Goal: Task Accomplishment & Management: Use online tool/utility

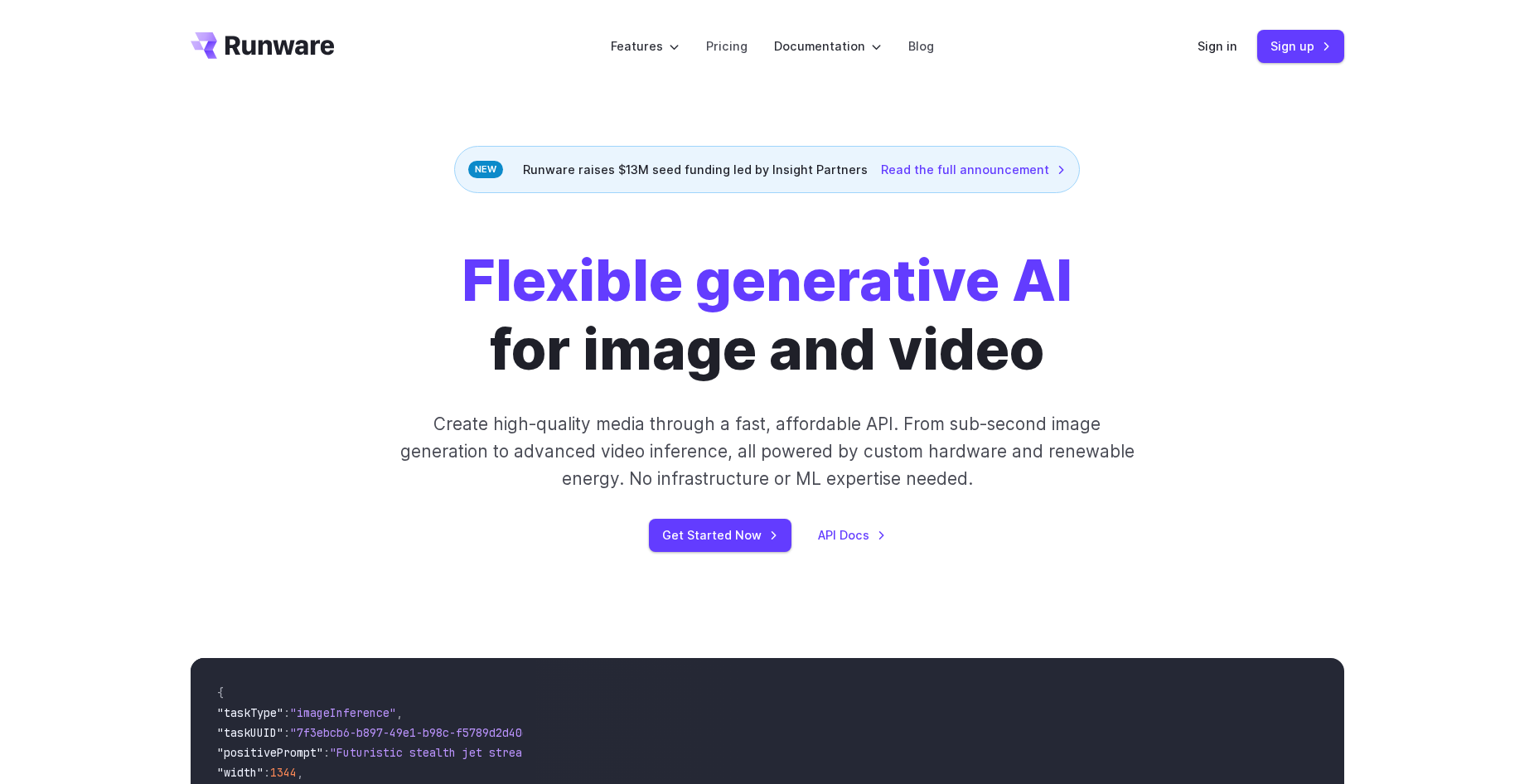
click at [706, 165] on div "Runware raises $13M seed funding led by Insight Partners Read the full announce…" at bounding box center [767, 169] width 626 height 47
click at [632, 178] on div "Runware raises $13M seed funding led by Insight Partners Read the full announce…" at bounding box center [767, 169] width 626 height 47
click at [727, 540] on link "Get Started Now" at bounding box center [720, 534] width 142 height 32
click at [607, 167] on div "Runware raises $13M seed funding led by Insight Partners Read the full announce…" at bounding box center [767, 169] width 626 height 47
click at [673, 175] on div "Runware raises $13M seed funding led by Insight Partners Read the full announce…" at bounding box center [767, 169] width 626 height 47
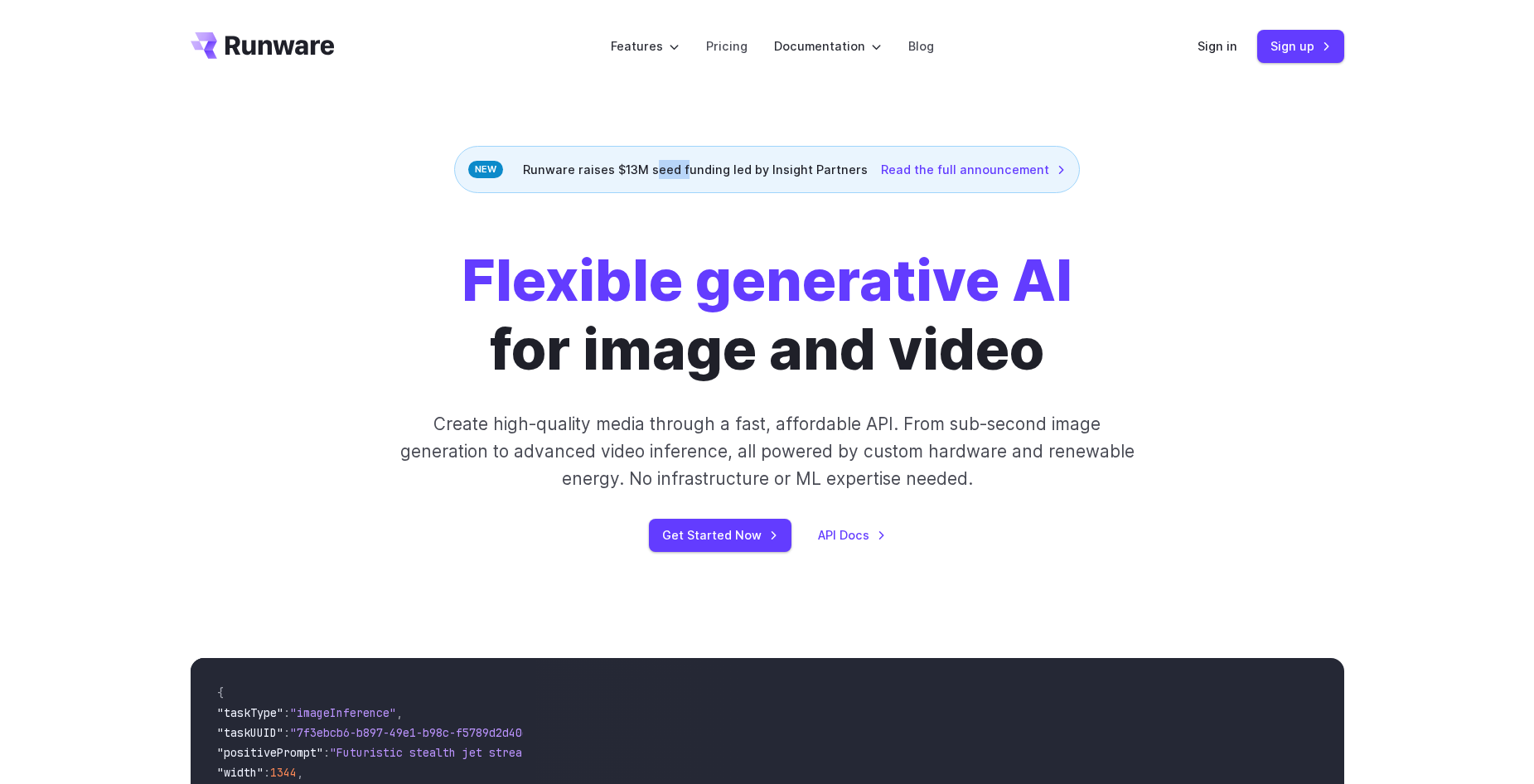
click at [673, 175] on div "Runware raises $13M seed funding led by Insight Partners Read the full announce…" at bounding box center [767, 169] width 626 height 47
click at [673, 176] on div "Runware raises $13M seed funding led by Insight Partners Read the full announce…" at bounding box center [767, 169] width 626 height 47
click at [730, 546] on link "Get Started Now" at bounding box center [720, 534] width 142 height 32
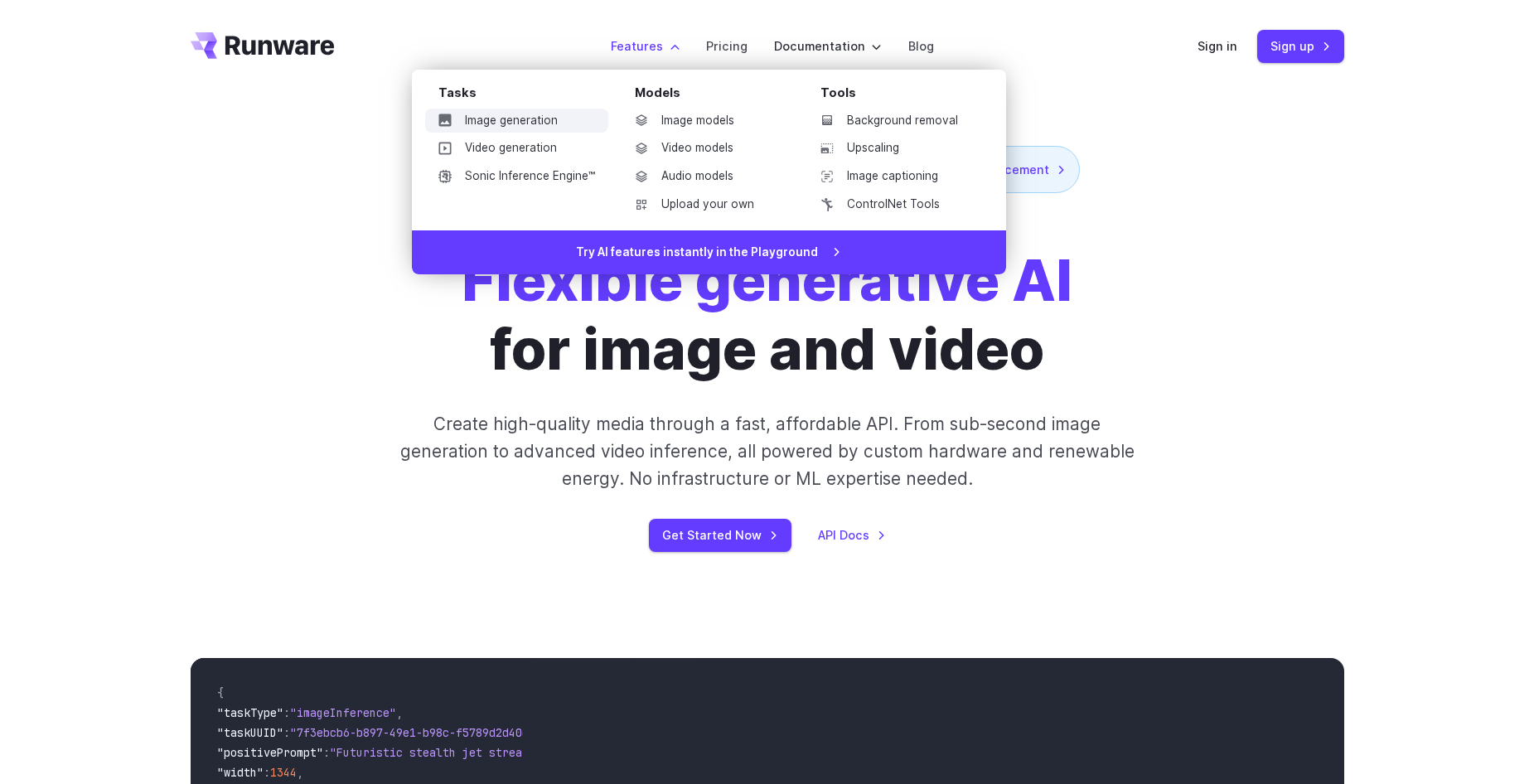
click at [546, 117] on link "Image generation" at bounding box center [517, 120] width 183 height 25
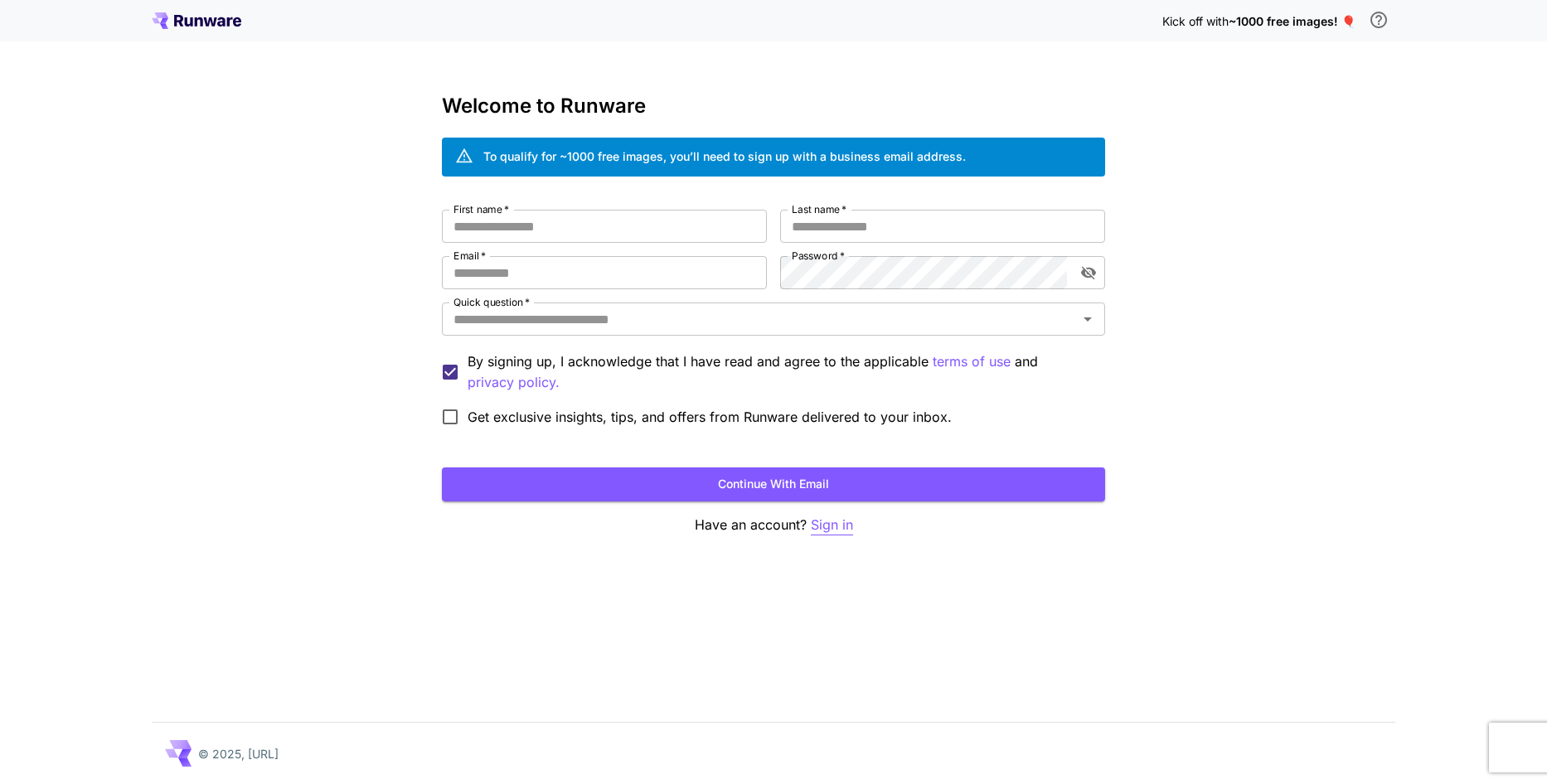
click at [824, 528] on p "Sign in" at bounding box center [832, 525] width 43 height 20
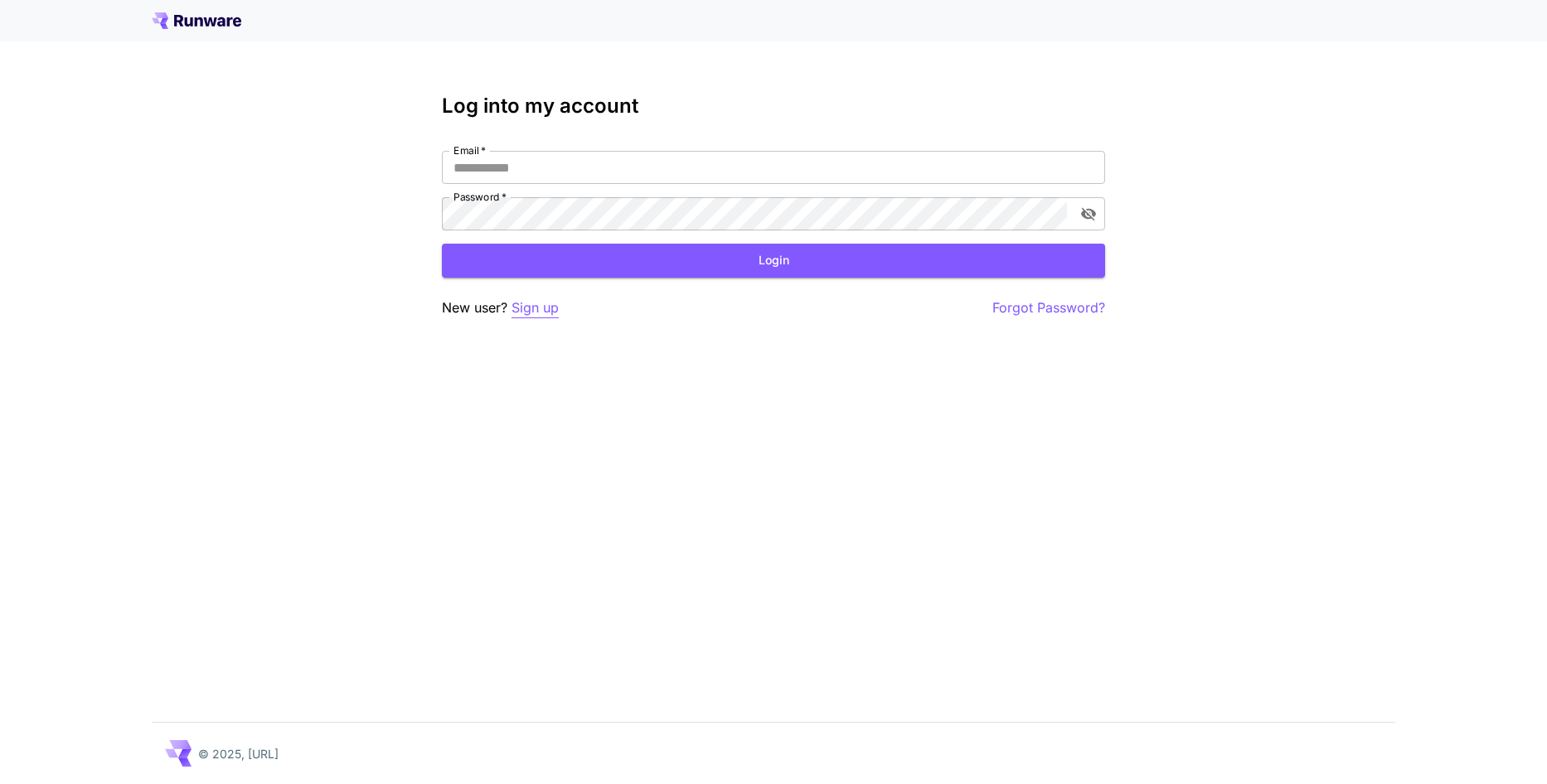
click at [546, 315] on p "Sign up" at bounding box center [534, 308] width 47 height 20
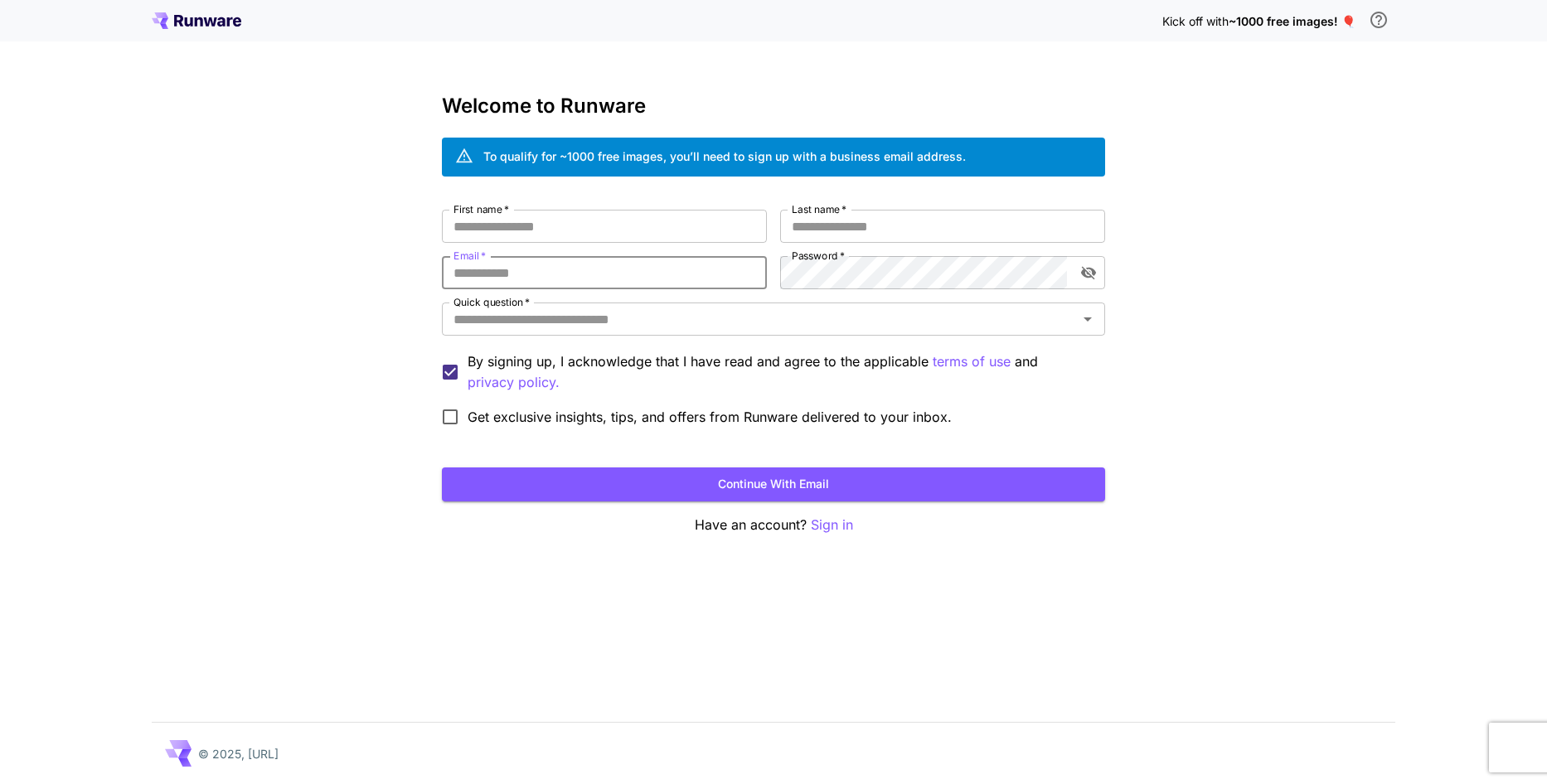
click at [673, 279] on input "Email   *" at bounding box center [604, 273] width 325 height 33
click at [691, 326] on input "Quick question   *" at bounding box center [759, 319] width 626 height 23
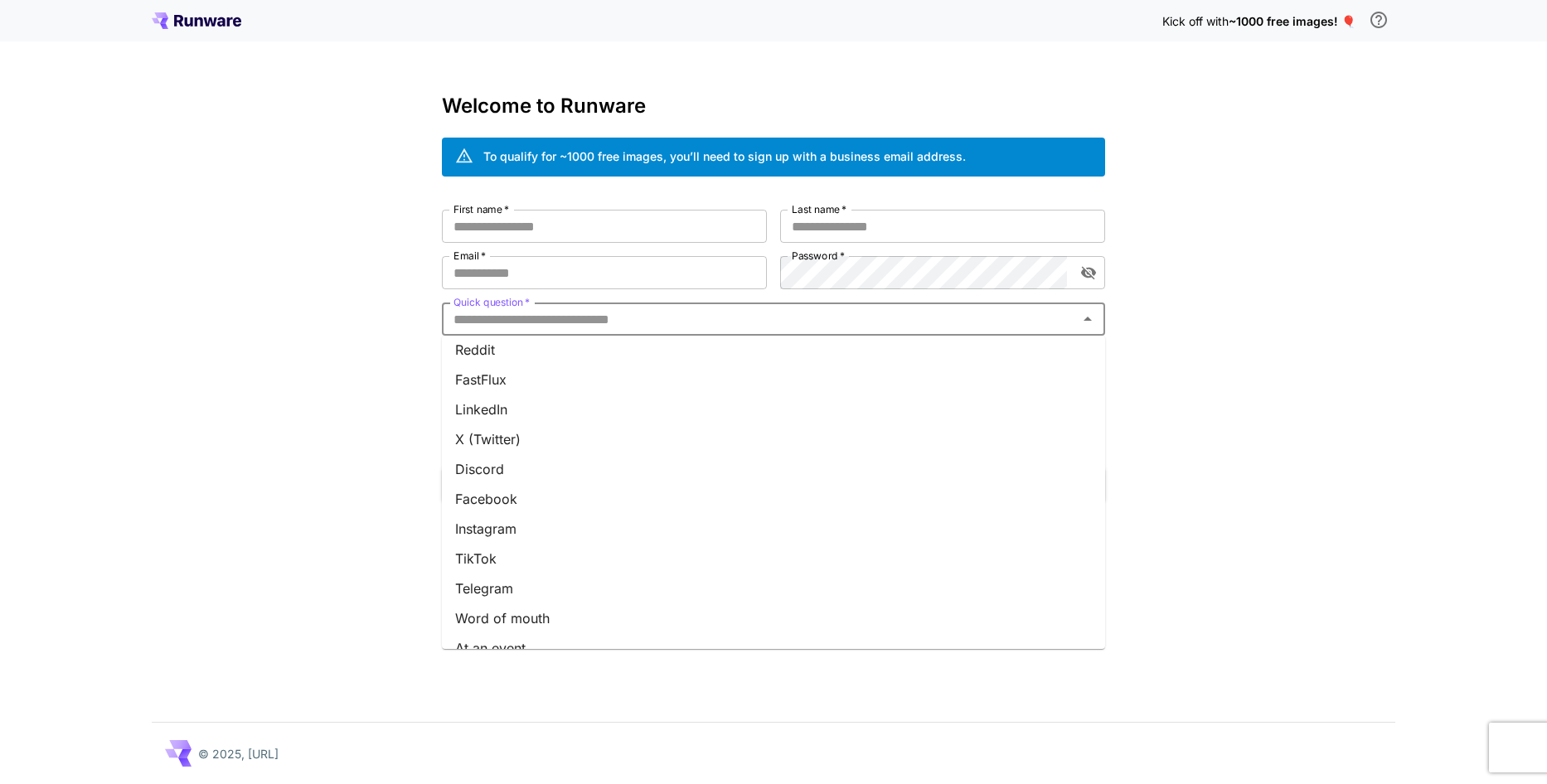
scroll to position [148, 0]
click at [477, 626] on li "Other" at bounding box center [773, 628] width 663 height 30
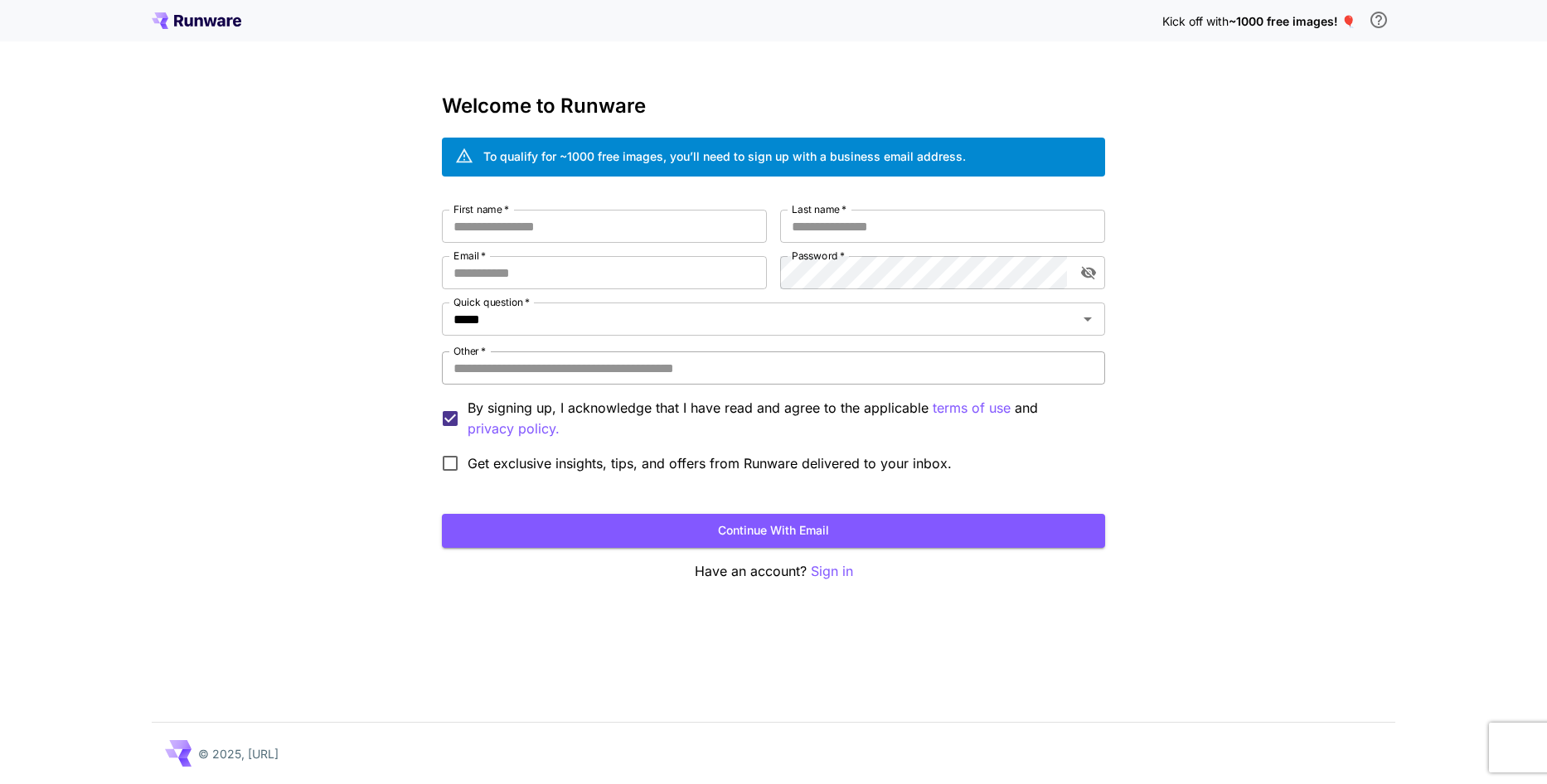
click at [575, 357] on input "Other   *" at bounding box center [773, 368] width 663 height 33
click at [595, 314] on input "*****" at bounding box center [749, 319] width 605 height 23
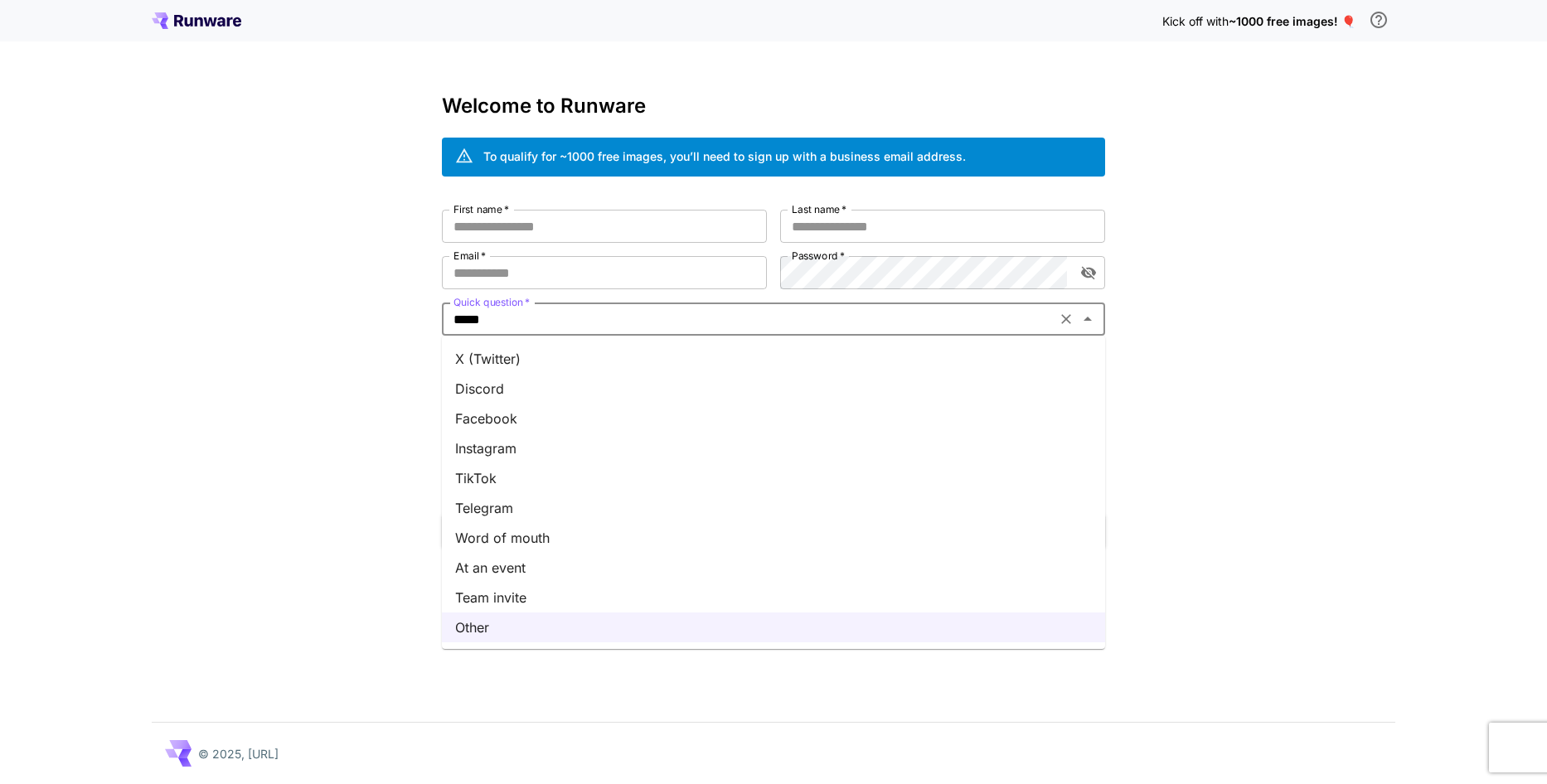
click at [395, 569] on div "Kick off with ~1000 free images! 🎈 Welcome to Runware To qualify for ~1000 free…" at bounding box center [773, 392] width 1547 height 784
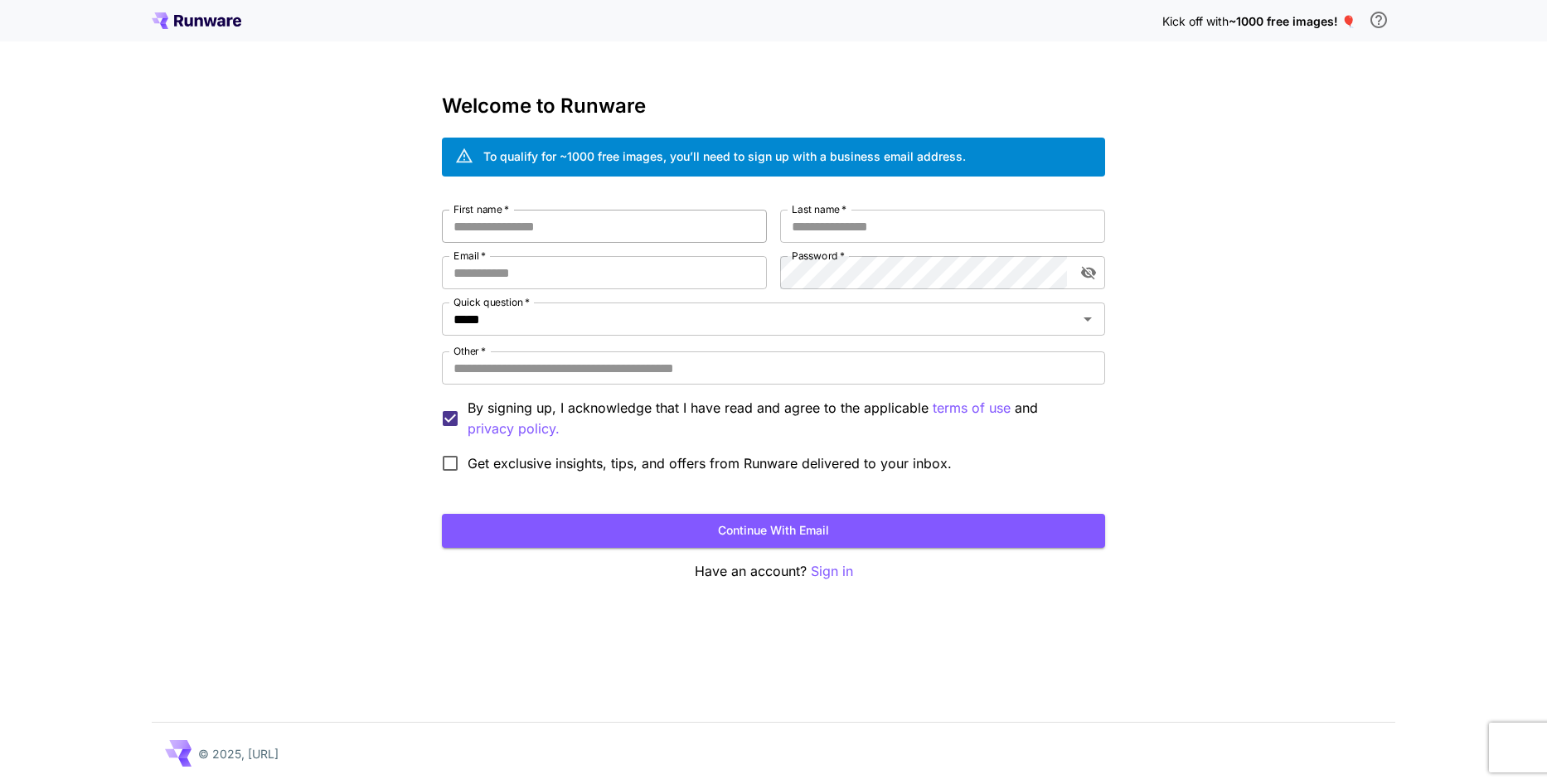
click at [576, 219] on input "First name   *" at bounding box center [604, 227] width 325 height 33
click at [203, 25] on icon at bounding box center [199, 22] width 8 height 9
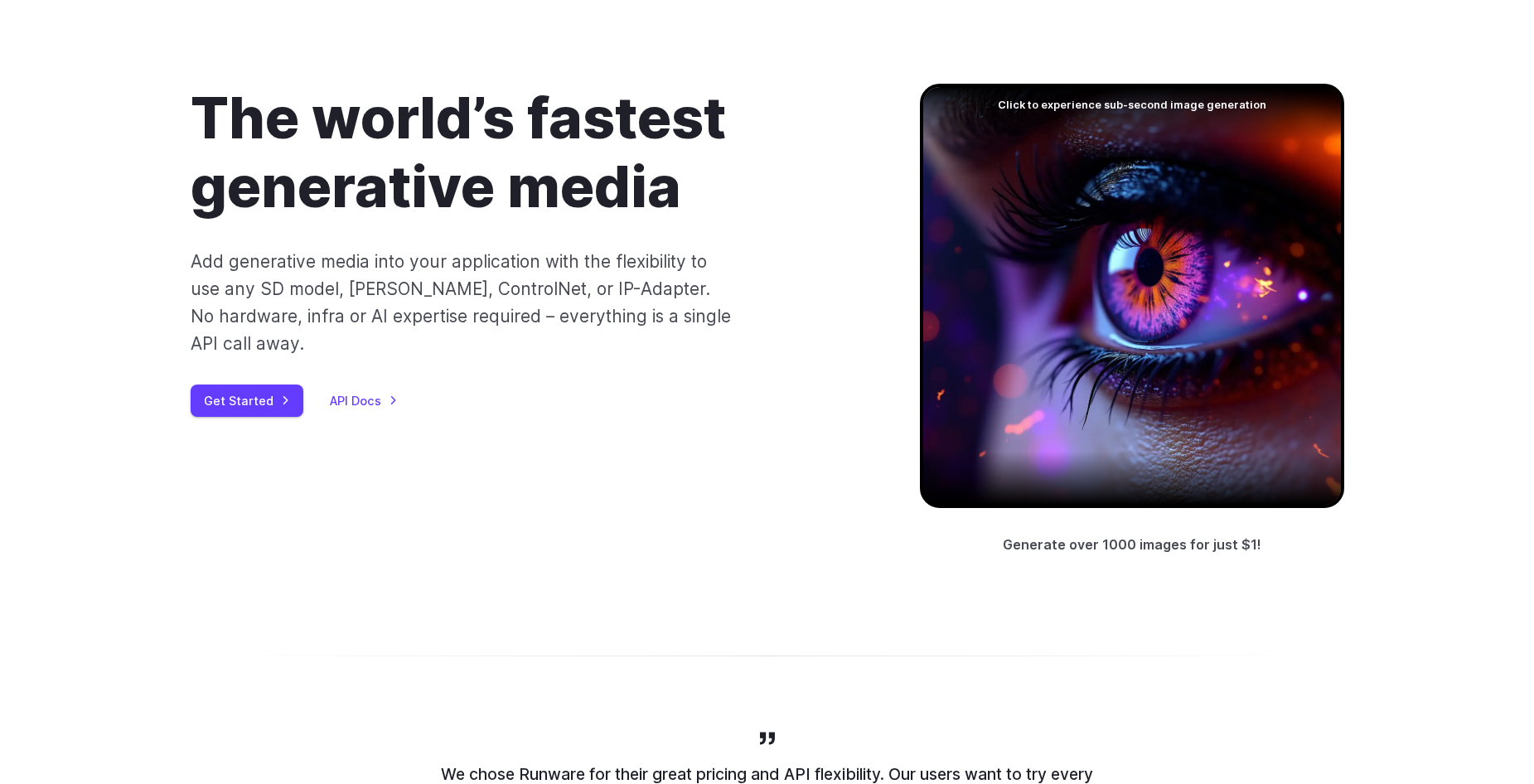
scroll to position [83, 0]
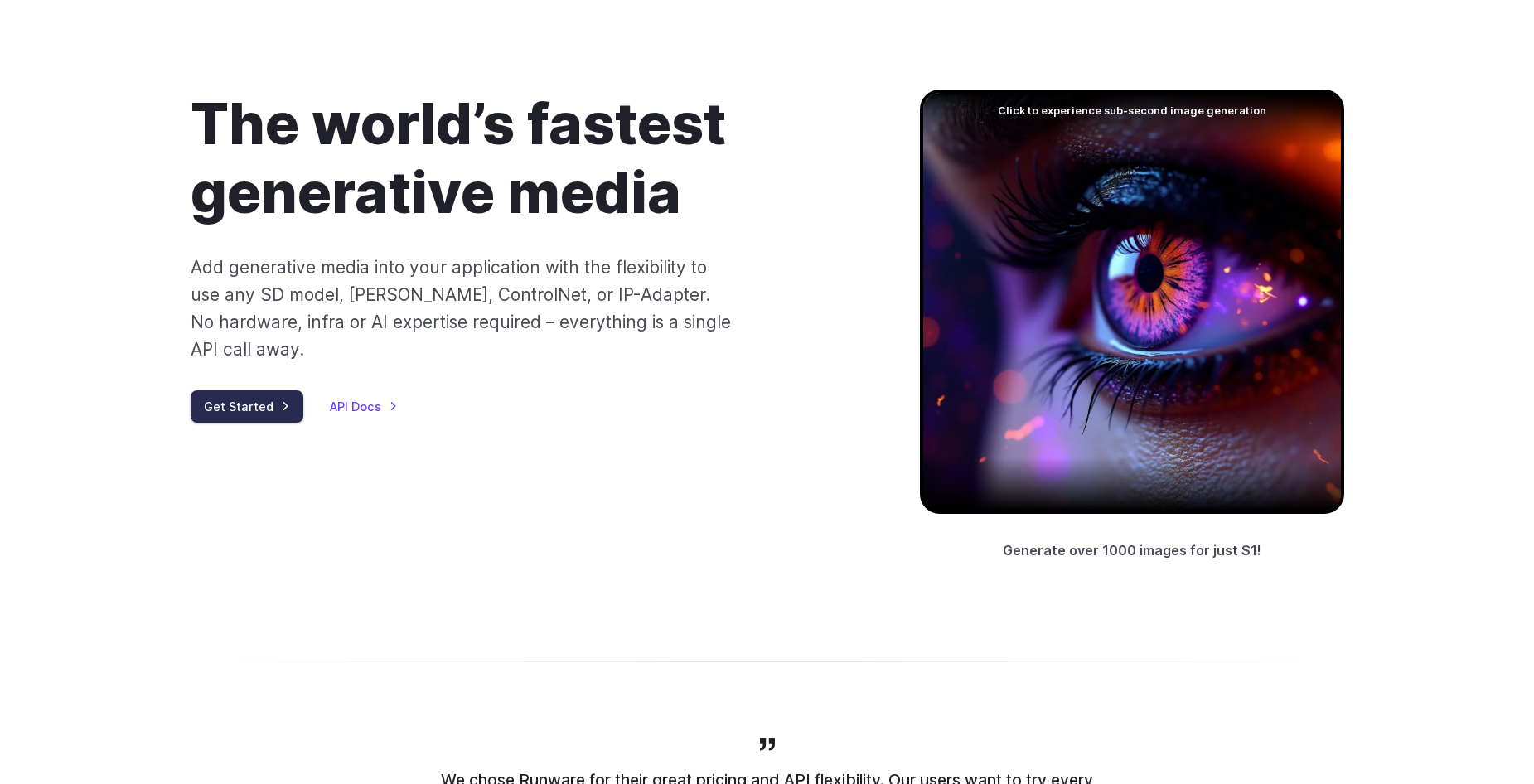
drag, startPoint x: 276, startPoint y: 380, endPoint x: 294, endPoint y: 368, distance: 21.6
click at [276, 390] on link "Get Started" at bounding box center [247, 406] width 113 height 32
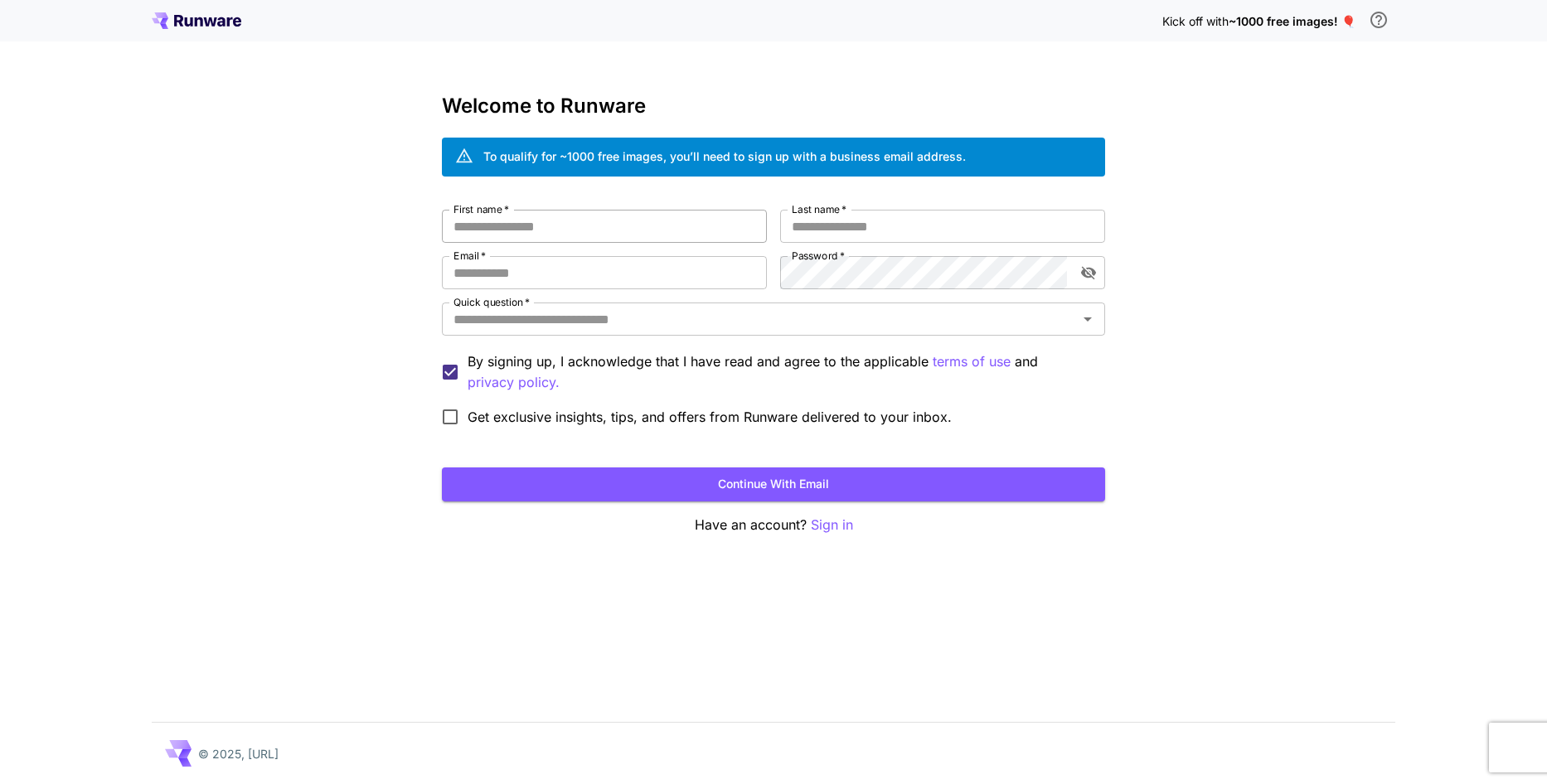
click at [607, 227] on input "First name   *" at bounding box center [604, 227] width 325 height 33
type input "****"
click at [817, 226] on input "Last name   *" at bounding box center [942, 227] width 325 height 33
type input "***"
click at [816, 261] on label "Password   *" at bounding box center [817, 255] width 53 height 14
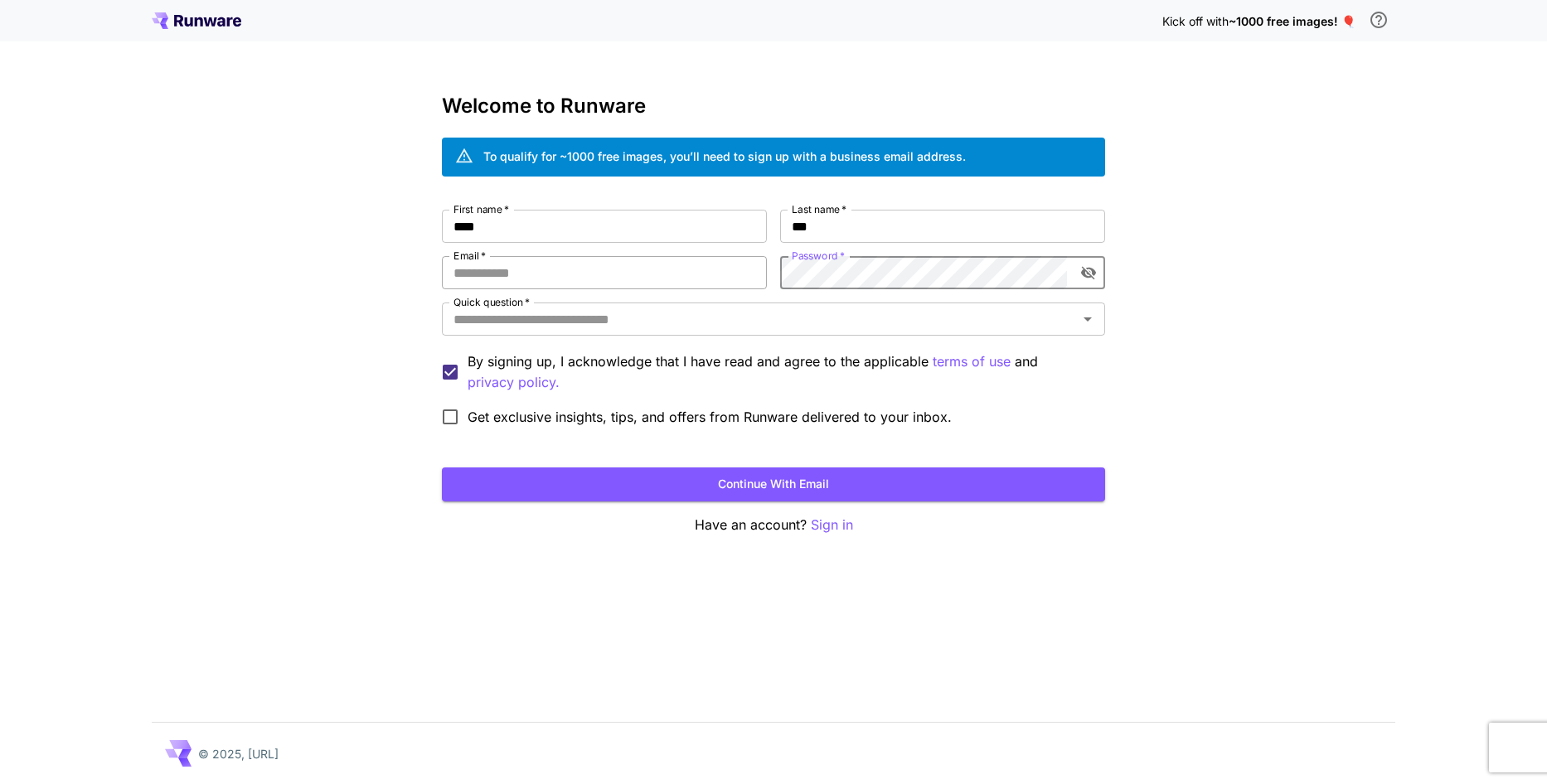
click at [693, 275] on input "Email   *" at bounding box center [604, 273] width 325 height 33
click at [587, 487] on button "Continue with email" at bounding box center [773, 484] width 663 height 34
click at [605, 274] on input "****" at bounding box center [604, 273] width 325 height 33
drag, startPoint x: 605, startPoint y: 274, endPoint x: 370, endPoint y: 262, distance: 235.3
click at [370, 262] on div "Kick off with ~1000 free images! 🎈 Welcome to Runware To qualify for ~1000 free…" at bounding box center [773, 392] width 1547 height 784
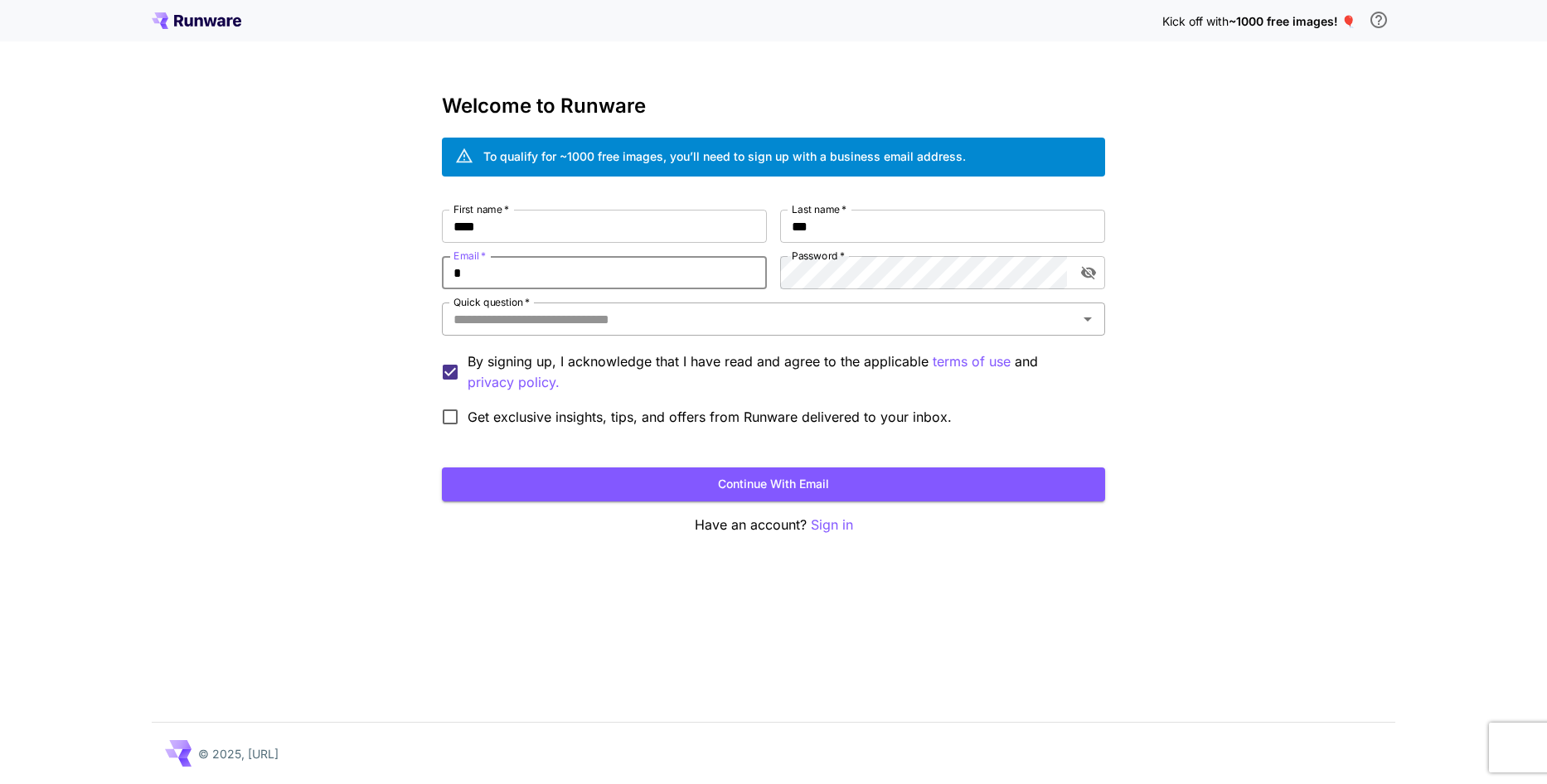
type input "**********"
click at [745, 494] on button "Continue with email" at bounding box center [773, 484] width 663 height 34
click at [681, 331] on div "Quick question   *" at bounding box center [773, 319] width 663 height 33
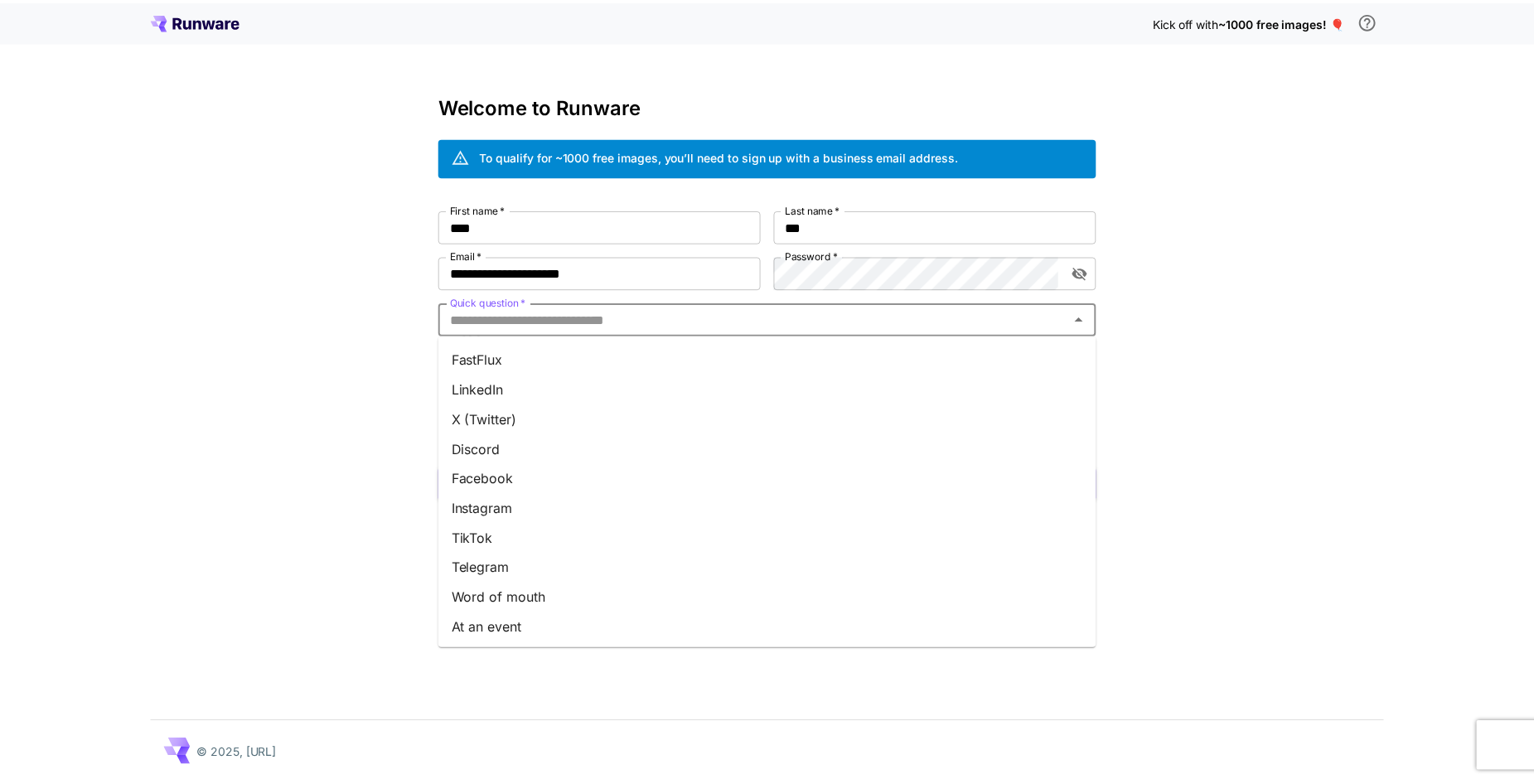
scroll to position [148, 0]
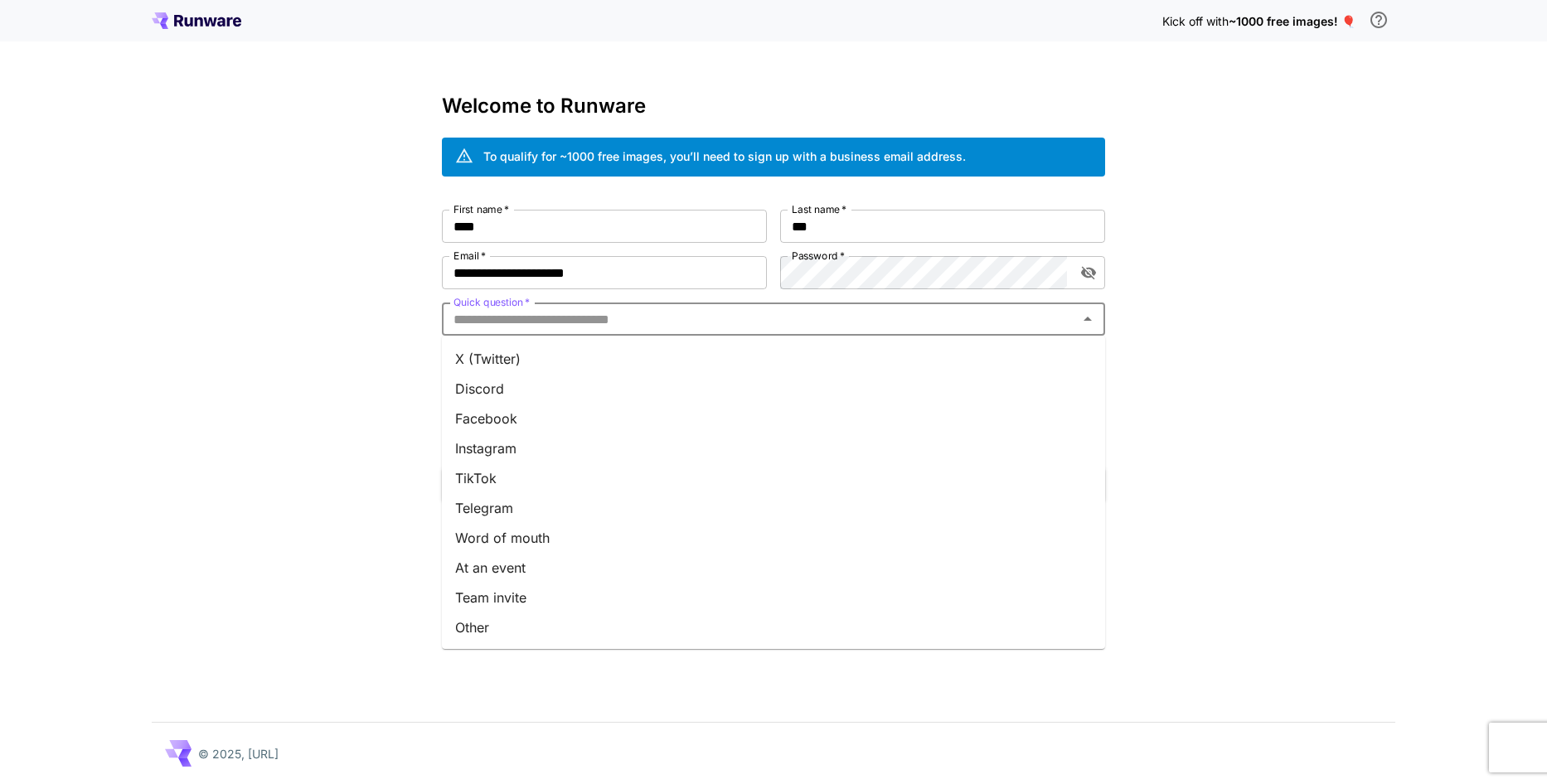
click at [502, 630] on li "Other" at bounding box center [773, 628] width 663 height 30
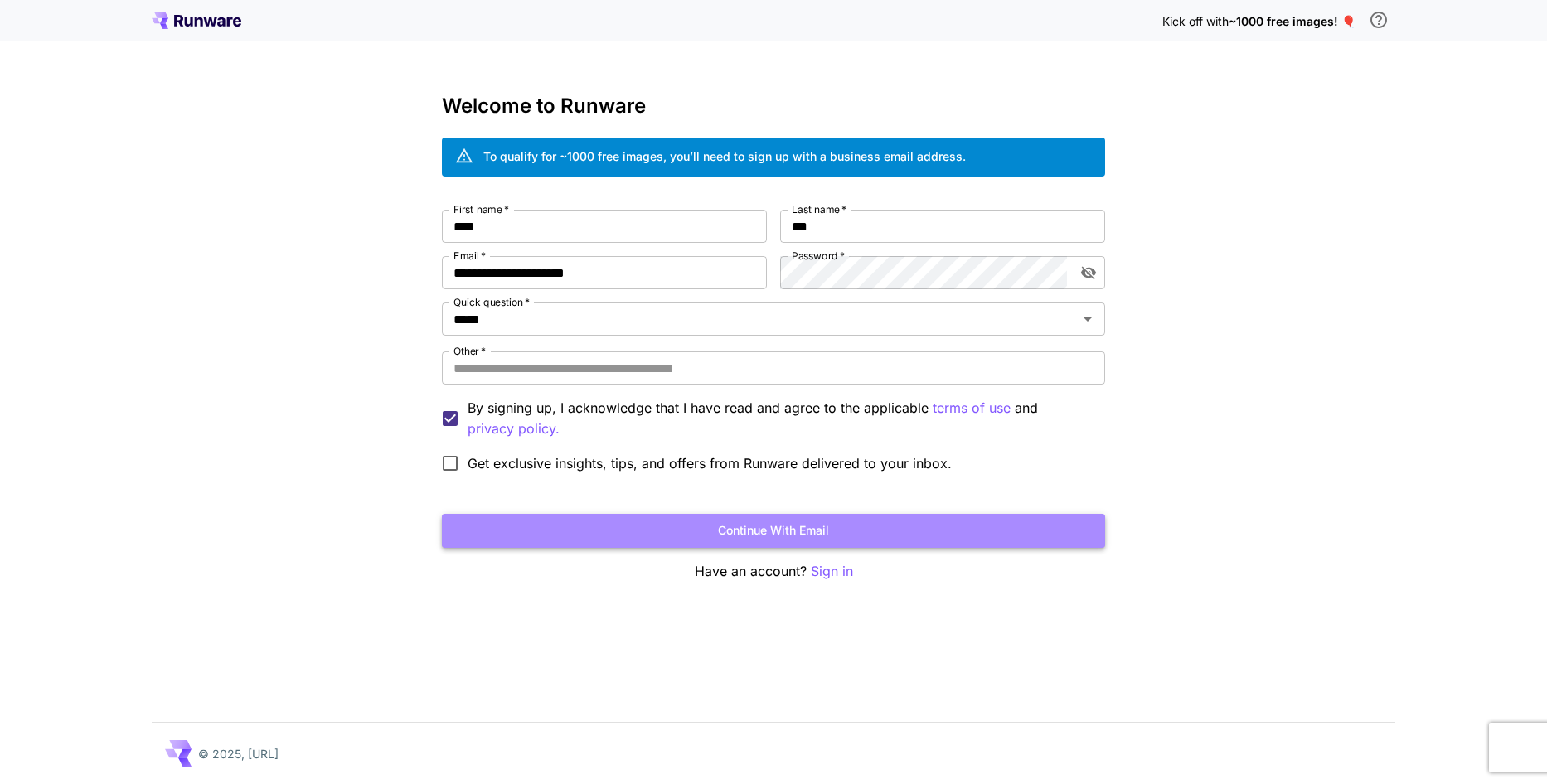
click at [693, 517] on button "Continue with email" at bounding box center [773, 531] width 663 height 34
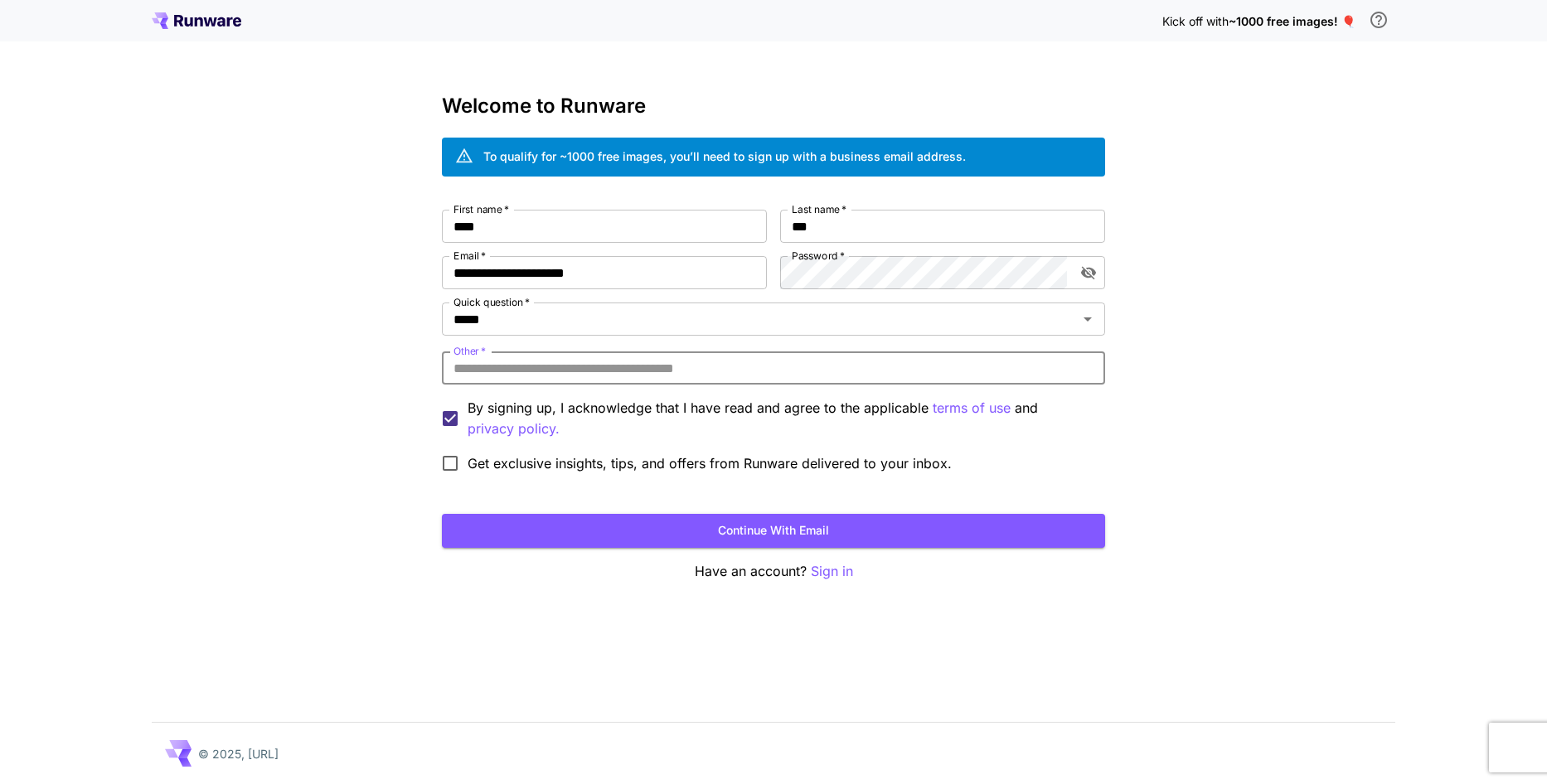
click at [743, 378] on input "Other   *" at bounding box center [773, 368] width 663 height 33
type input "*"
click at [617, 523] on button "Continue with email" at bounding box center [773, 531] width 663 height 34
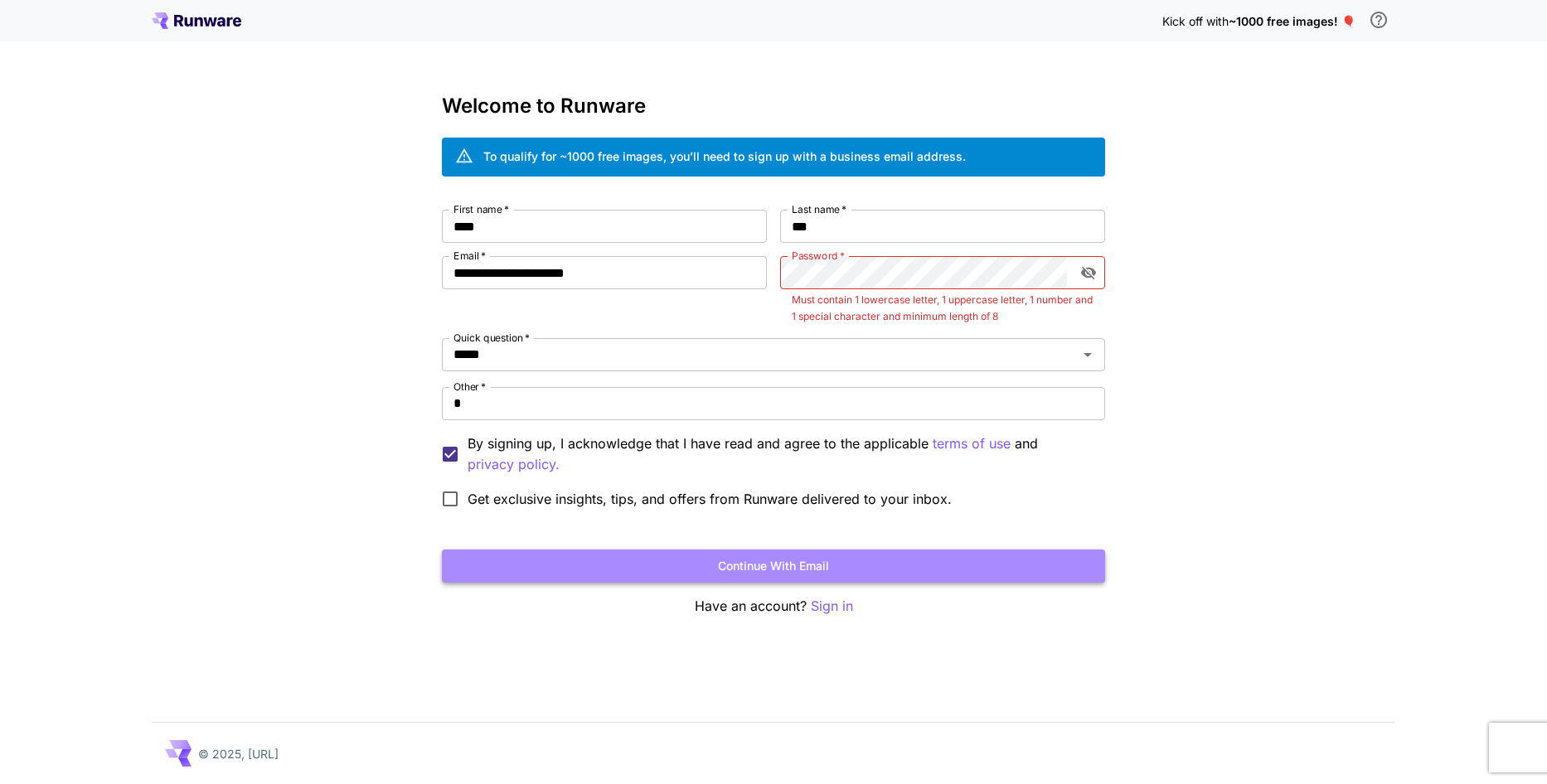
click at [822, 566] on button "Continue with email" at bounding box center [773, 566] width 663 height 34
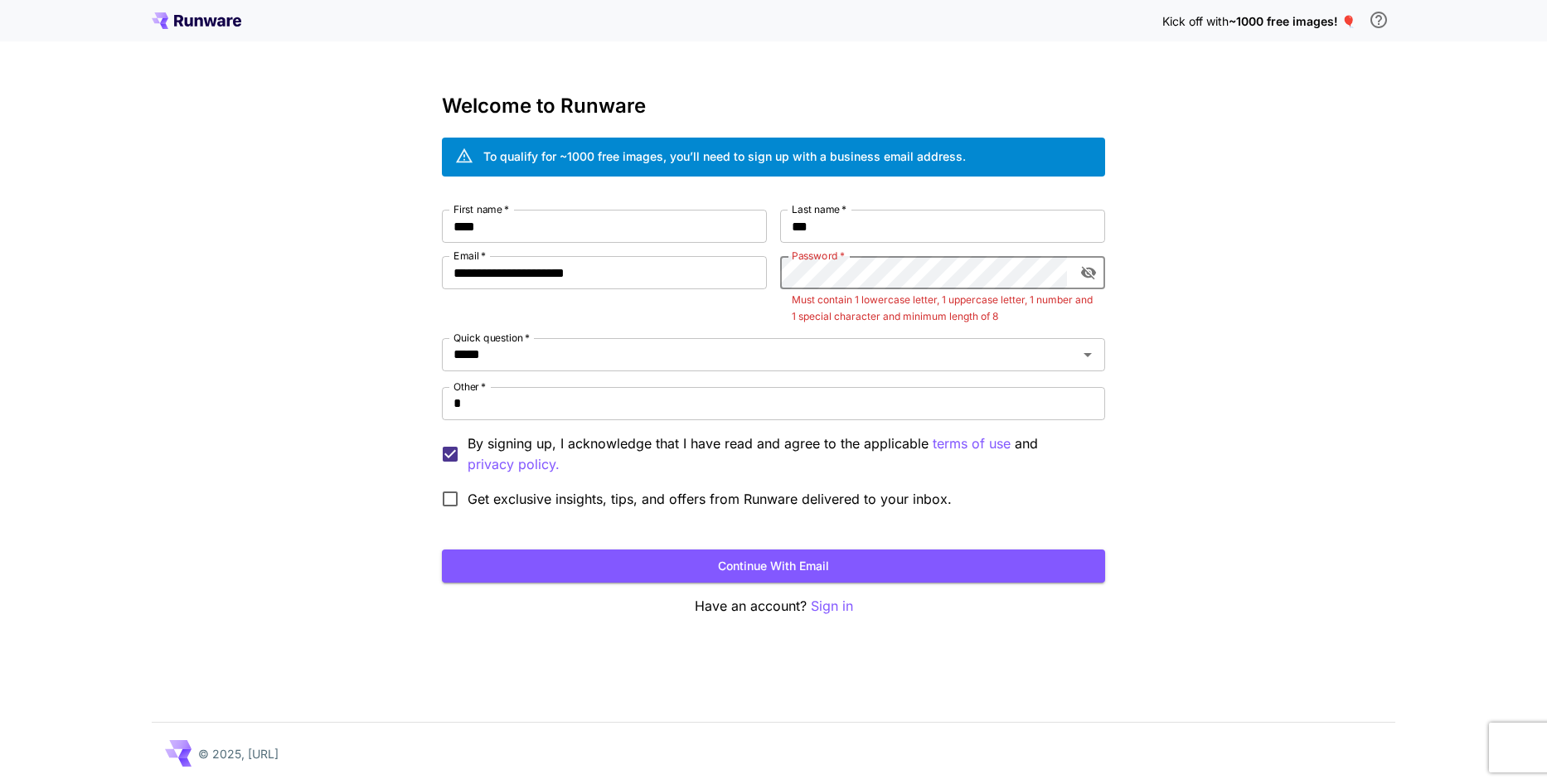
click at [760, 293] on div "**********" at bounding box center [773, 363] width 663 height 307
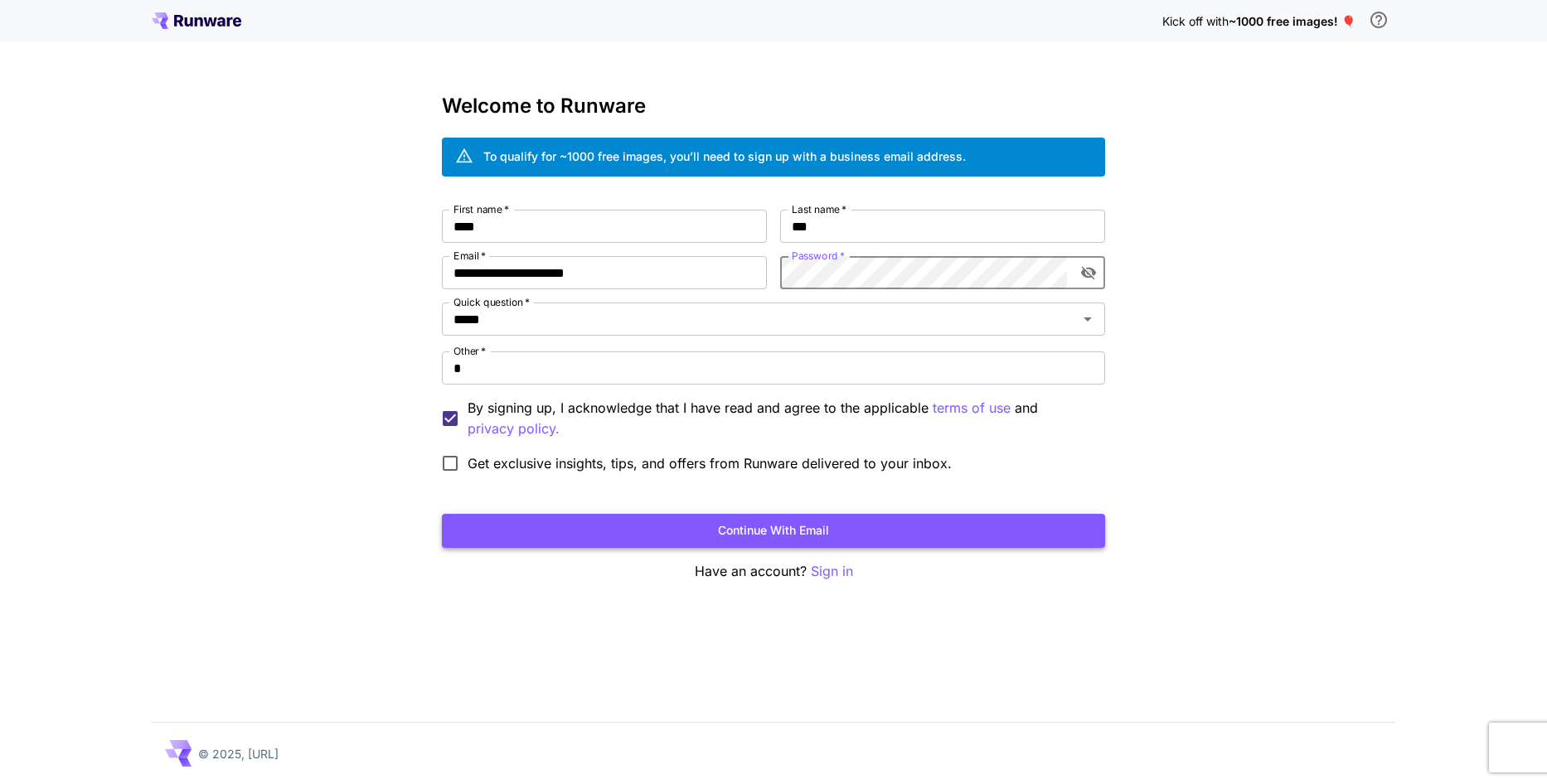
click at [838, 533] on button "Continue with email" at bounding box center [773, 531] width 663 height 34
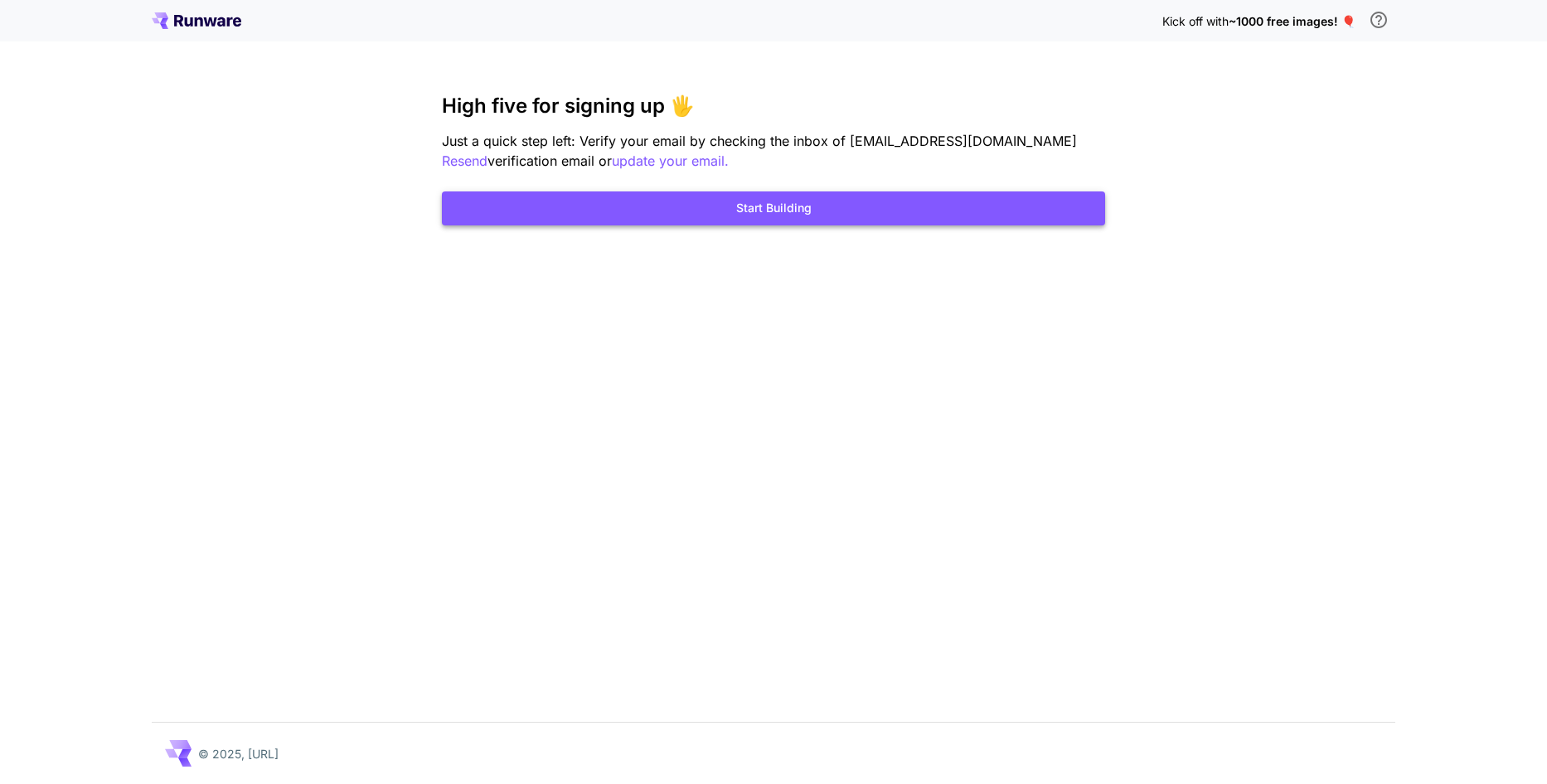
click at [796, 201] on button "Start Building" at bounding box center [773, 208] width 663 height 34
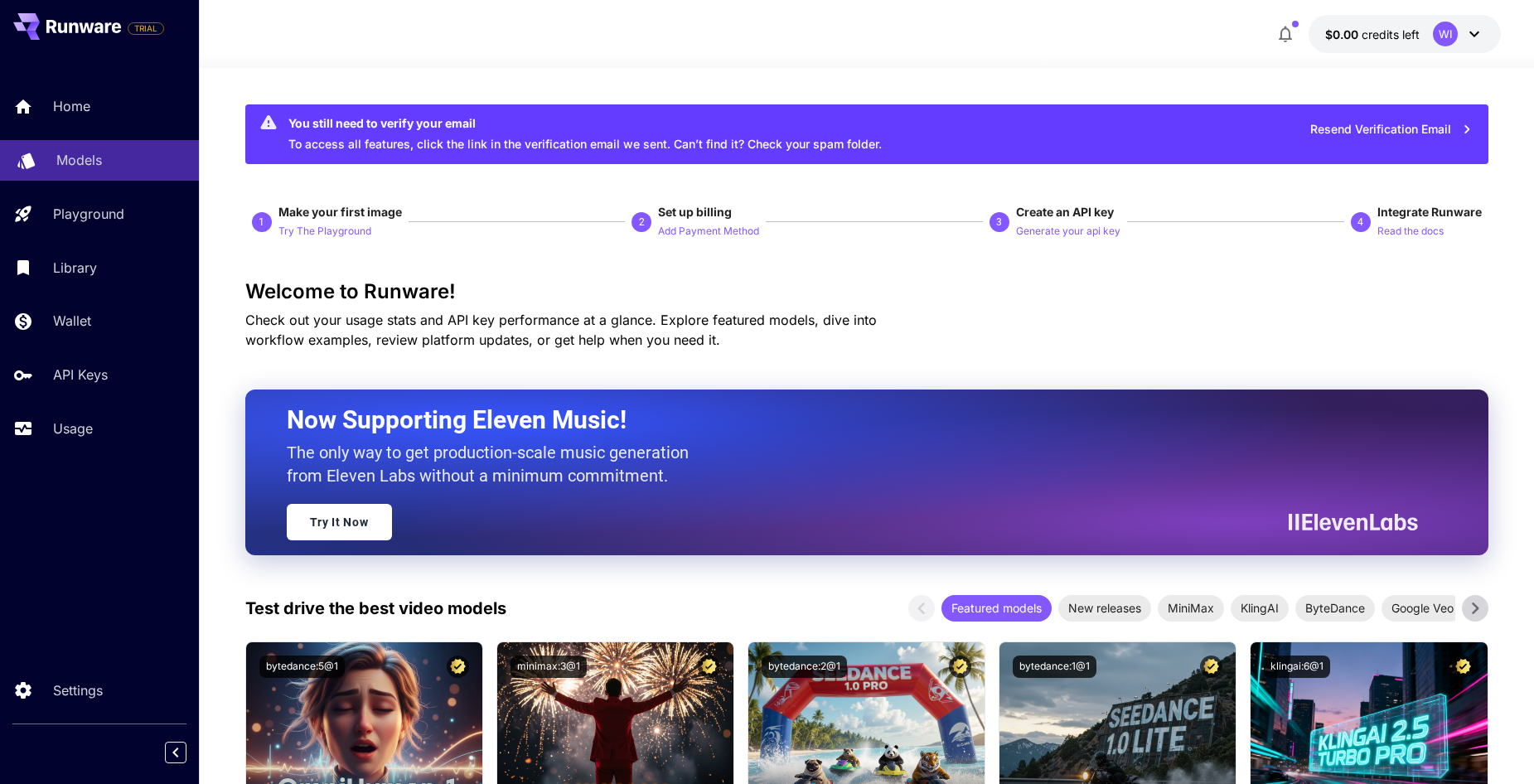
click at [110, 165] on div "Models" at bounding box center [121, 160] width 129 height 20
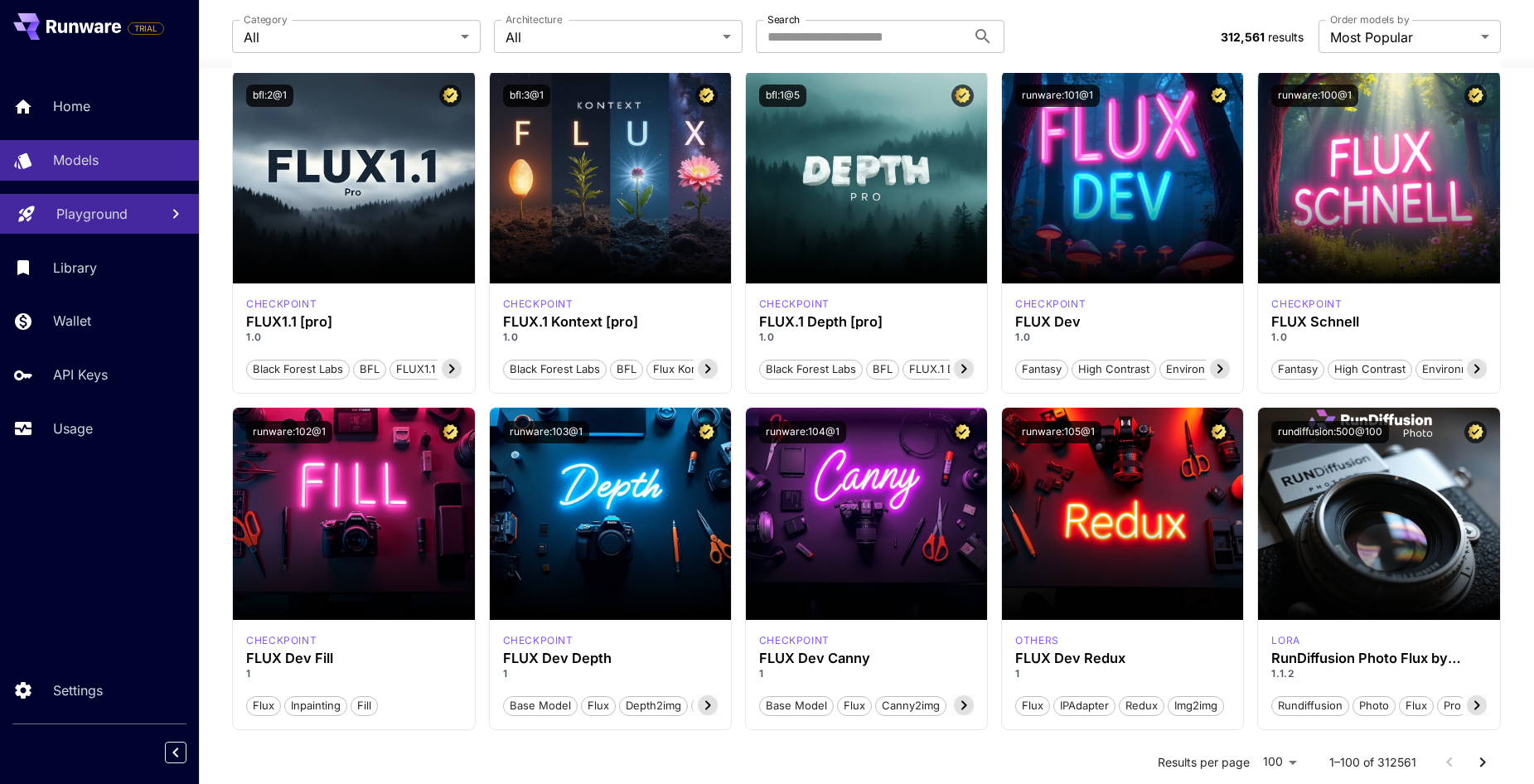
scroll to position [829, 0]
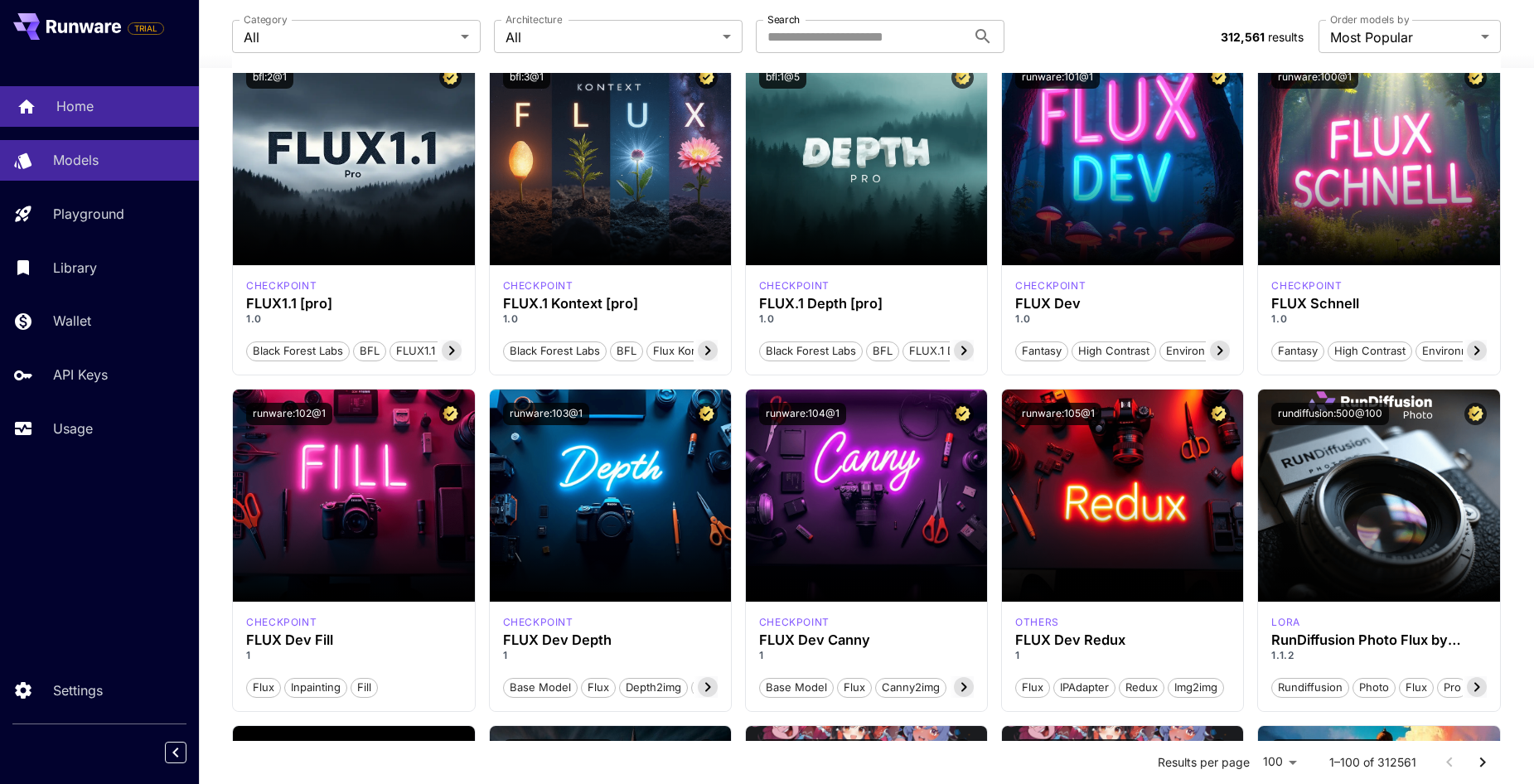
click at [129, 120] on link "Home" at bounding box center [99, 106] width 199 height 41
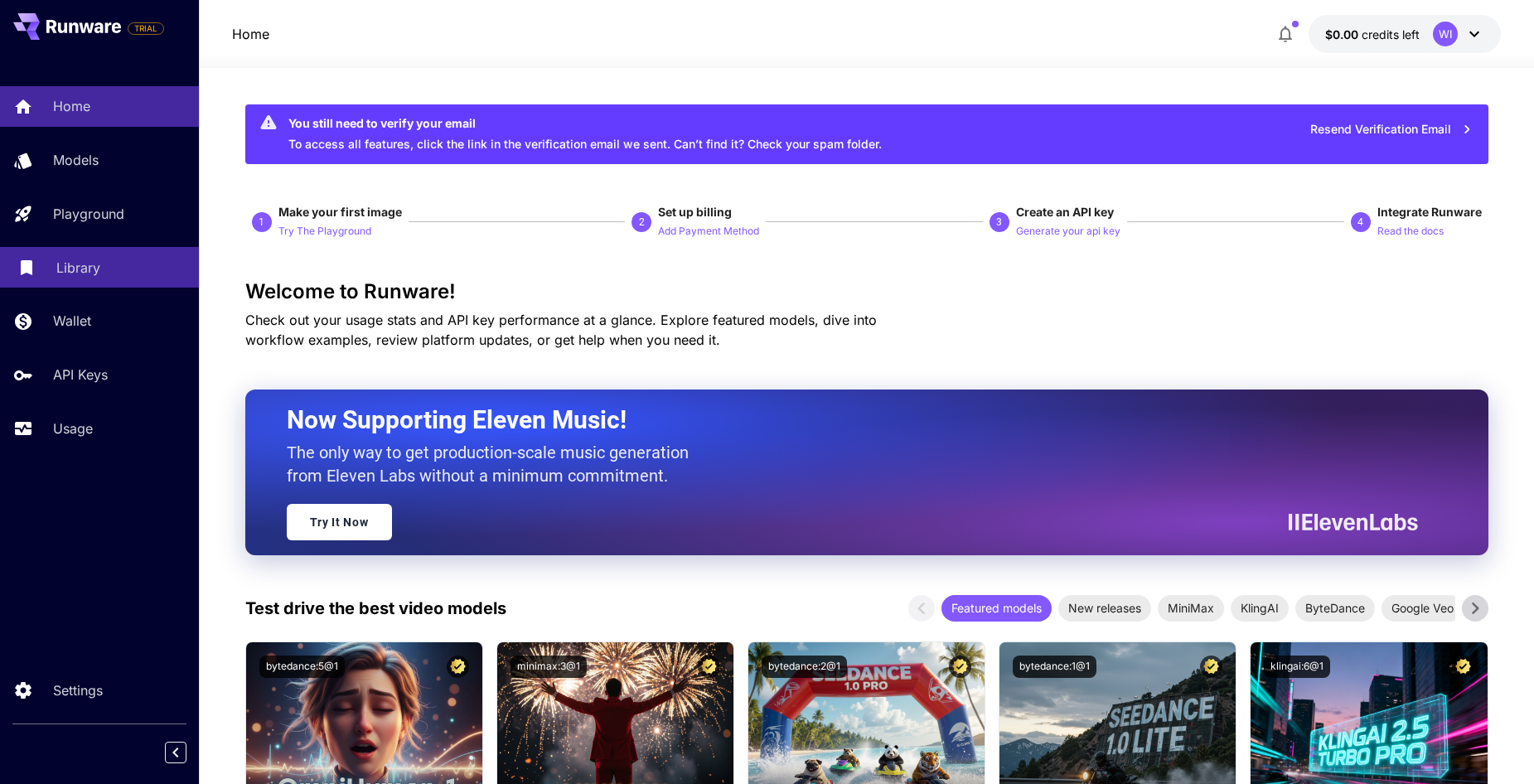
click at [137, 256] on link "Library" at bounding box center [99, 267] width 199 height 41
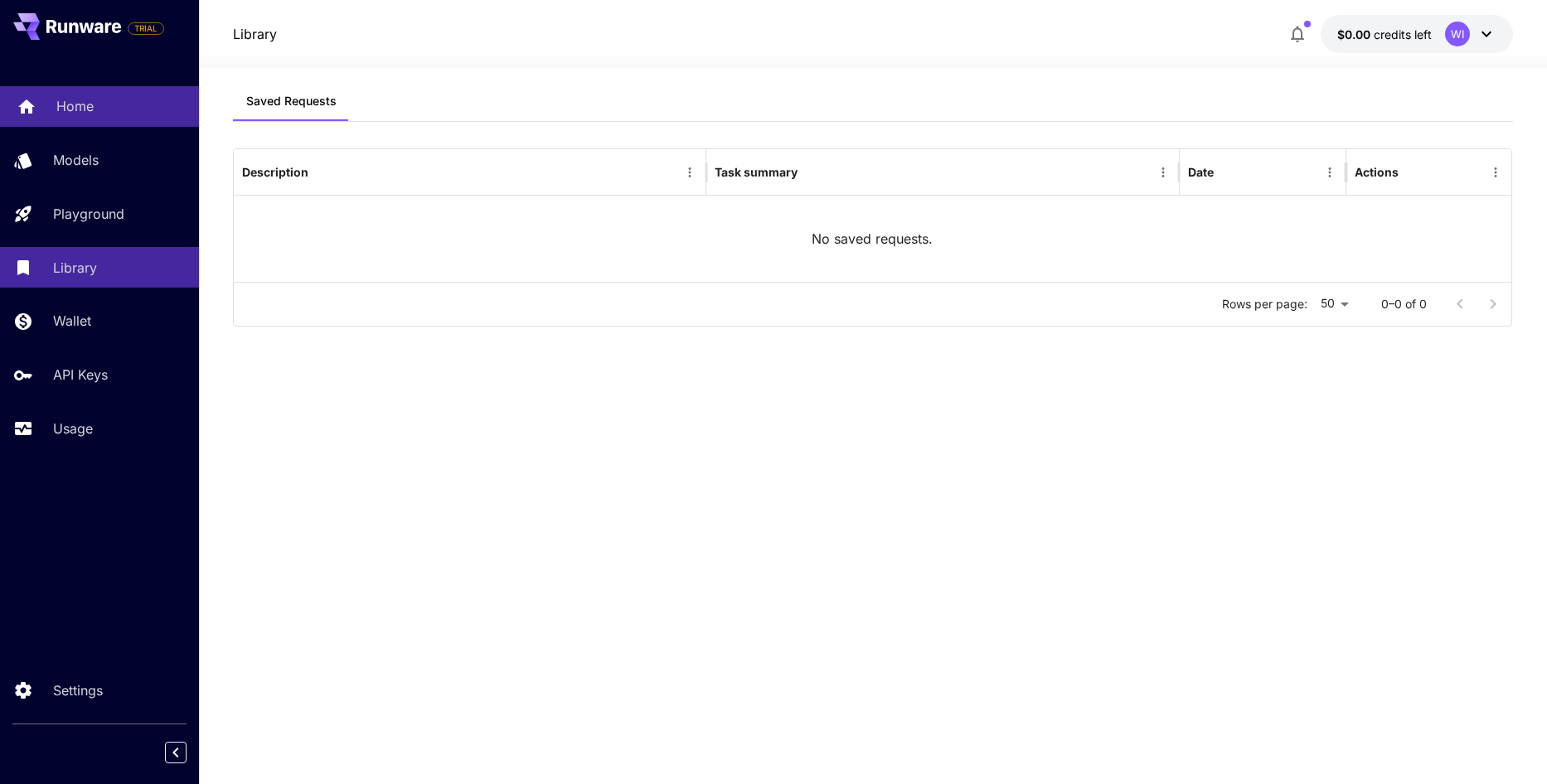
click at [93, 124] on link "Home" at bounding box center [99, 106] width 199 height 41
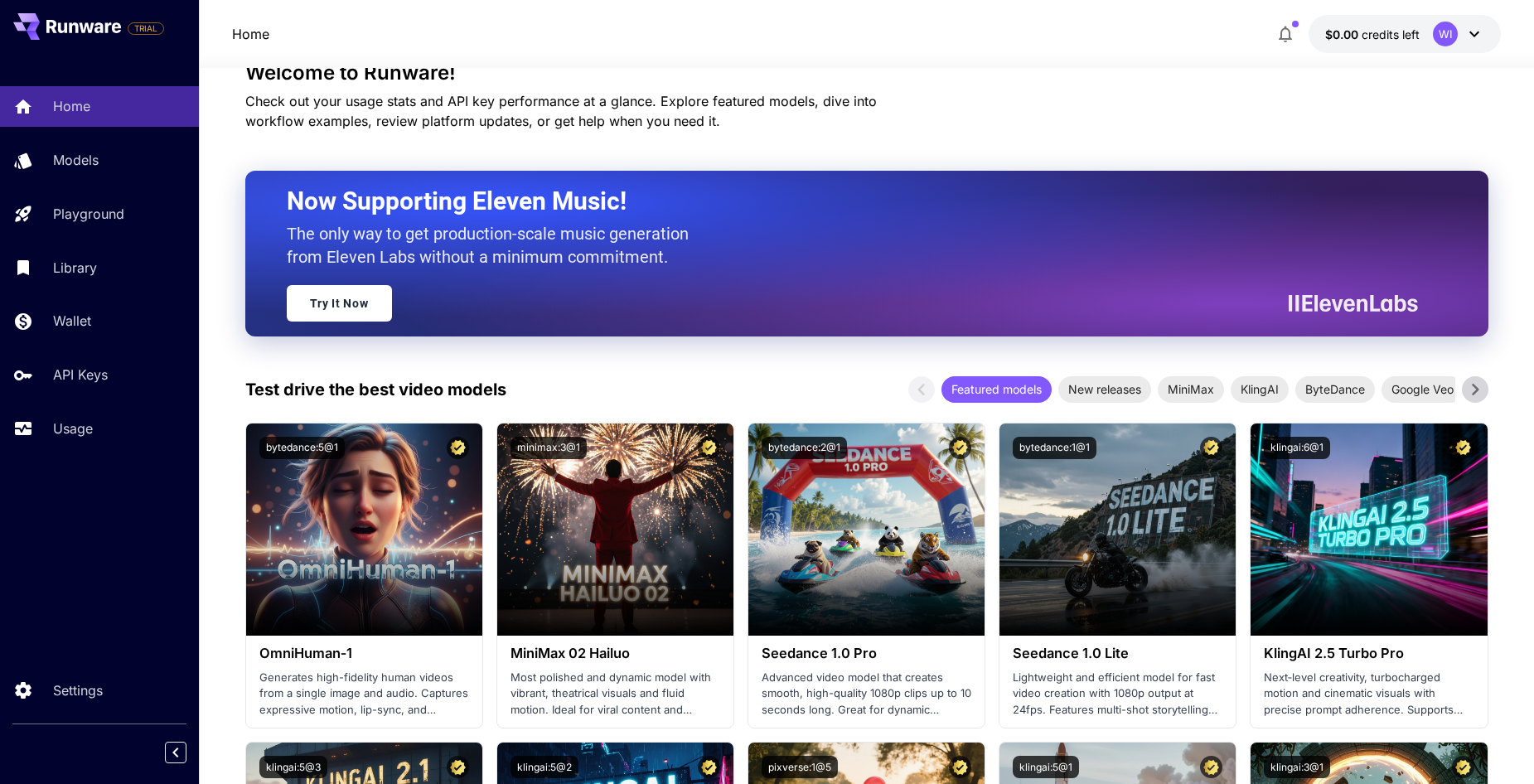
scroll to position [249, 0]
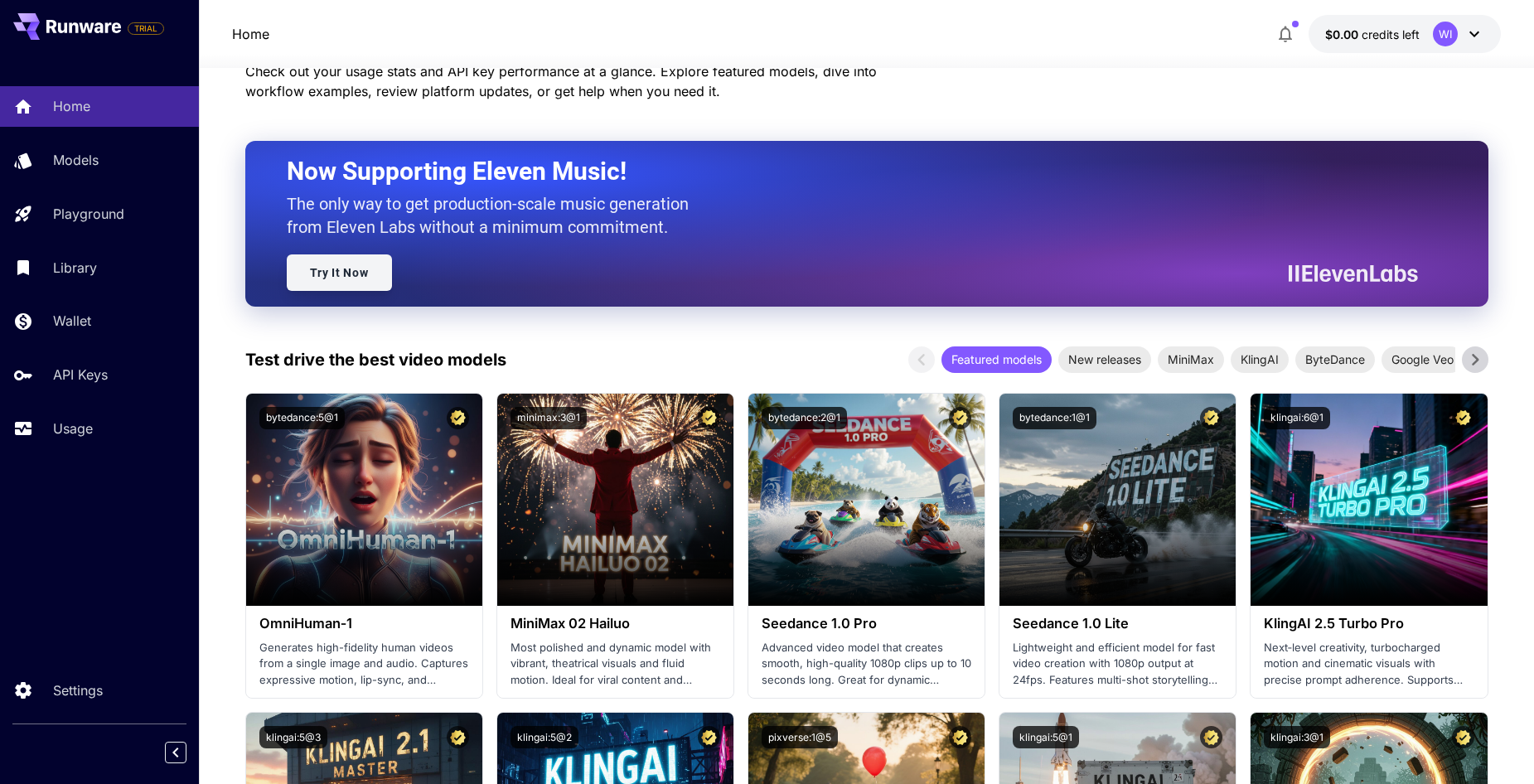
click at [373, 290] on link "Try It Now" at bounding box center [339, 272] width 105 height 36
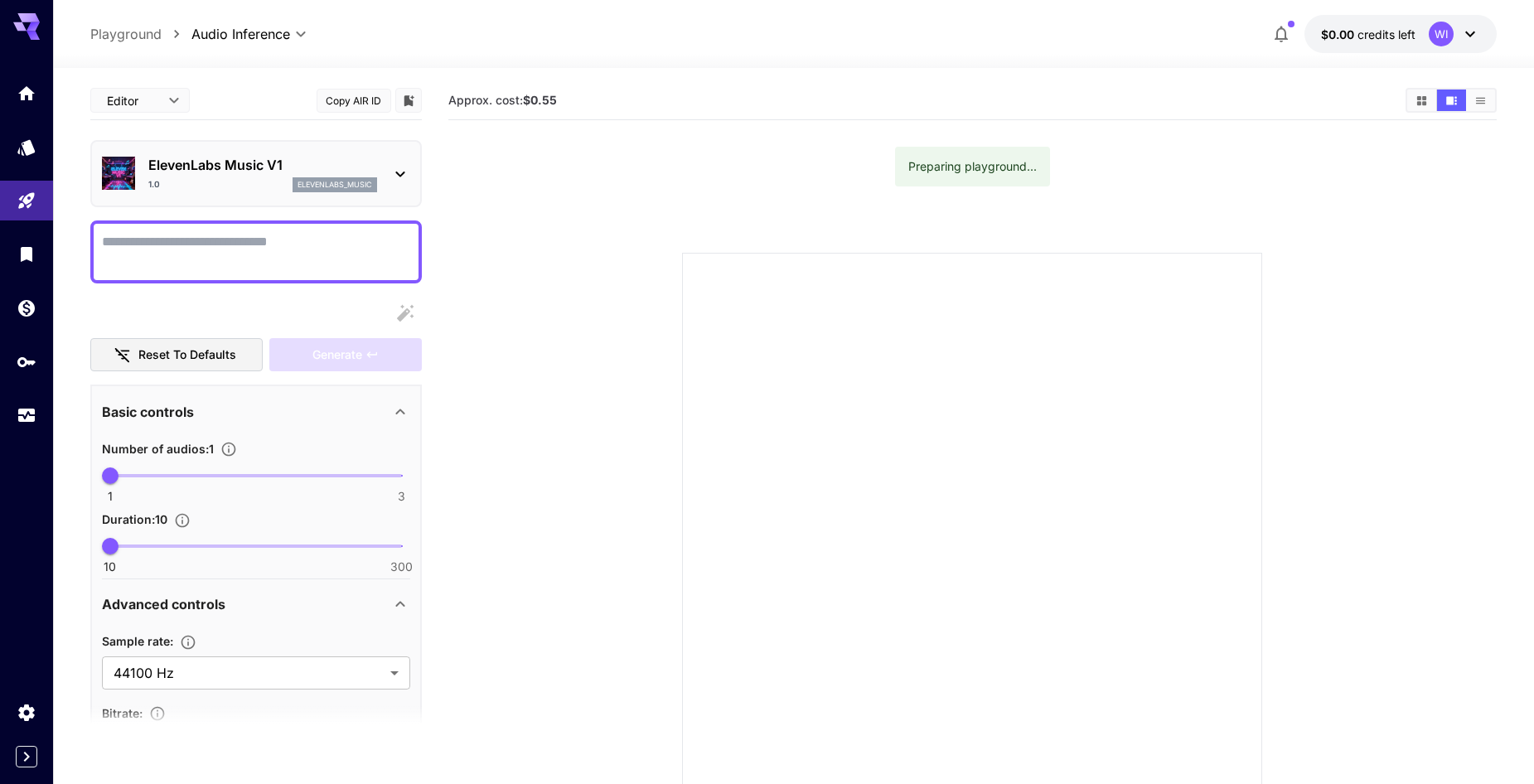
click at [809, 308] on div at bounding box center [973, 543] width 581 height 581
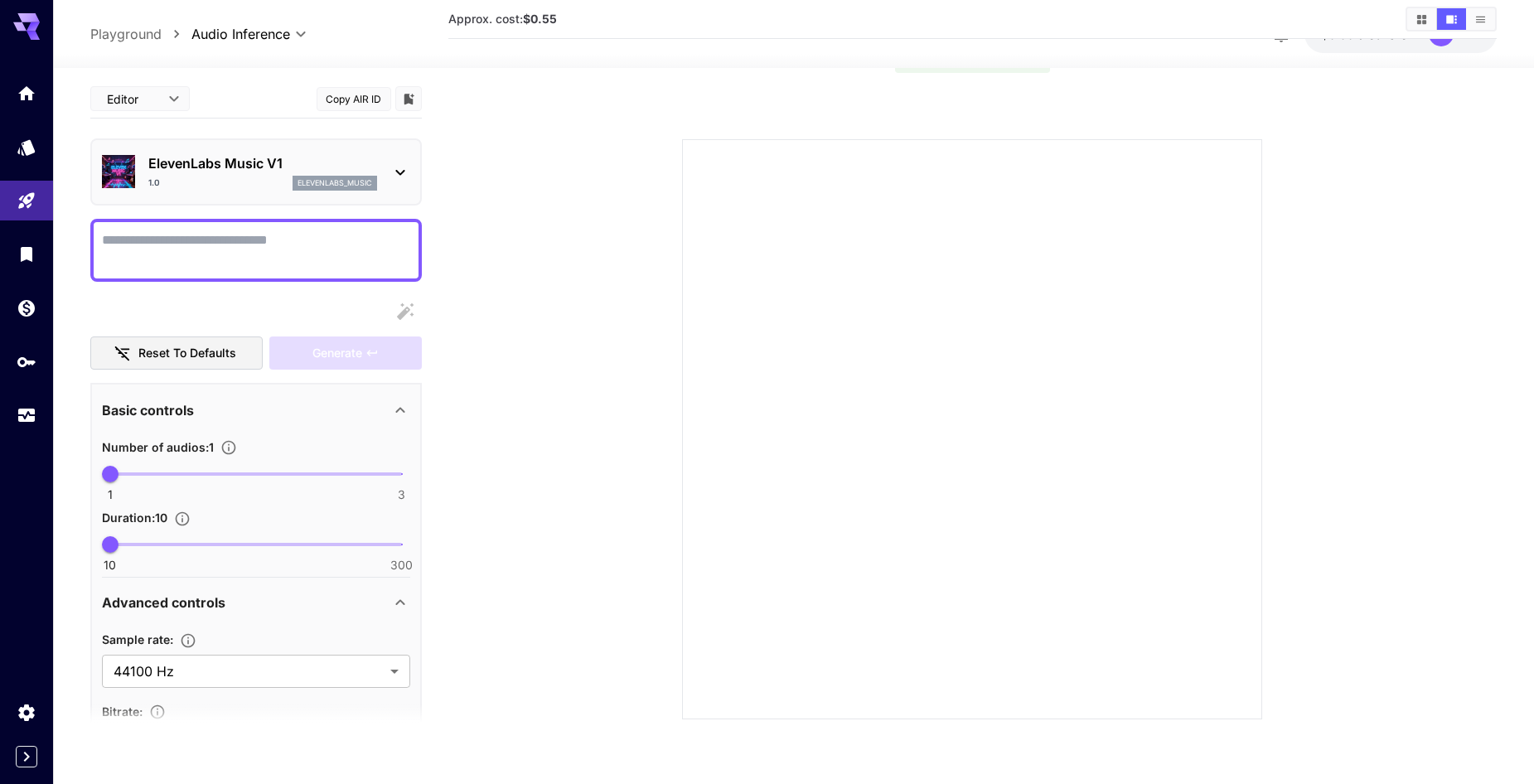
scroll to position [131, 0]
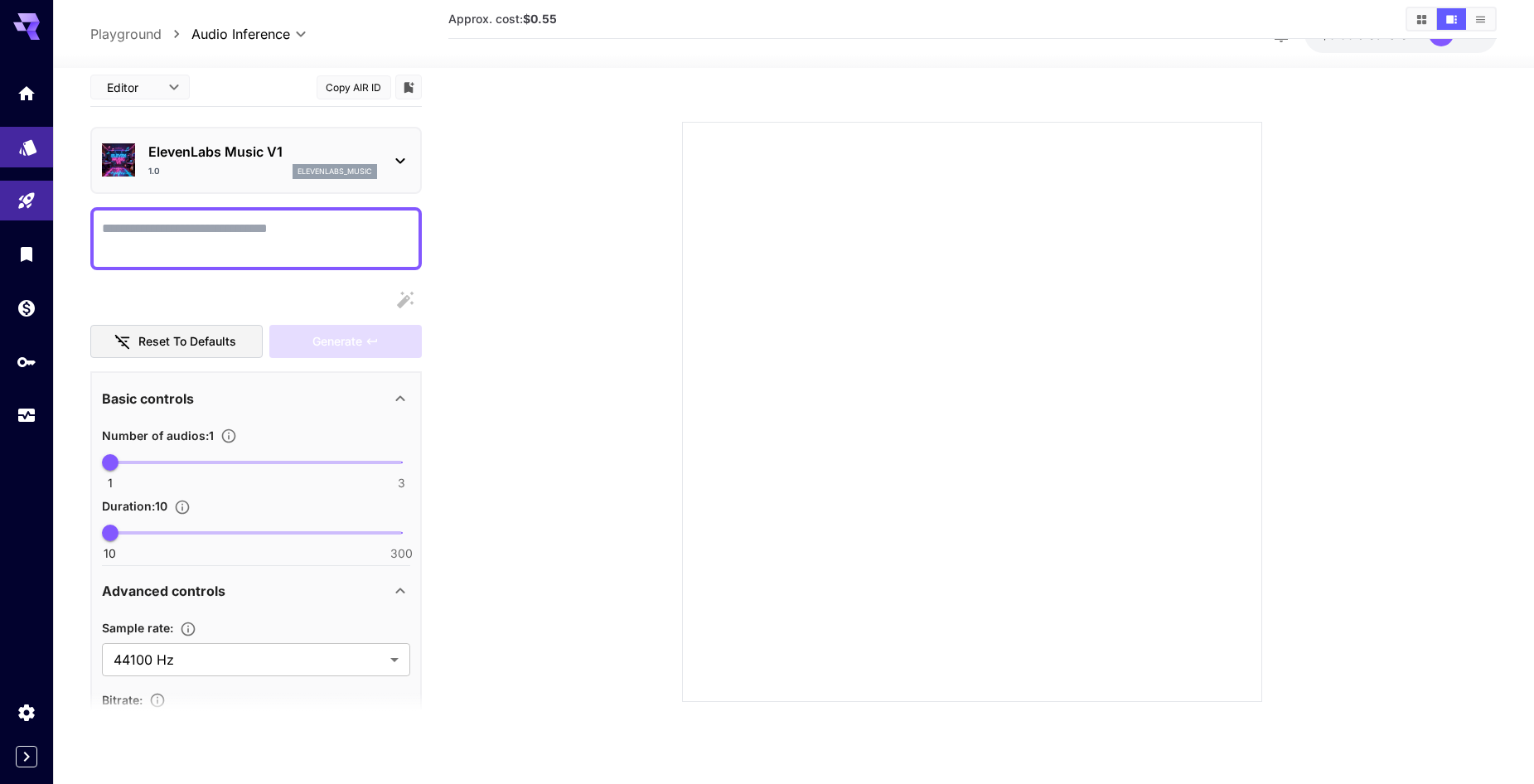
click at [39, 145] on link at bounding box center [26, 147] width 53 height 41
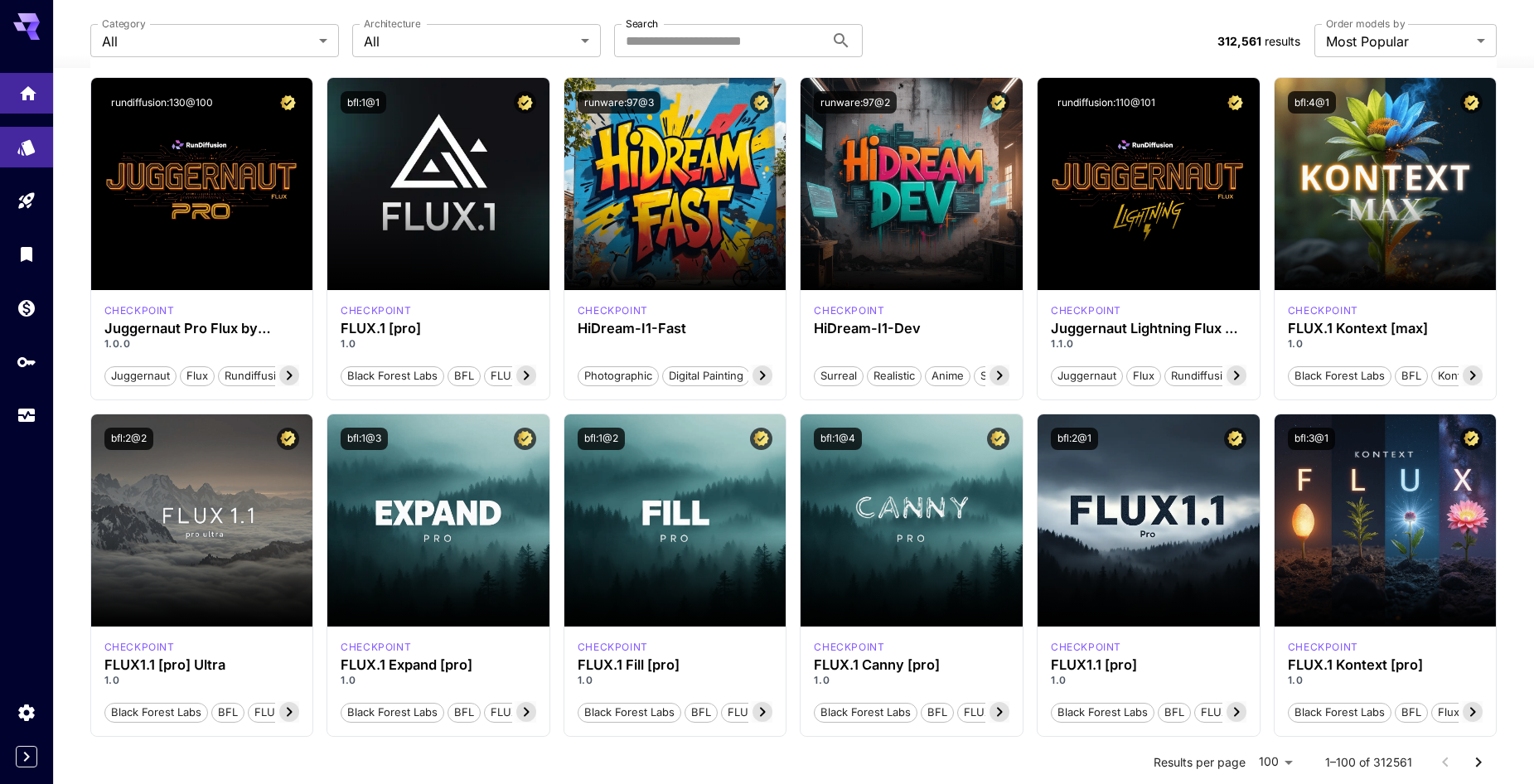
click at [37, 106] on link at bounding box center [26, 93] width 53 height 41
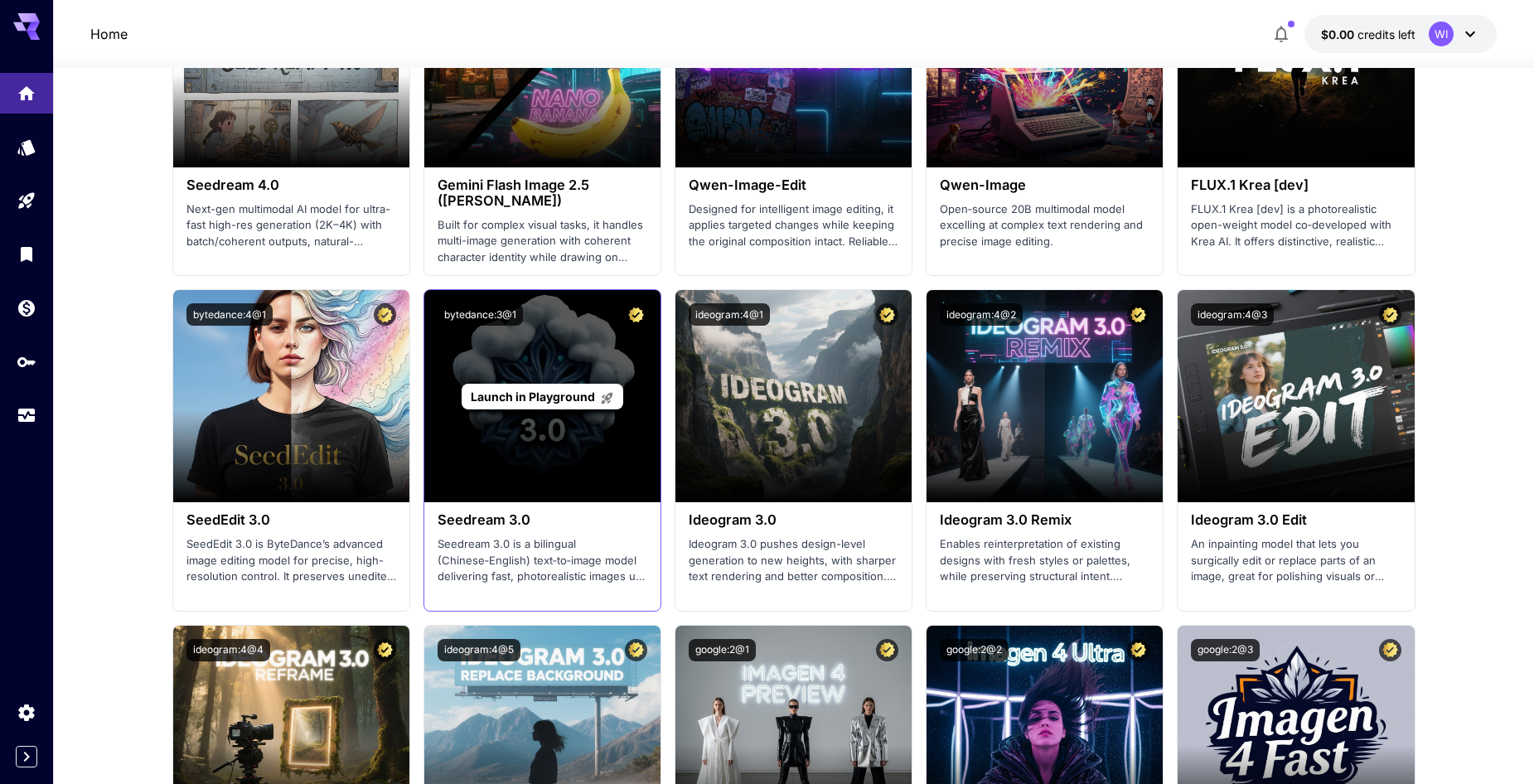
scroll to position [2404, 0]
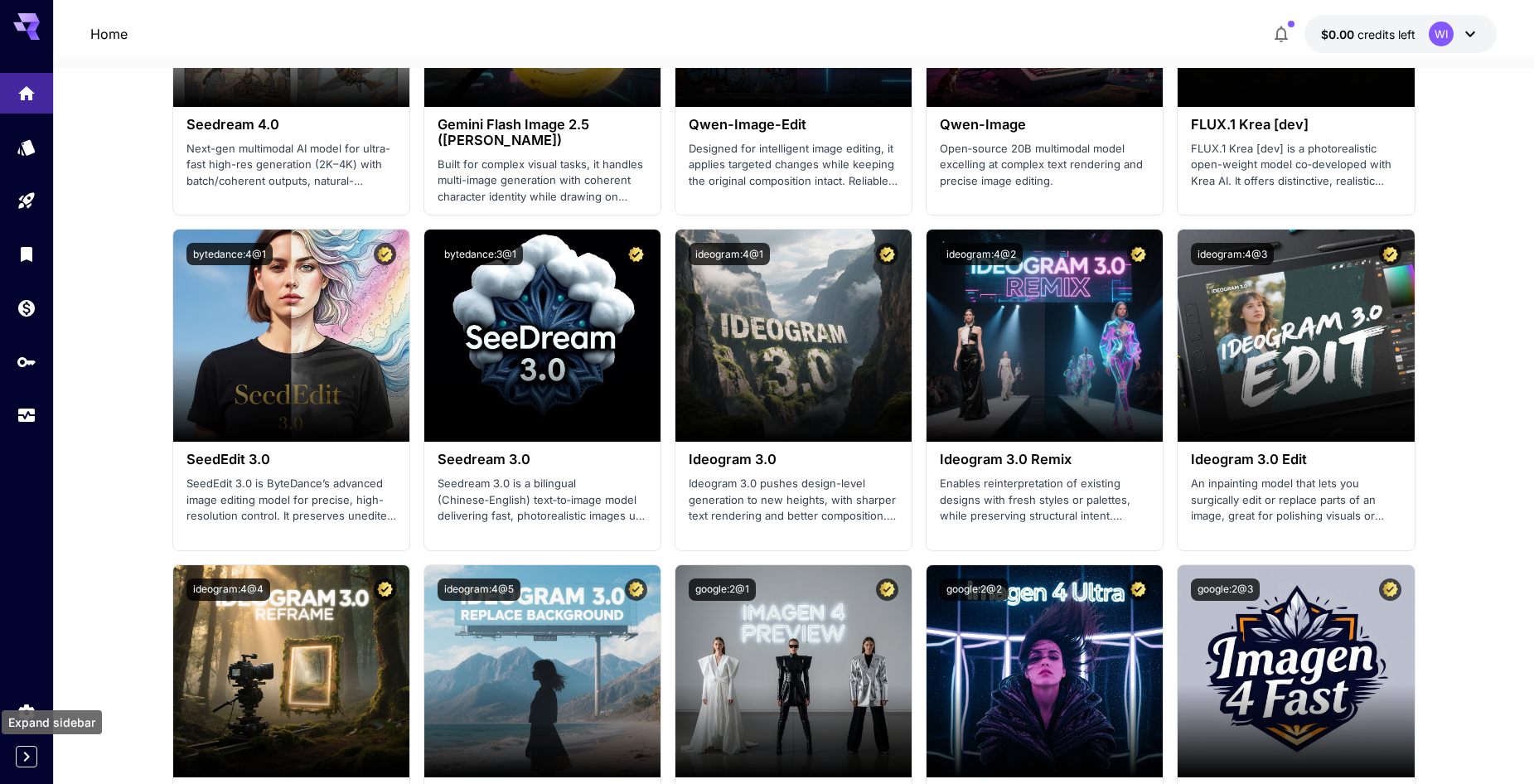
click at [31, 765] on icon "Expand sidebar" at bounding box center [27, 757] width 20 height 20
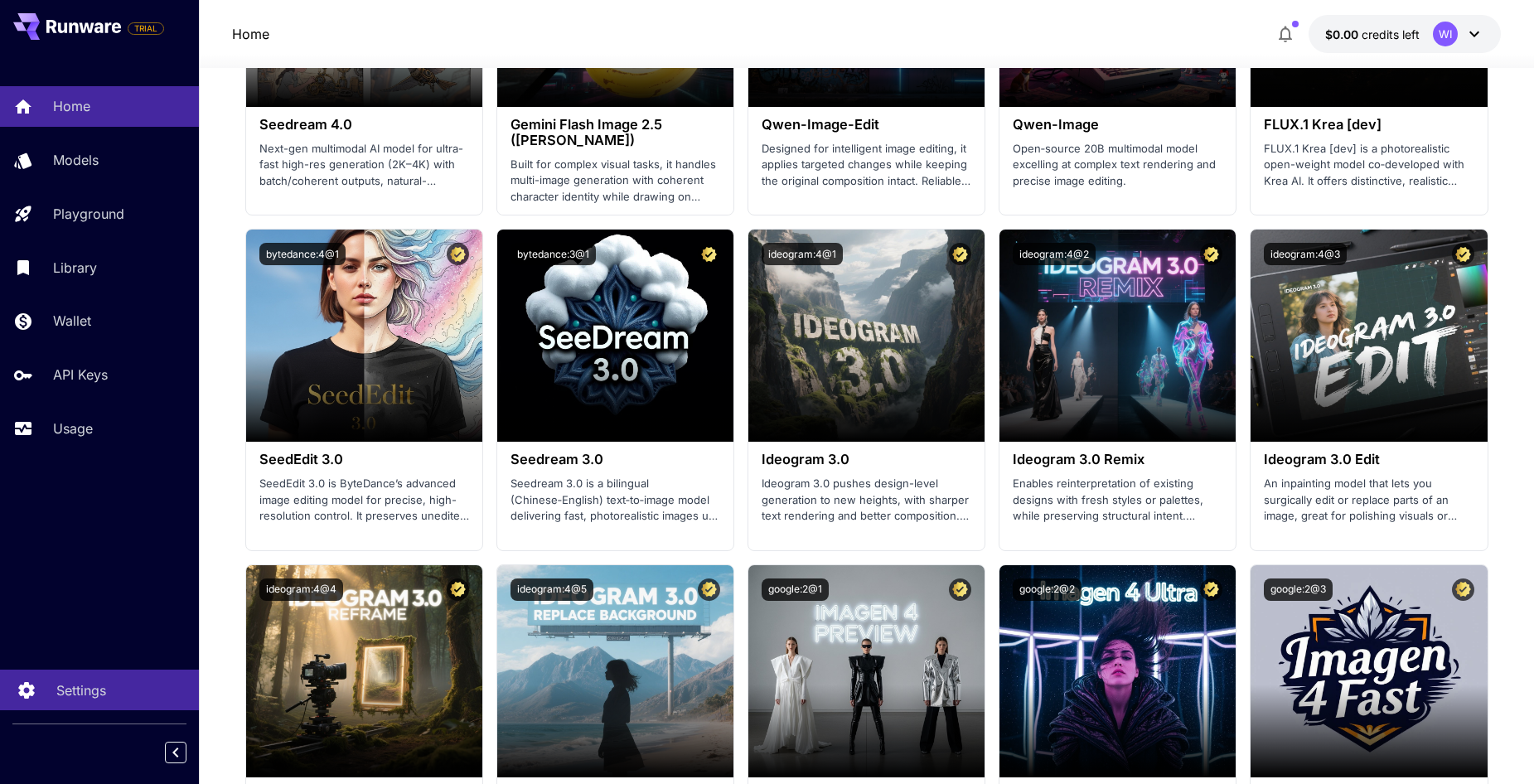
click at [58, 700] on p "Settings" at bounding box center [81, 691] width 50 height 20
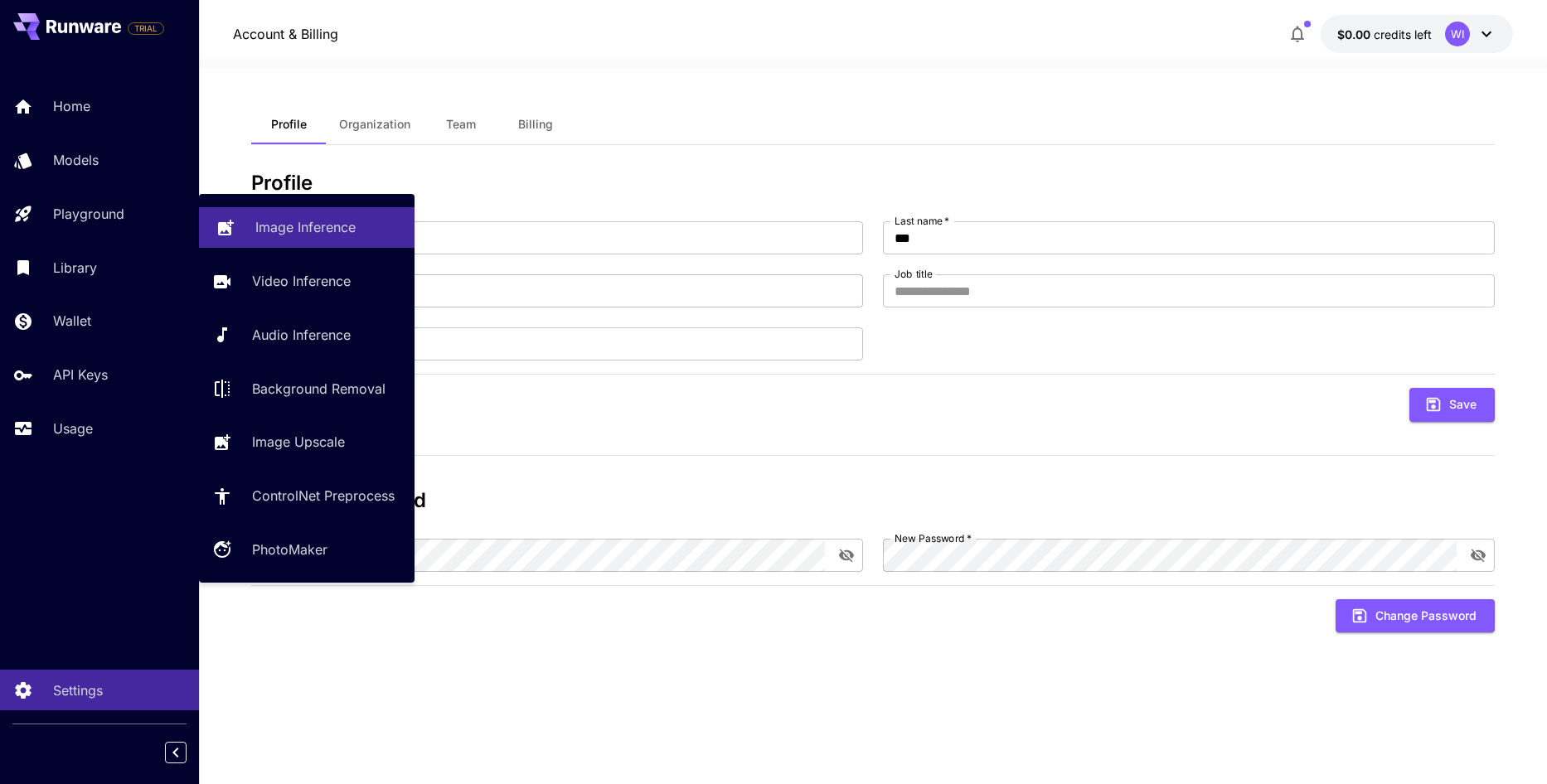
click at [266, 226] on p "Image Inference" at bounding box center [305, 227] width 100 height 20
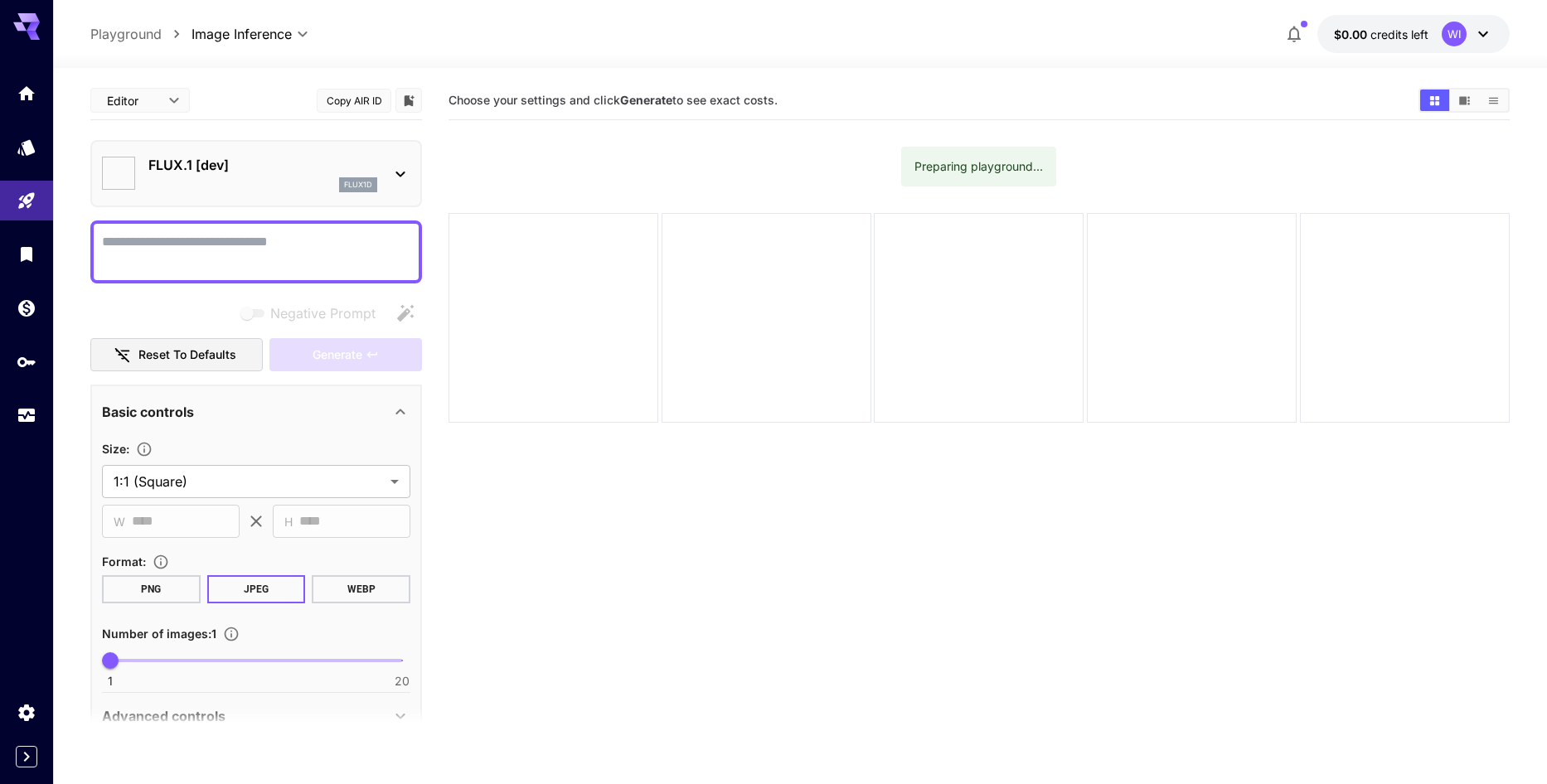
type input "**********"
click at [396, 175] on icon at bounding box center [400, 175] width 20 height 20
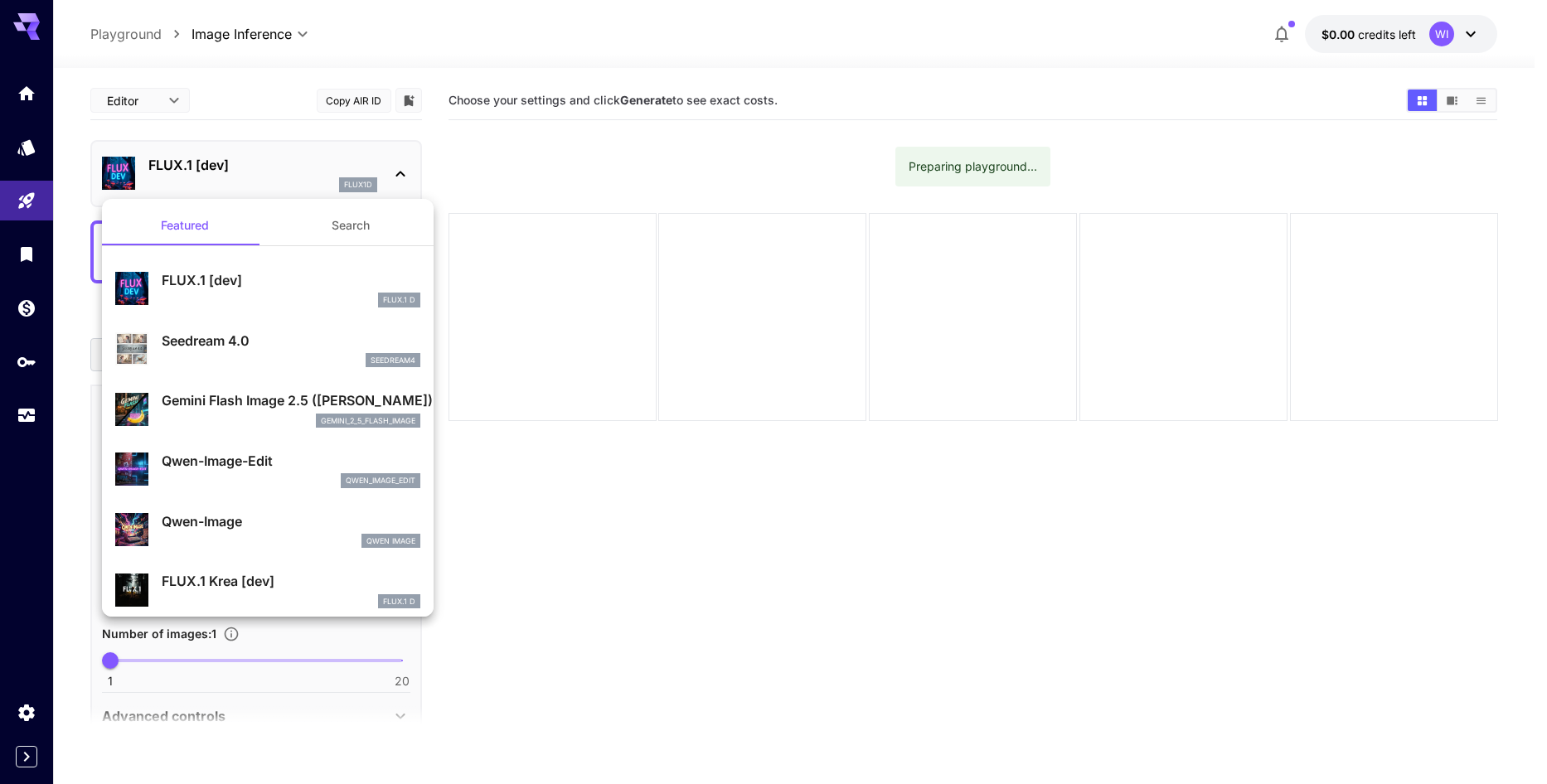
click at [341, 231] on button "Search" at bounding box center [350, 225] width 166 height 40
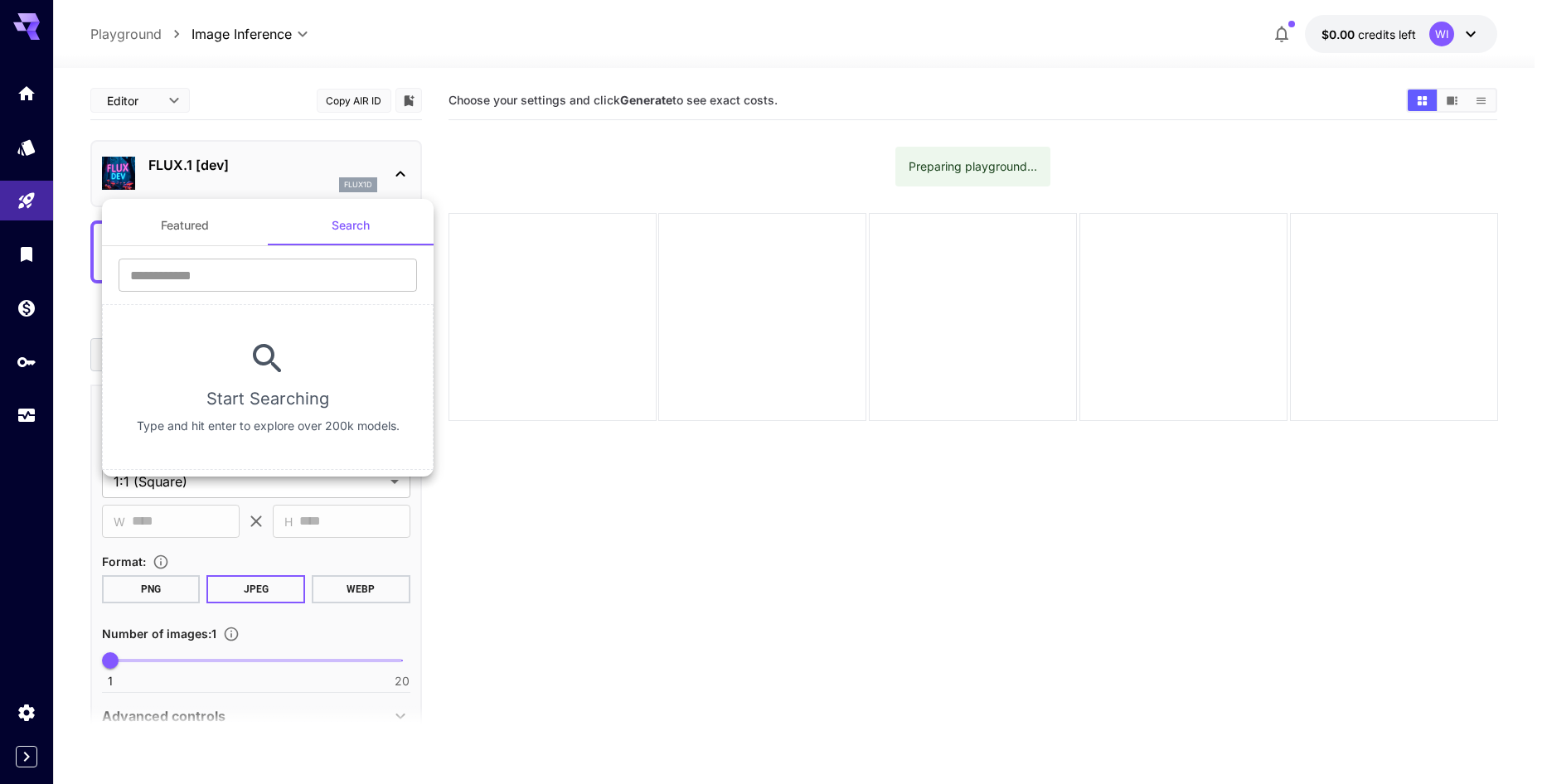
click at [173, 227] on button "Featured" at bounding box center [184, 225] width 166 height 40
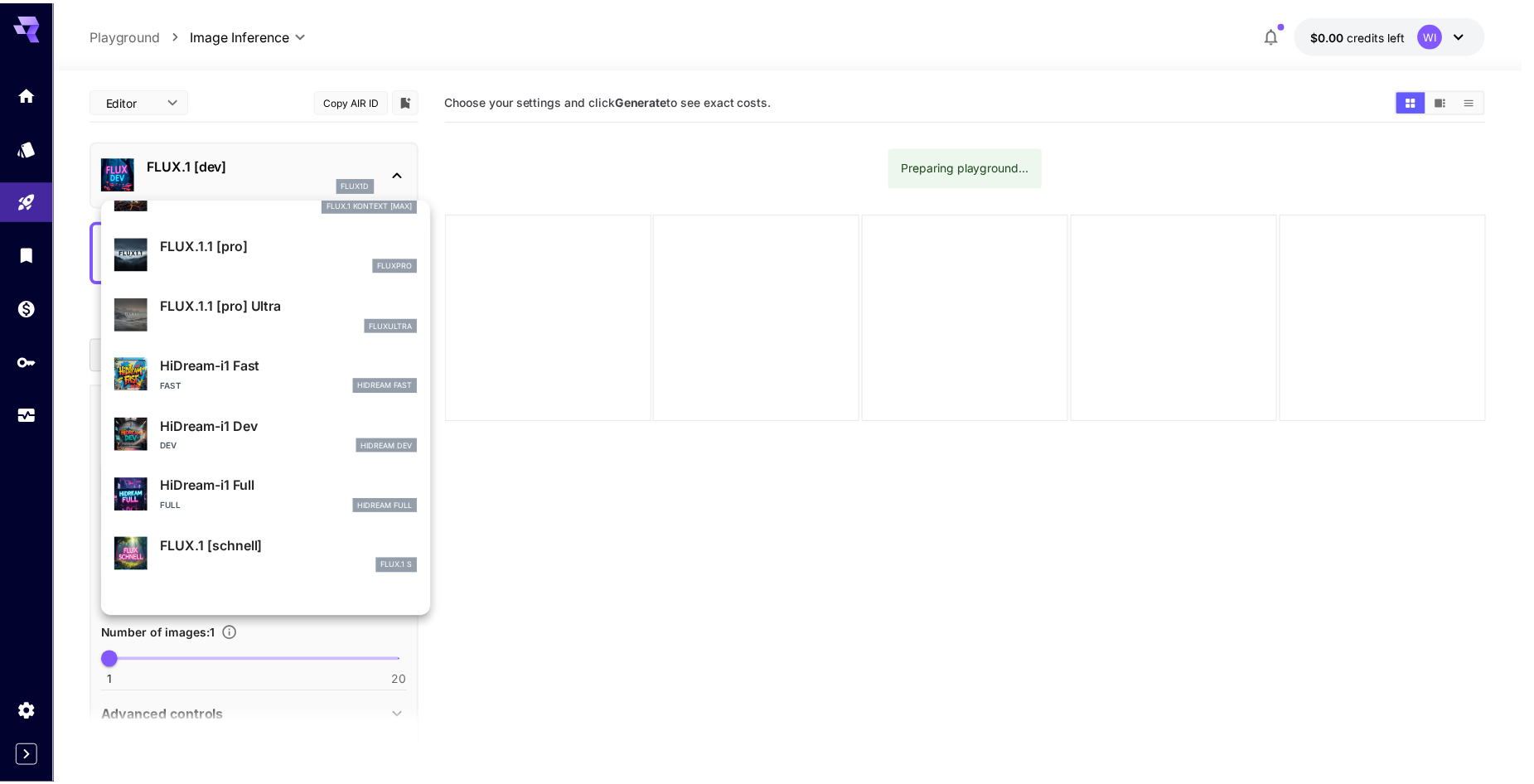
scroll to position [1245, 0]
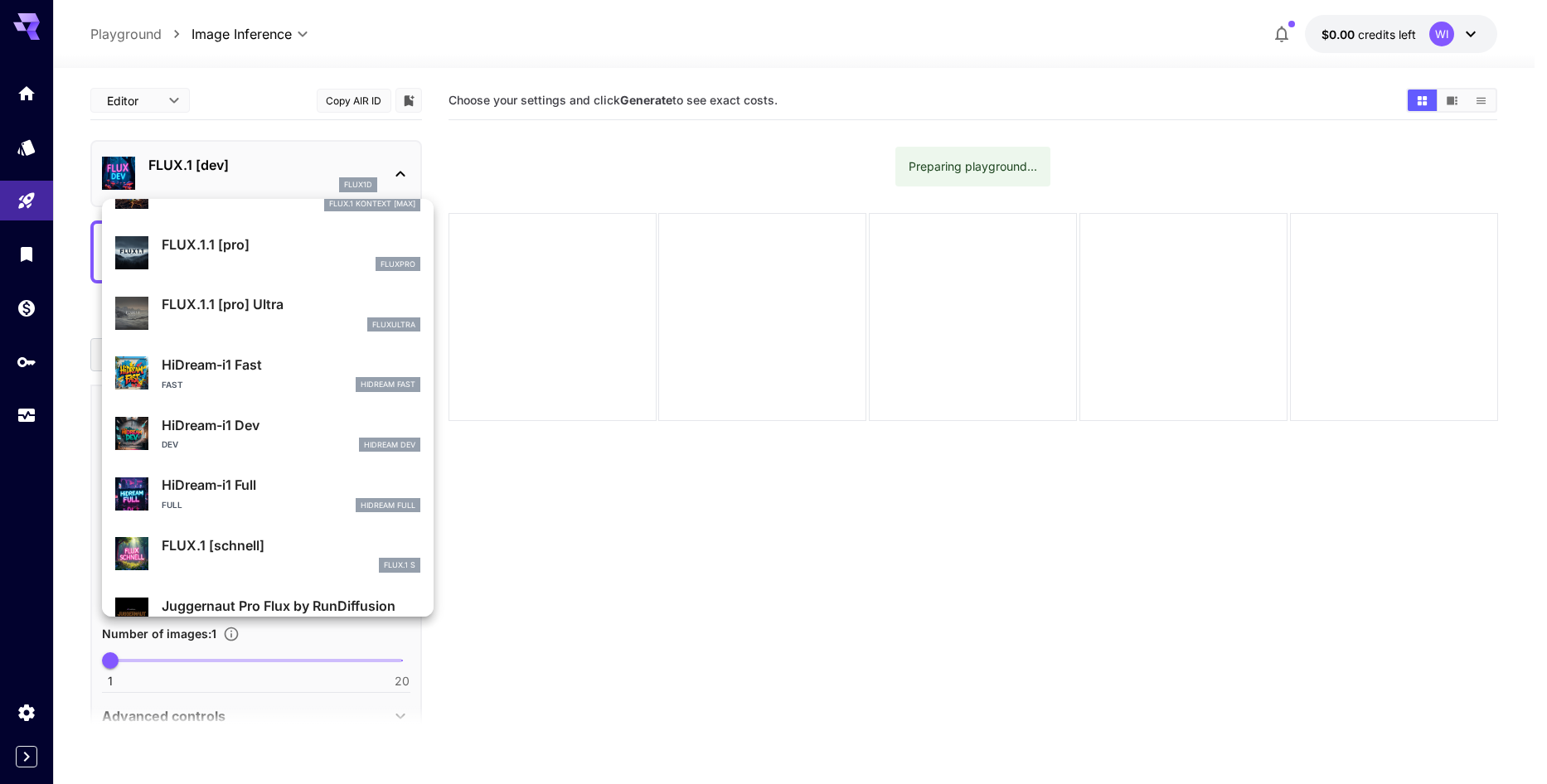
click at [571, 577] on div at bounding box center [773, 392] width 1547 height 784
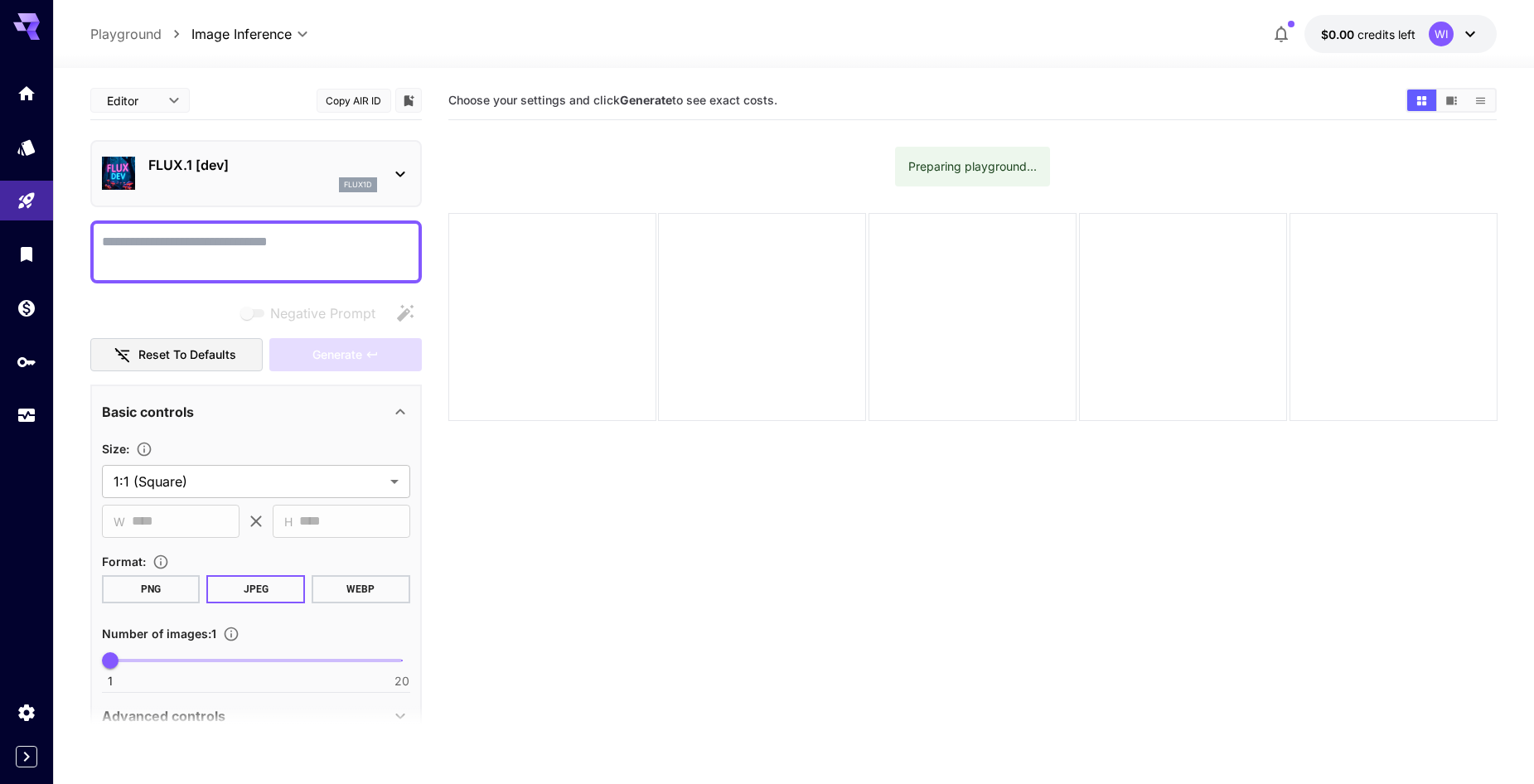
click at [213, 252] on textarea "Negative Prompt" at bounding box center [255, 251] width 308 height 40
paste textarea "**********"
type textarea "**********"
drag, startPoint x: 218, startPoint y: 251, endPoint x: 74, endPoint y: 251, distance: 144.0
click at [74, 251] on section "**********" at bounding box center [793, 492] width 1481 height 847
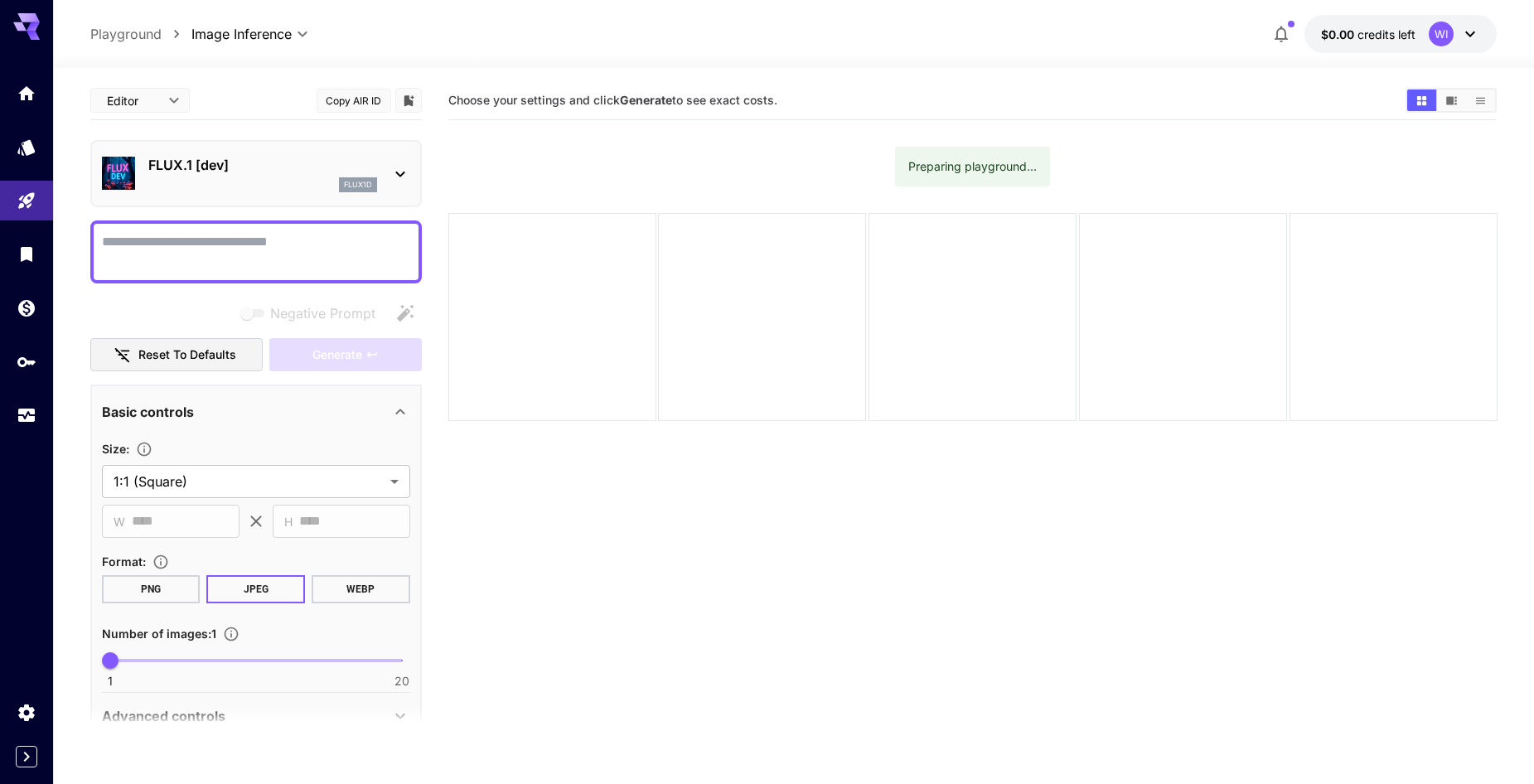
click at [276, 244] on textarea "Negative Prompt" at bounding box center [255, 251] width 308 height 40
paste textarea "**********"
type textarea "**********"
drag, startPoint x: 263, startPoint y: 260, endPoint x: 78, endPoint y: 256, distance: 185.0
click at [78, 256] on section "**********" at bounding box center [793, 492] width 1481 height 847
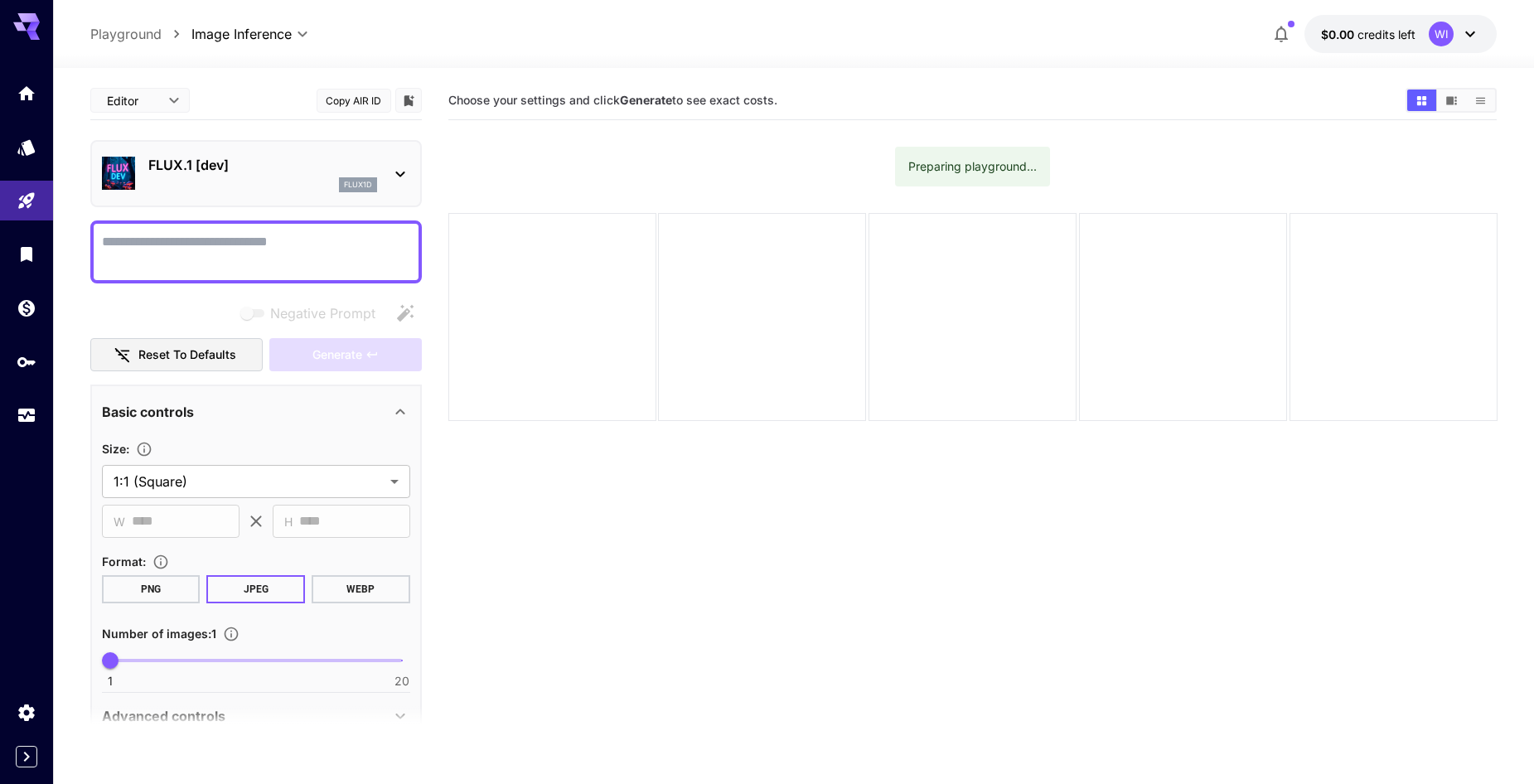
paste textarea "**********"
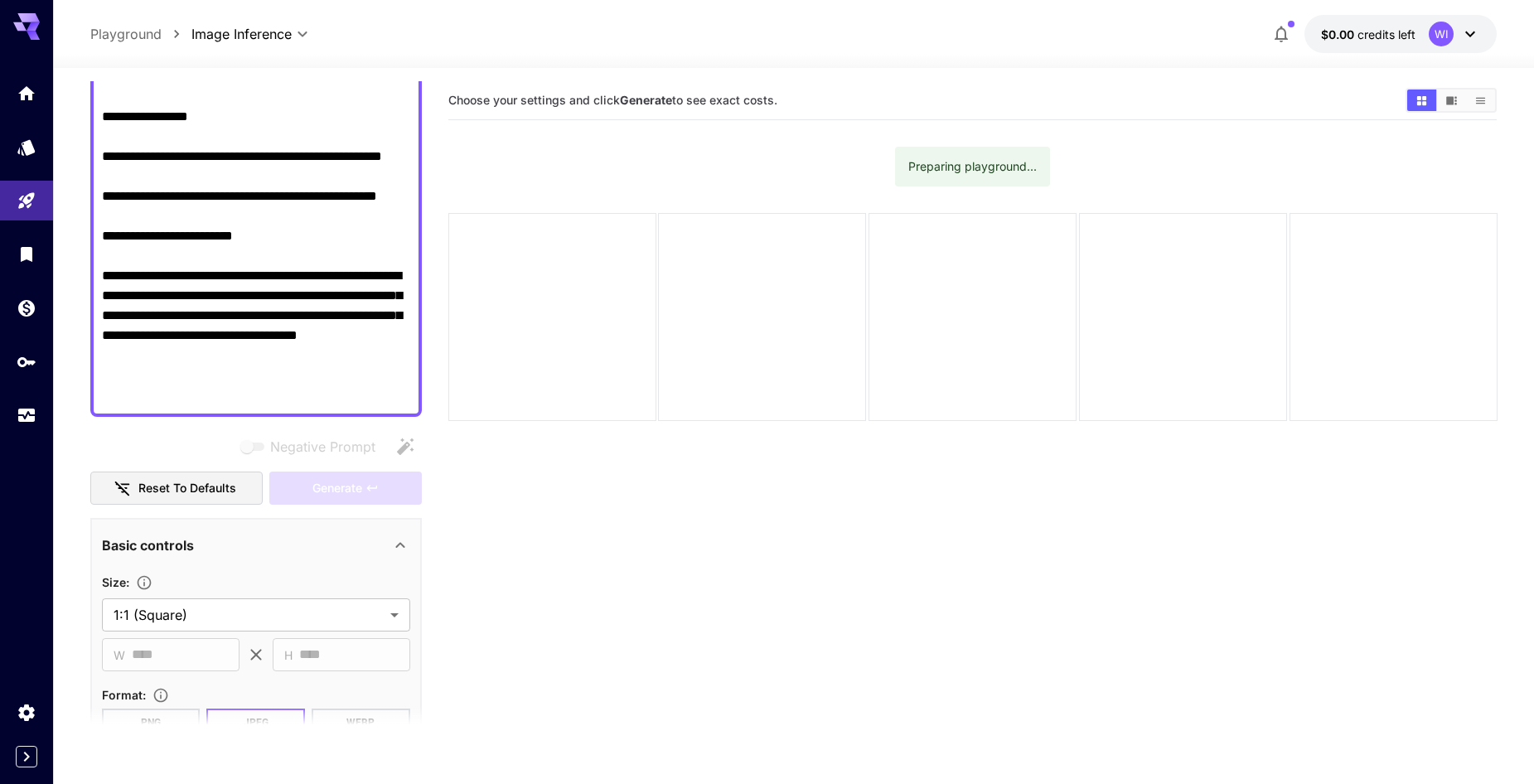
scroll to position [249, 0]
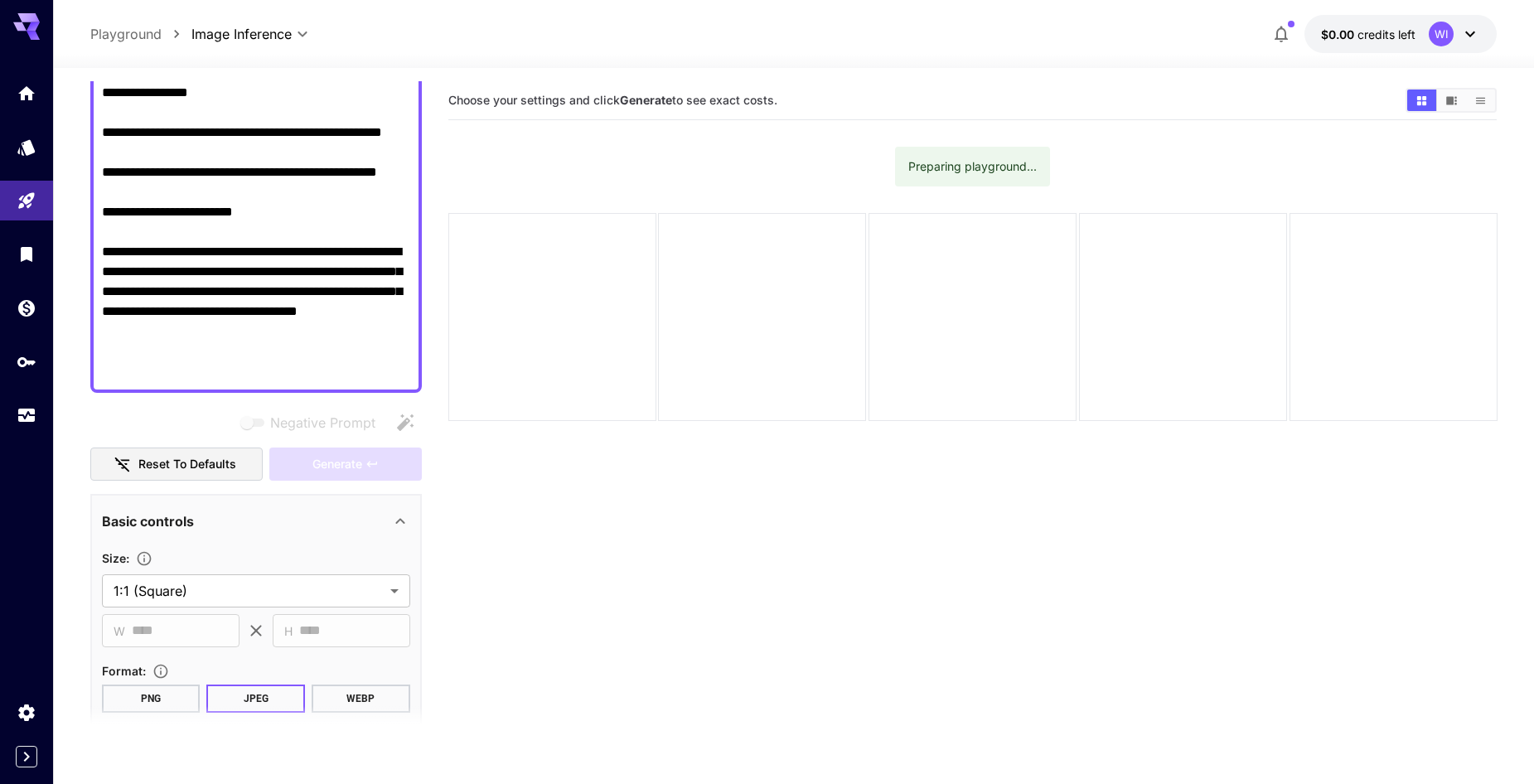
type textarea "**********"
click at [212, 412] on div "Negative Prompt" at bounding box center [256, 423] width 332 height 33
click at [229, 464] on button "Reset to defaults" at bounding box center [177, 464] width 172 height 34
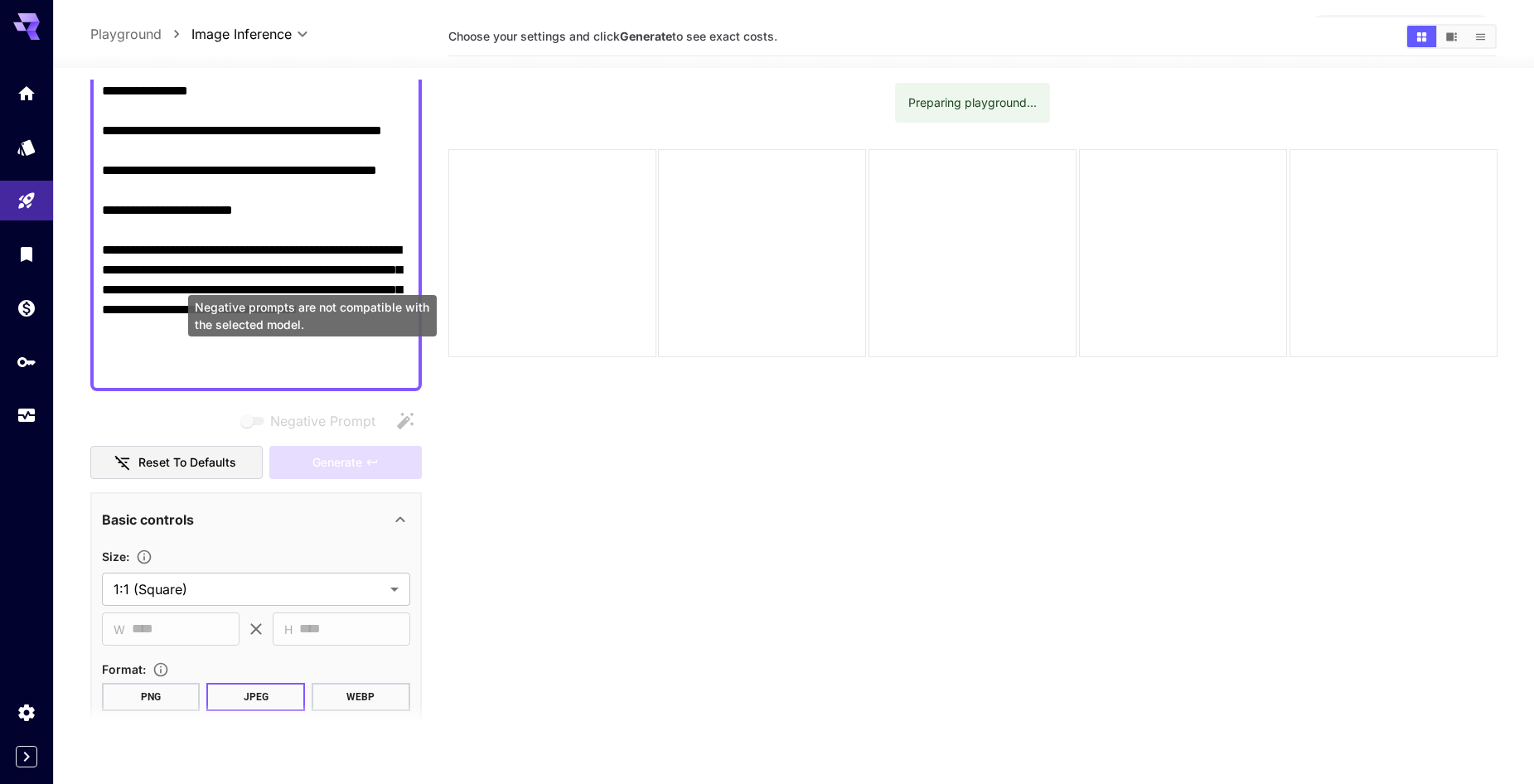
scroll to position [131, 0]
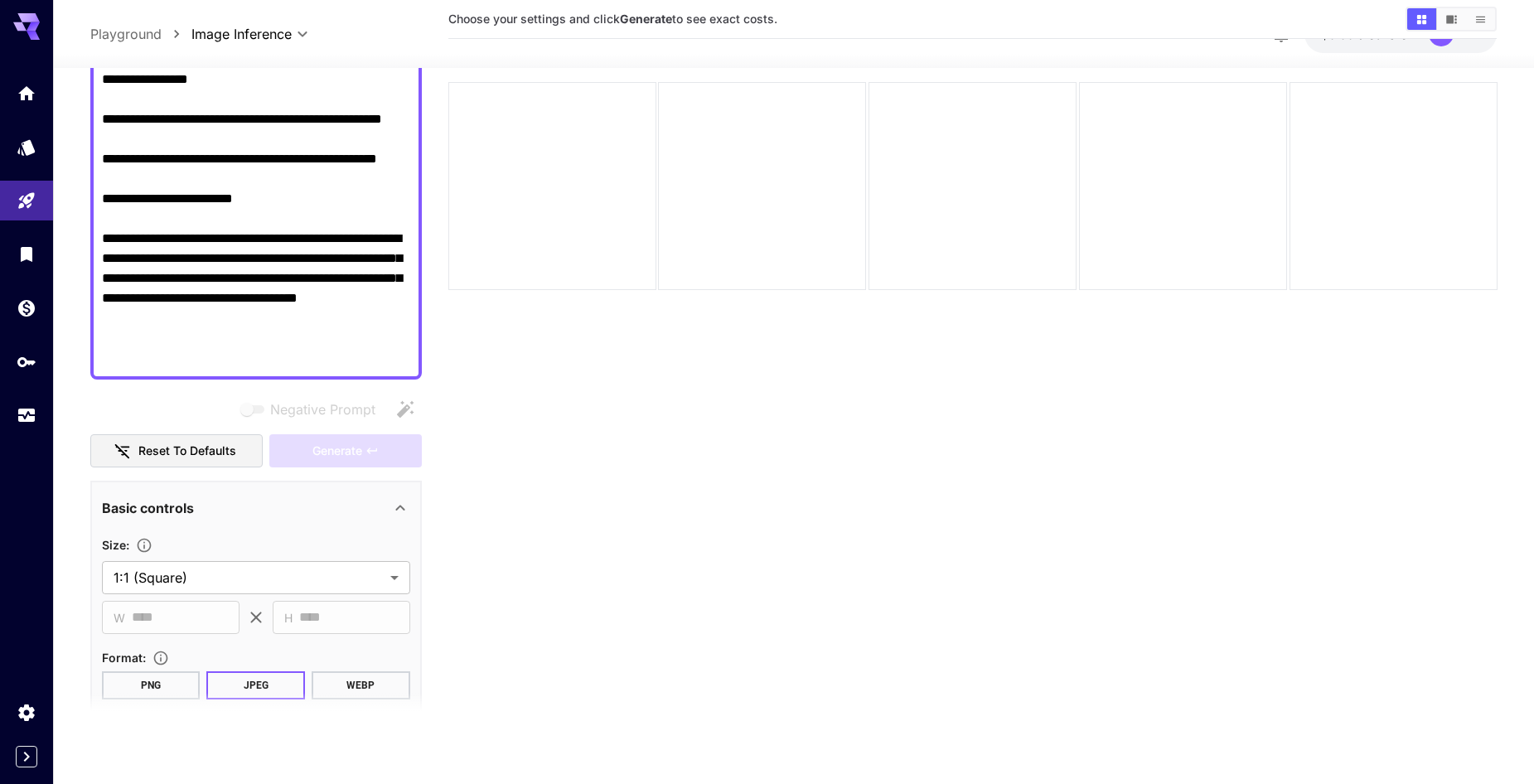
click at [153, 685] on button "PNG" at bounding box center [151, 684] width 99 height 28
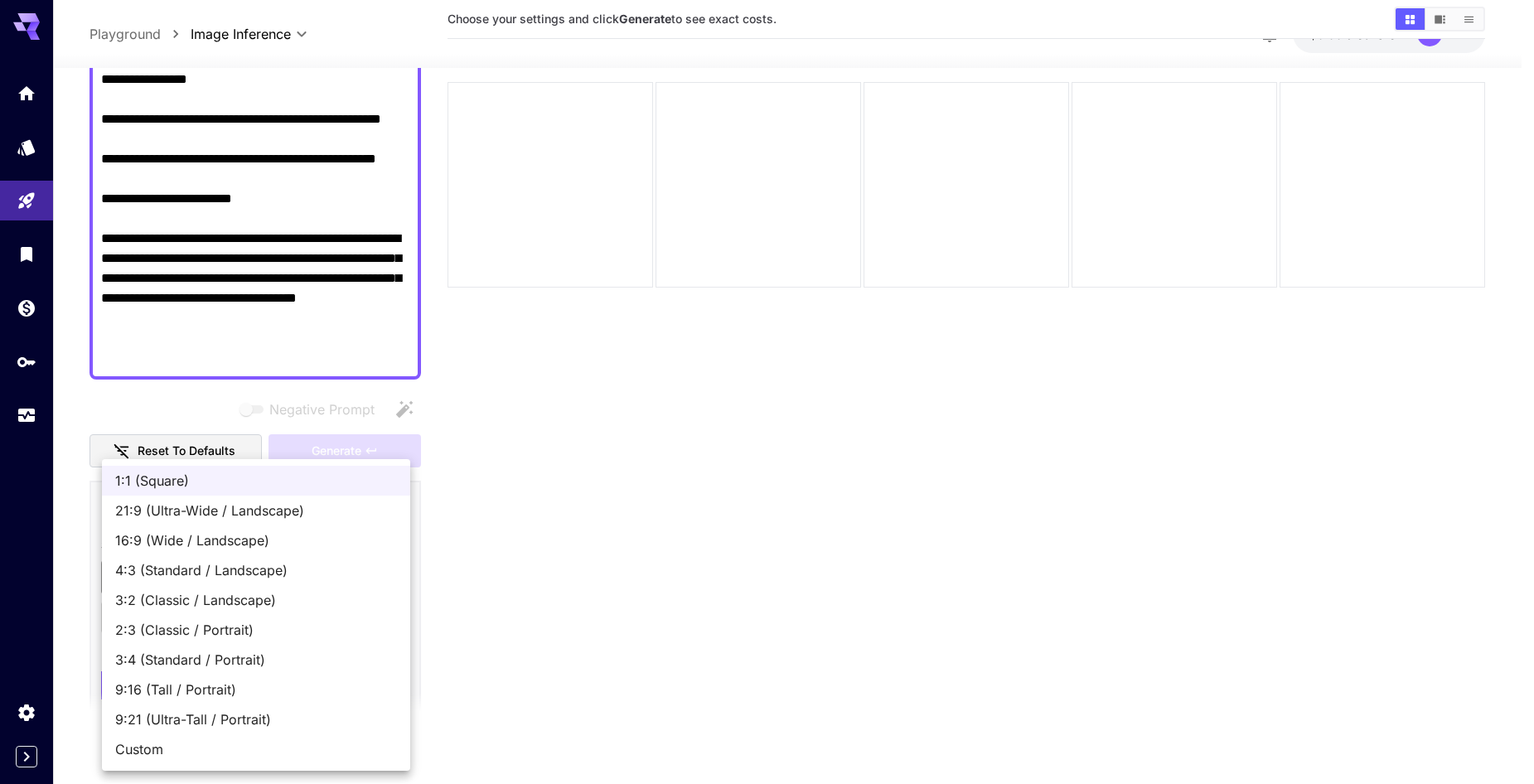
click at [222, 586] on body "**********" at bounding box center [767, 326] width 1534 height 915
click at [220, 403] on div at bounding box center [773, 392] width 1547 height 784
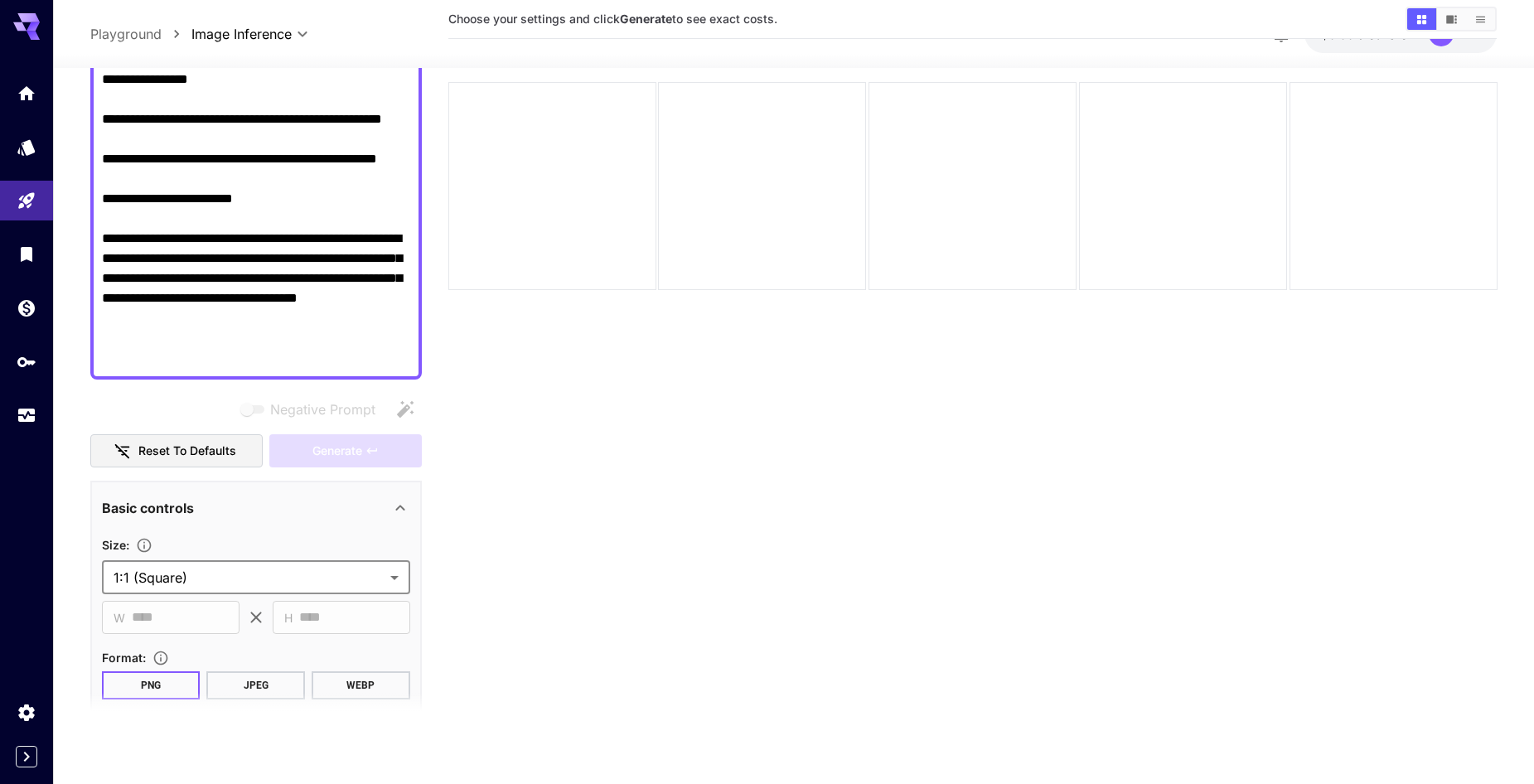
click at [250, 572] on body "**********" at bounding box center [767, 326] width 1534 height 915
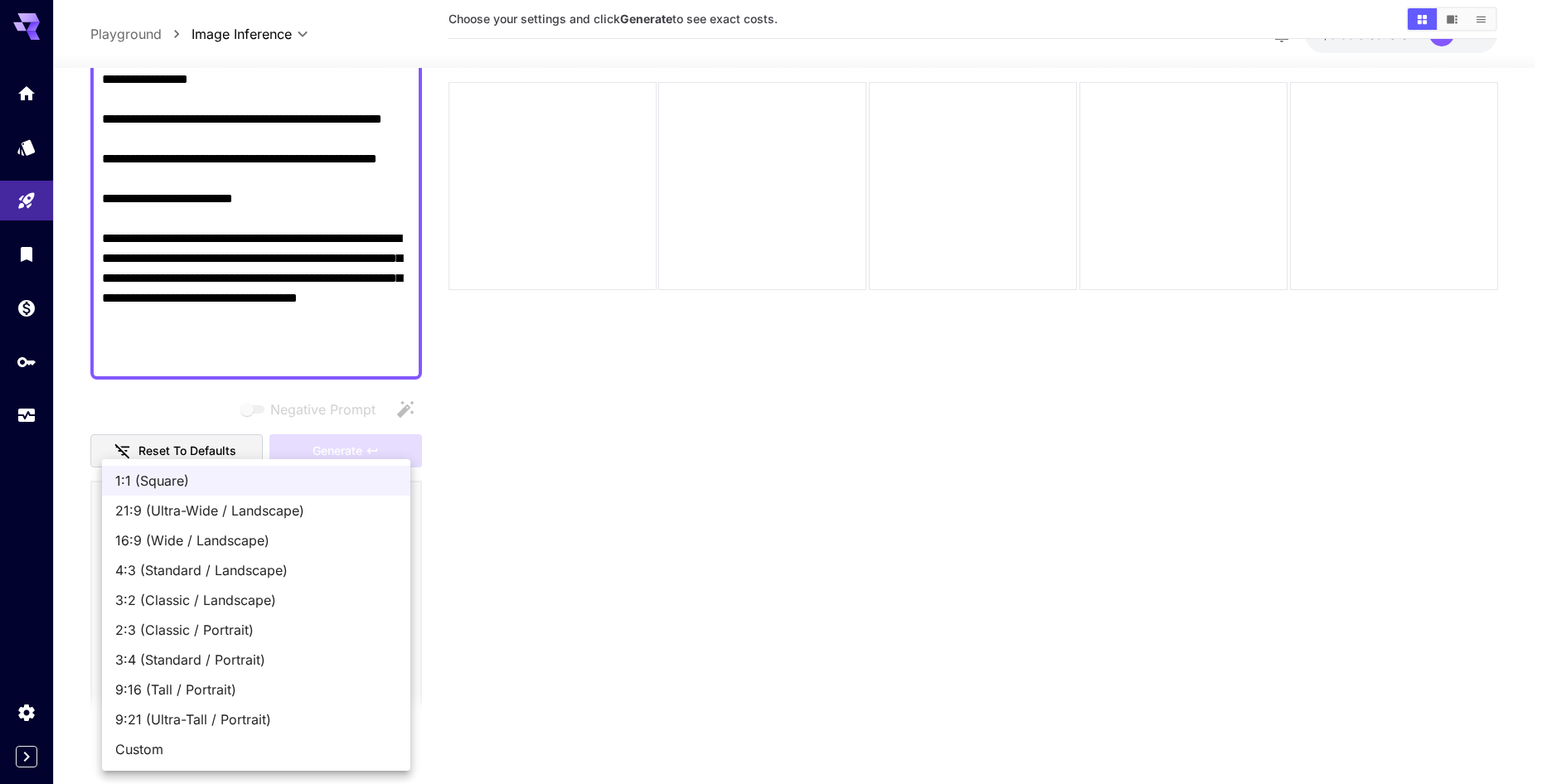
click at [151, 410] on div at bounding box center [773, 392] width 1547 height 784
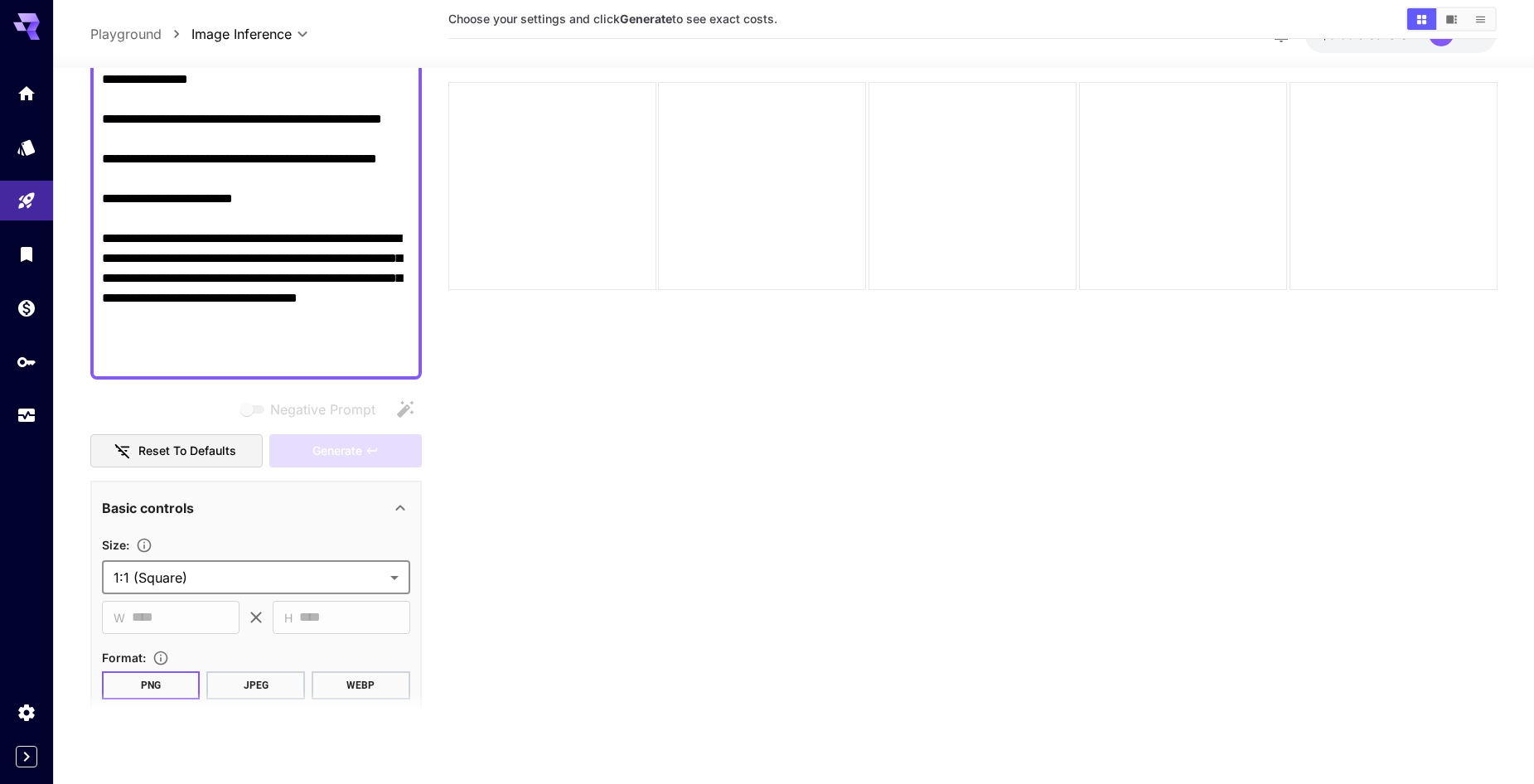
scroll to position [0, 0]
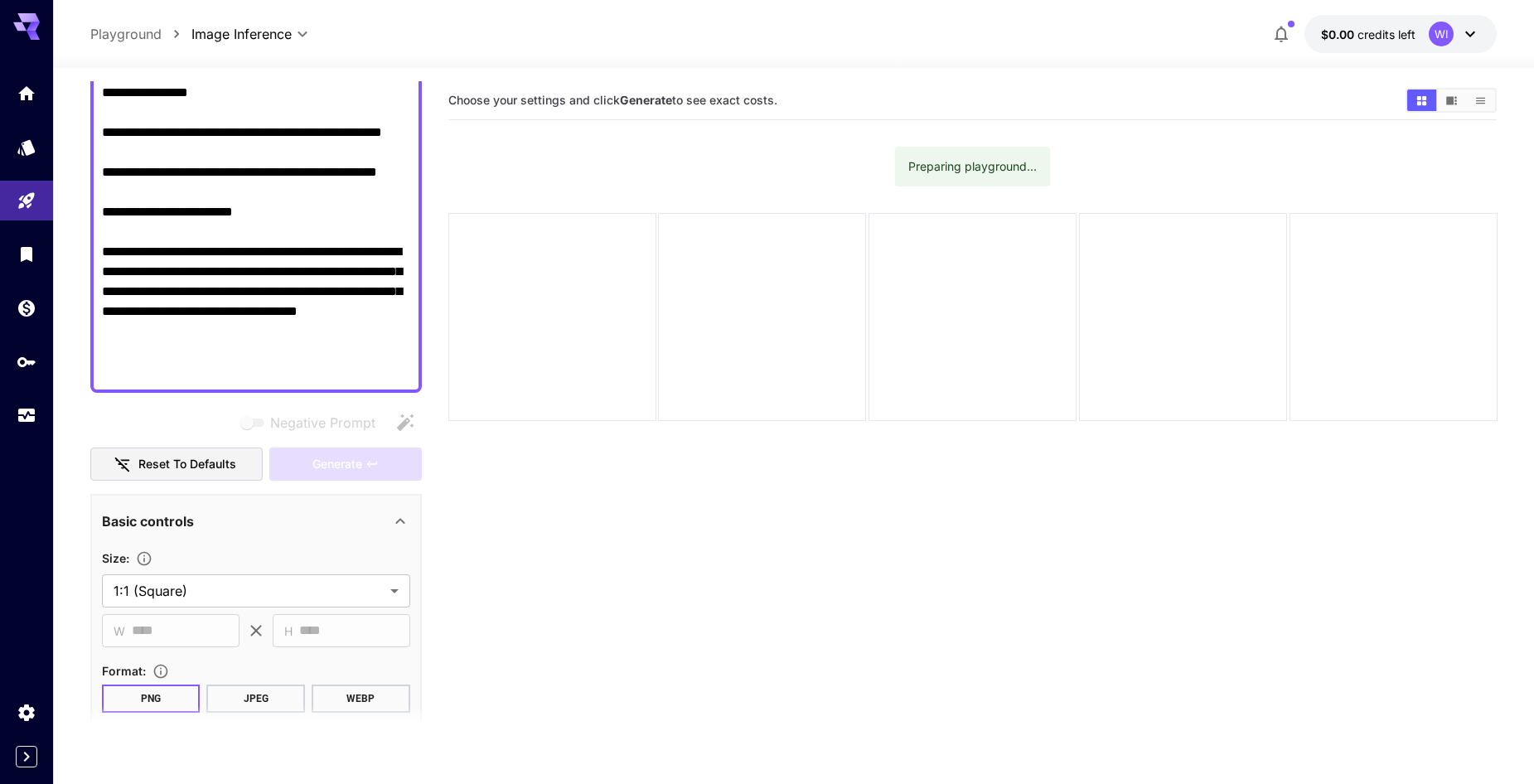
click at [239, 692] on button "JPEG" at bounding box center [255, 699] width 99 height 28
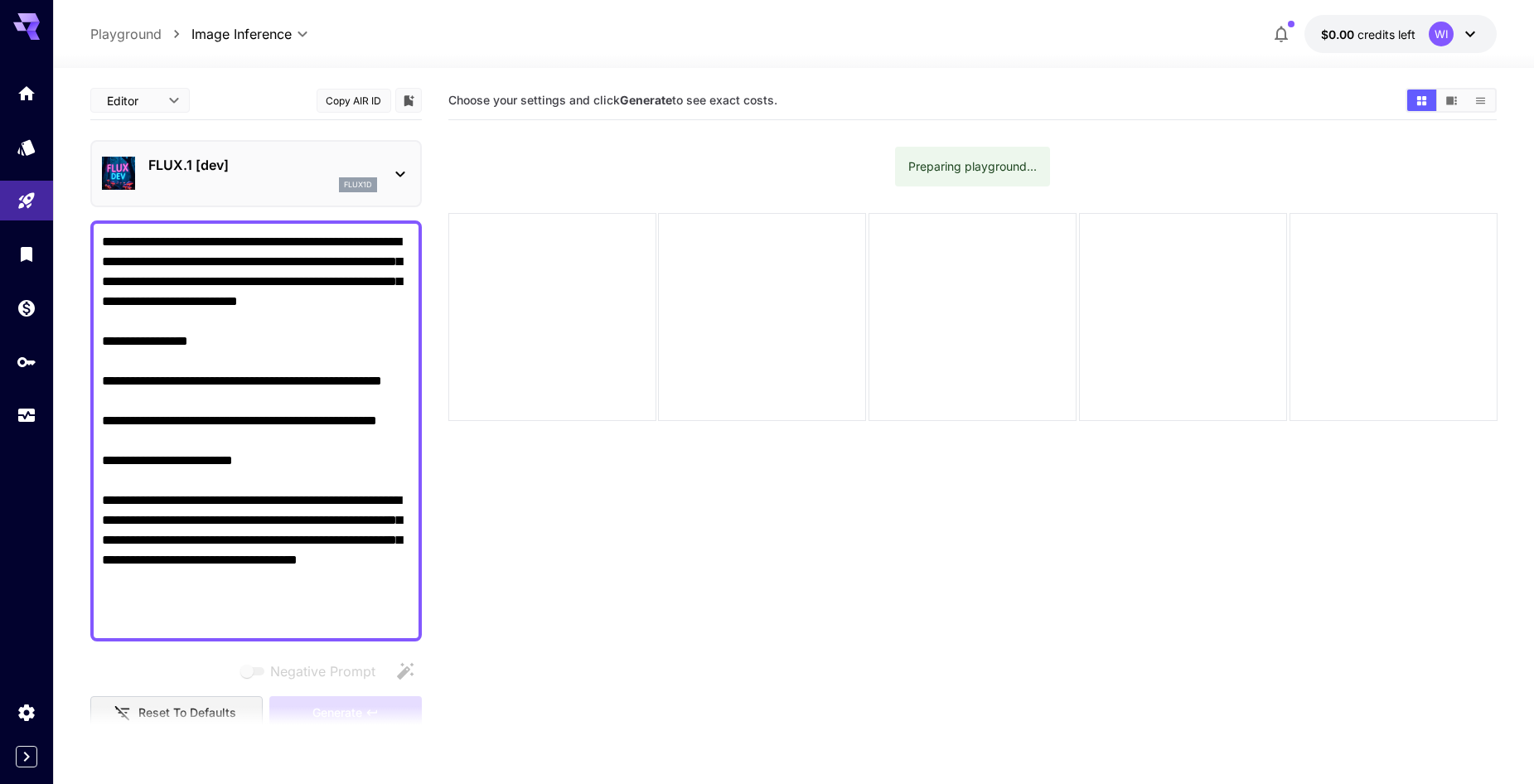
click at [395, 172] on icon at bounding box center [400, 175] width 20 height 20
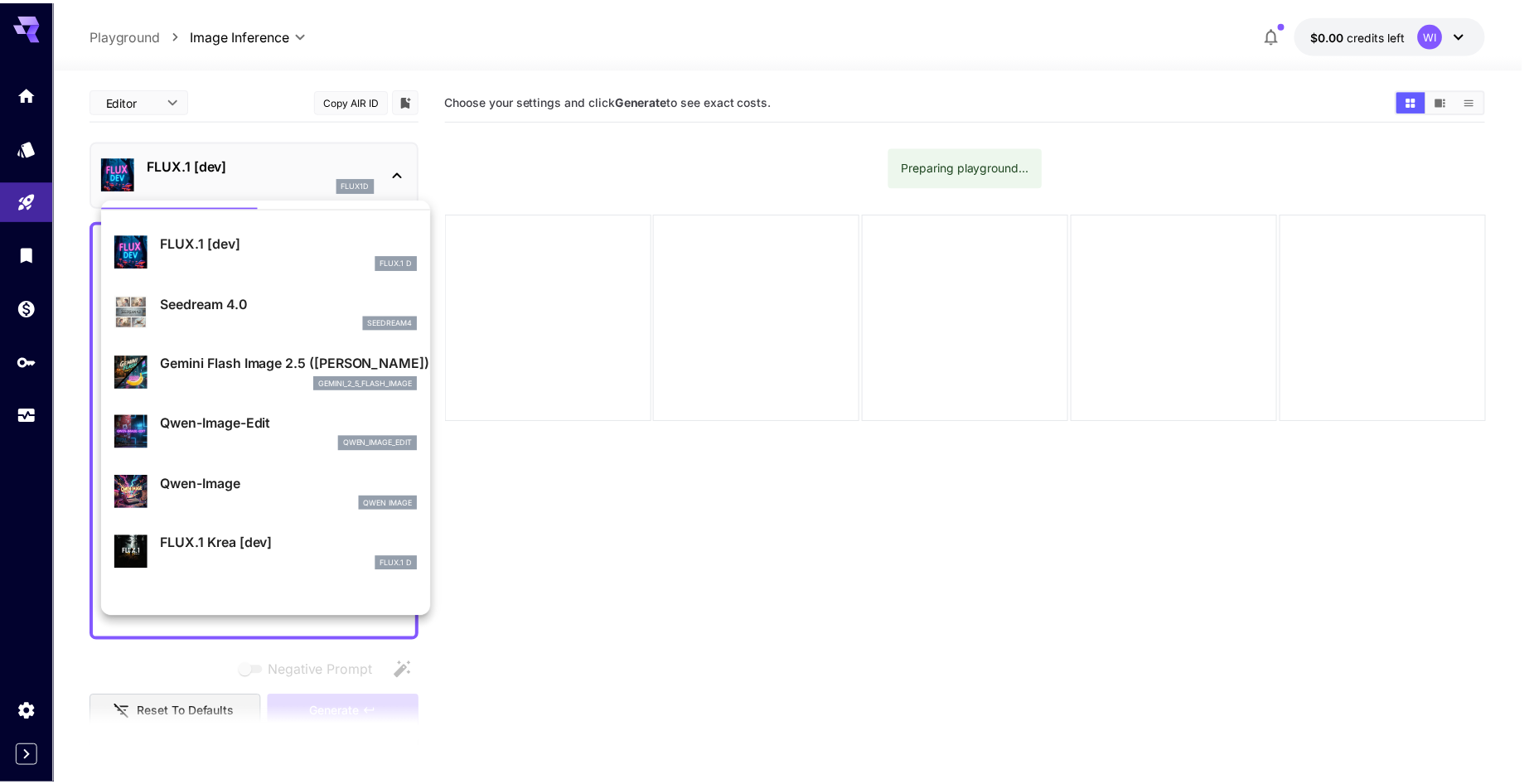
scroll to position [1, 0]
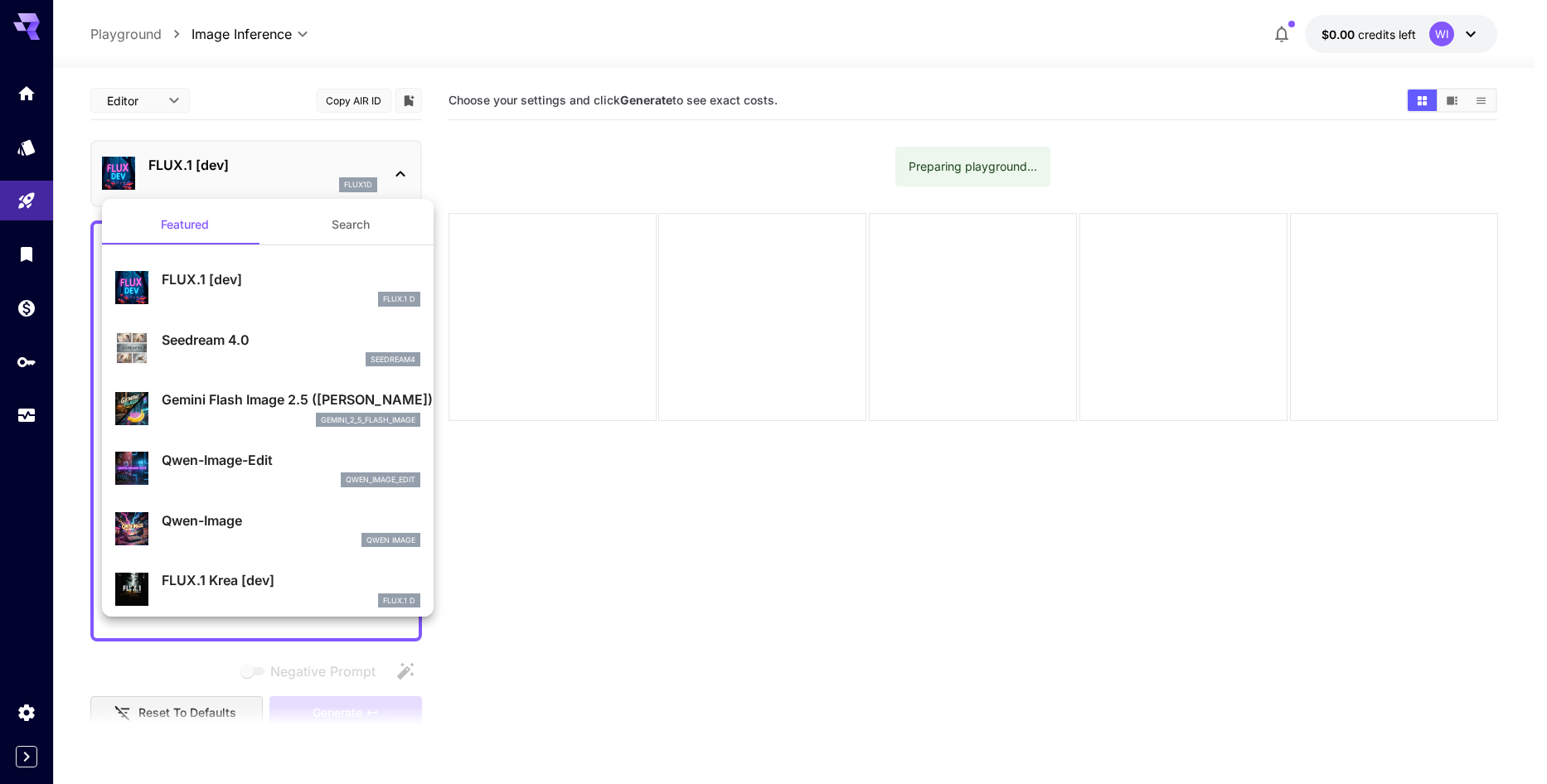
click at [368, 147] on div at bounding box center [773, 392] width 1547 height 784
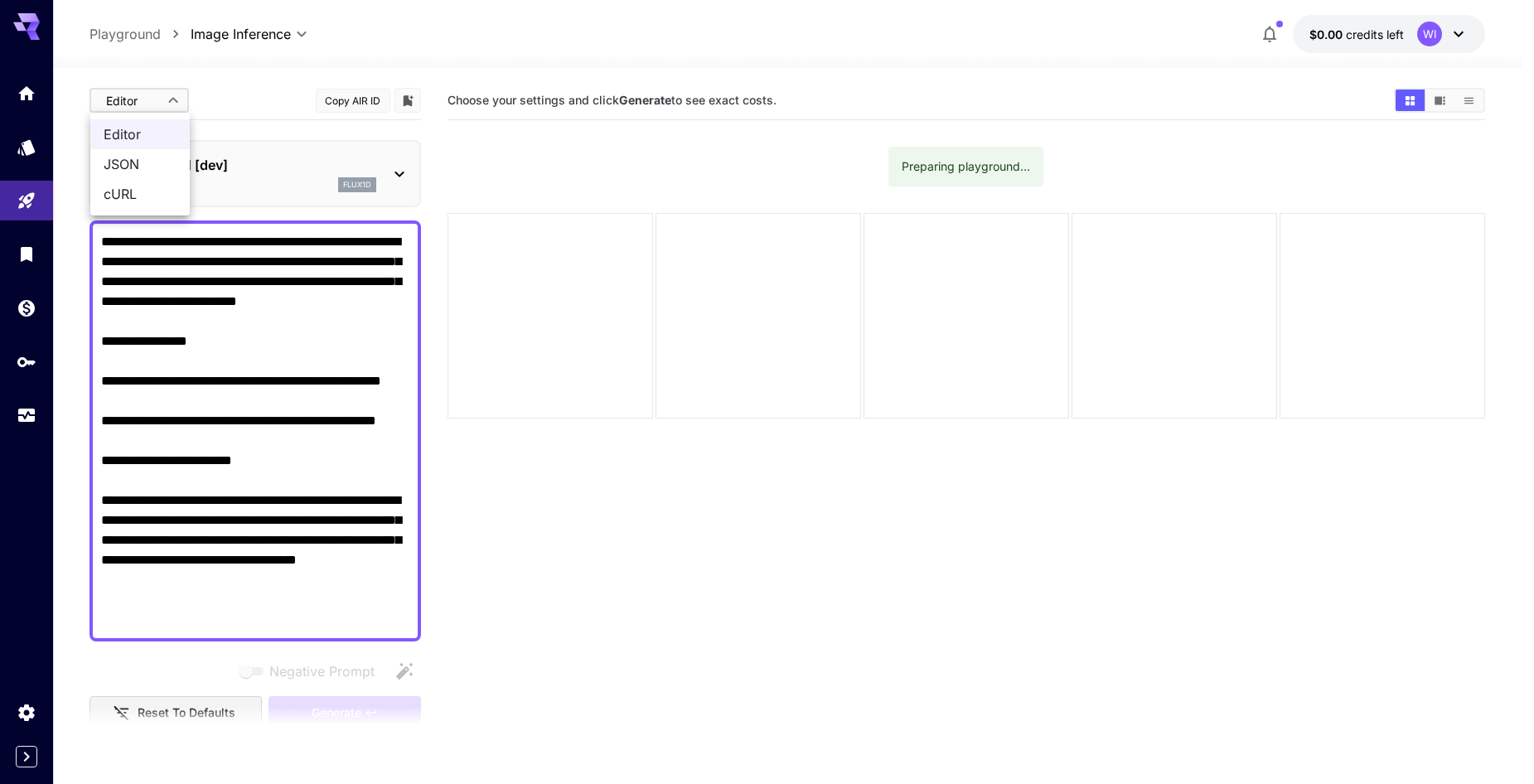
click at [179, 95] on body "**********" at bounding box center [767, 458] width 1534 height 915
click at [177, 100] on div at bounding box center [773, 392] width 1547 height 784
